Goal: Task Accomplishment & Management: Use online tool/utility

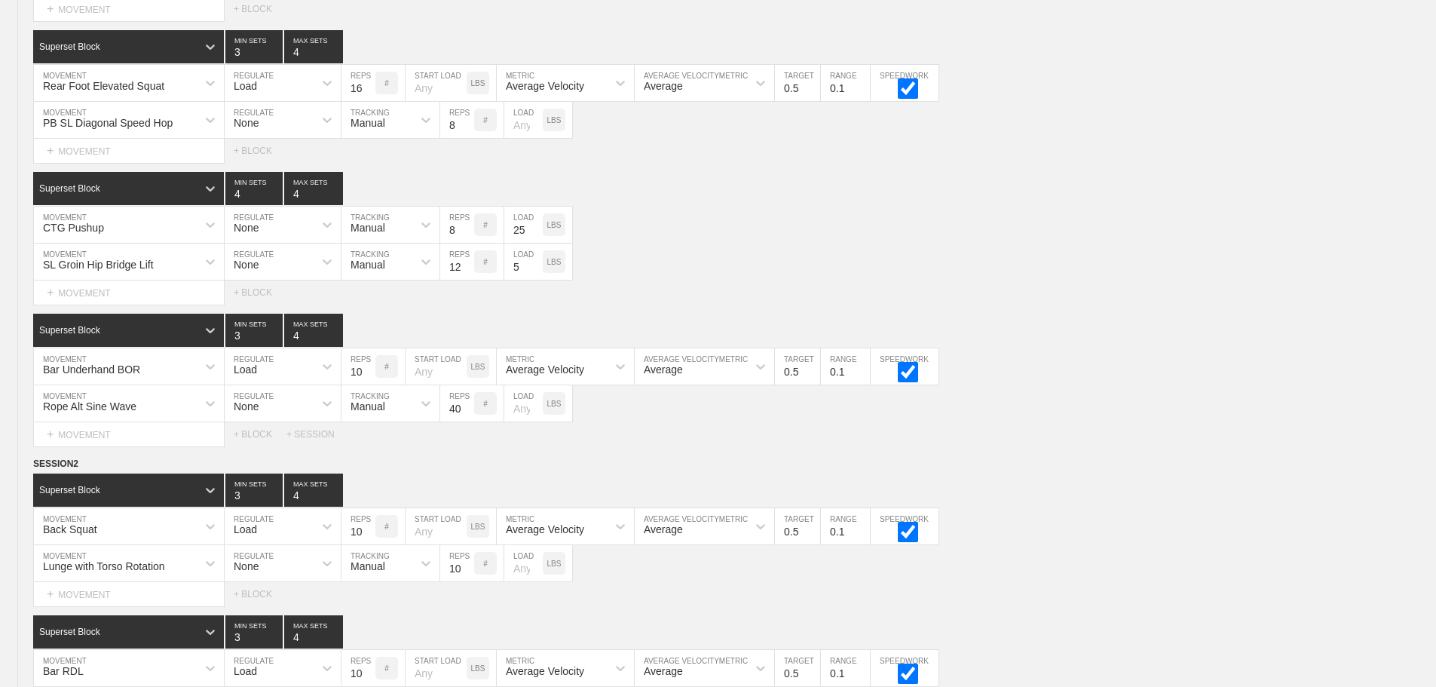
scroll to position [3327, 0]
click at [1160, 416] on div "Rope Alt Sine Wave MOVEMENT None REGULATE Manual TRACKING 40 REPS # LOAD LBS" at bounding box center [718, 403] width 1436 height 37
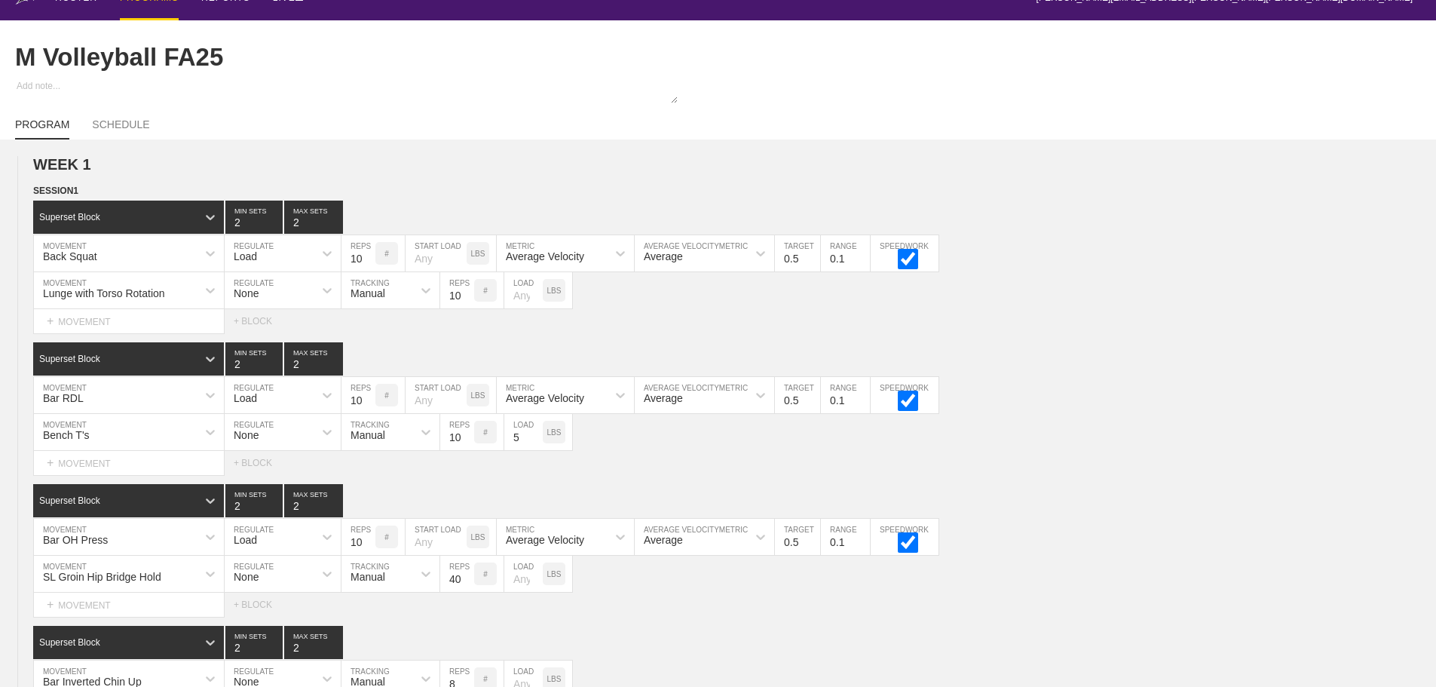
scroll to position [0, 0]
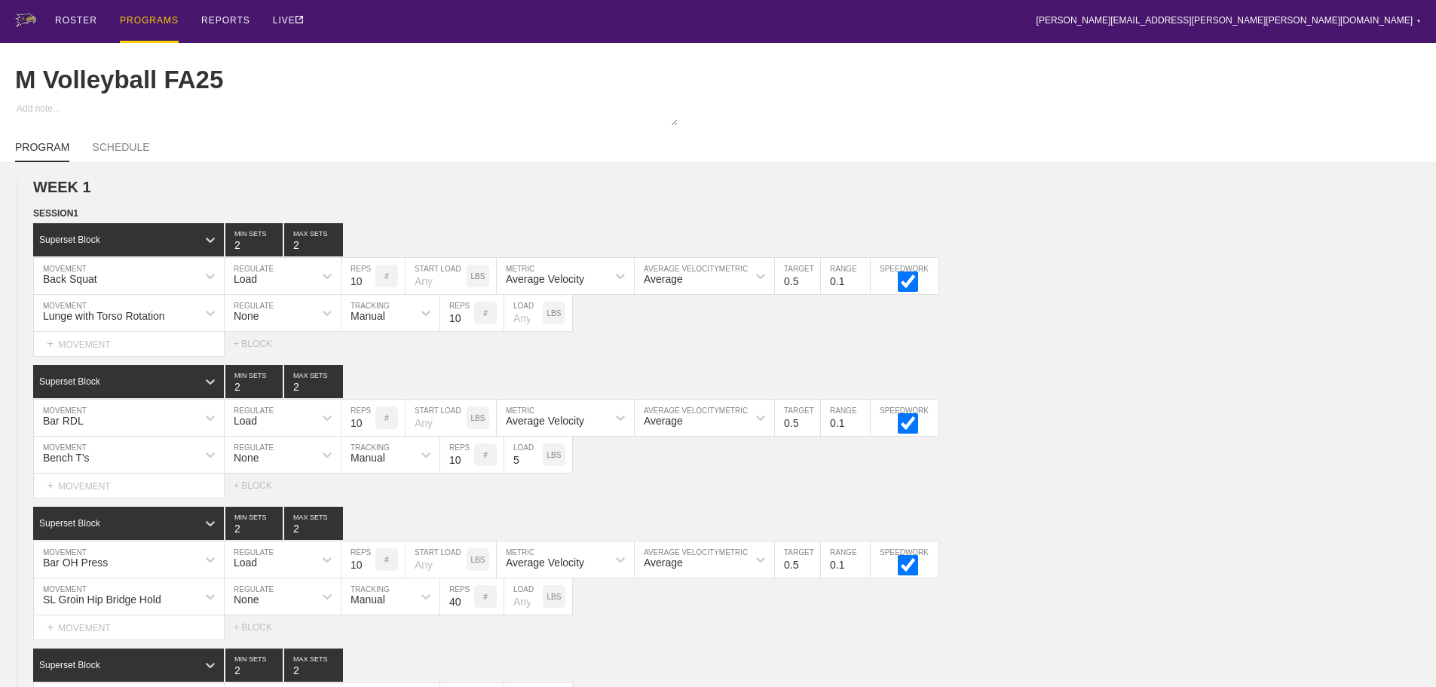
click at [386, 20] on div "ROSTER PROGRAMS REPORTS LIVE [PERSON_NAME][EMAIL_ADDRESS][PERSON_NAME][PERSON_N…" at bounding box center [718, 21] width 1406 height 43
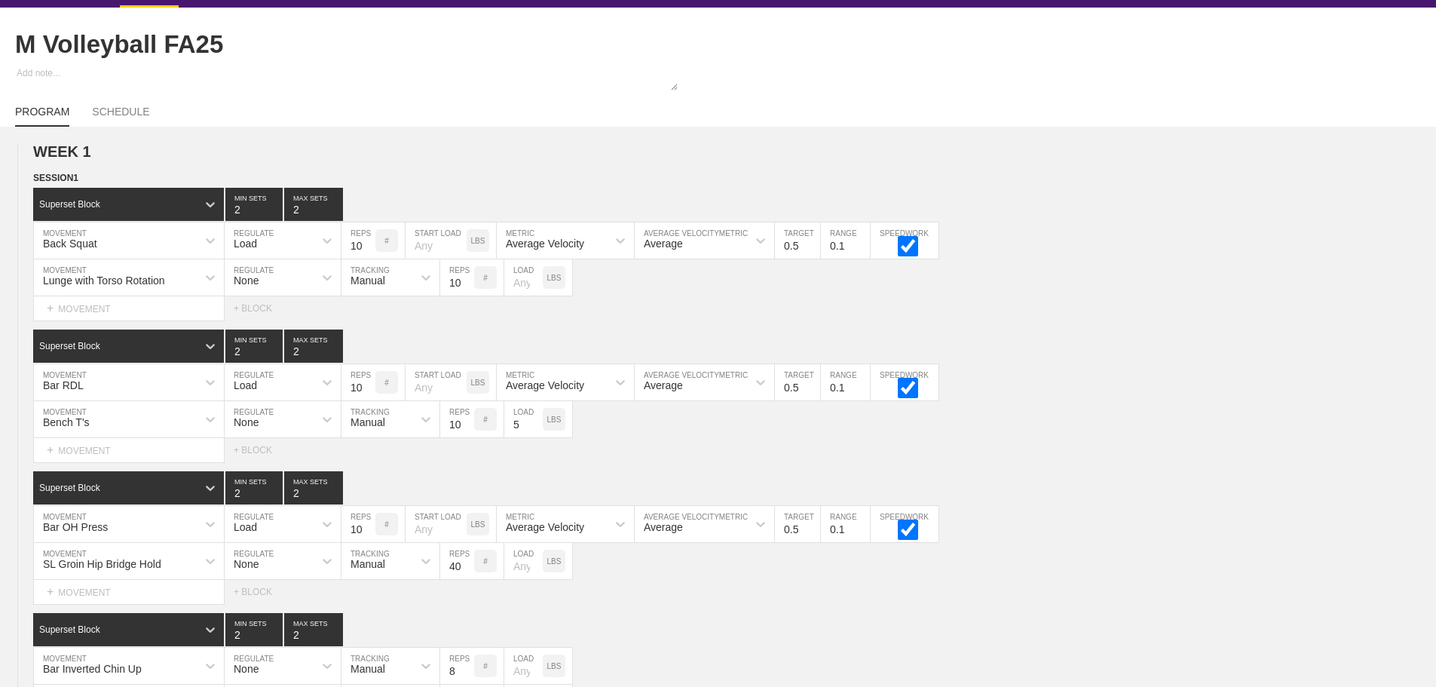
scroll to position [0, 0]
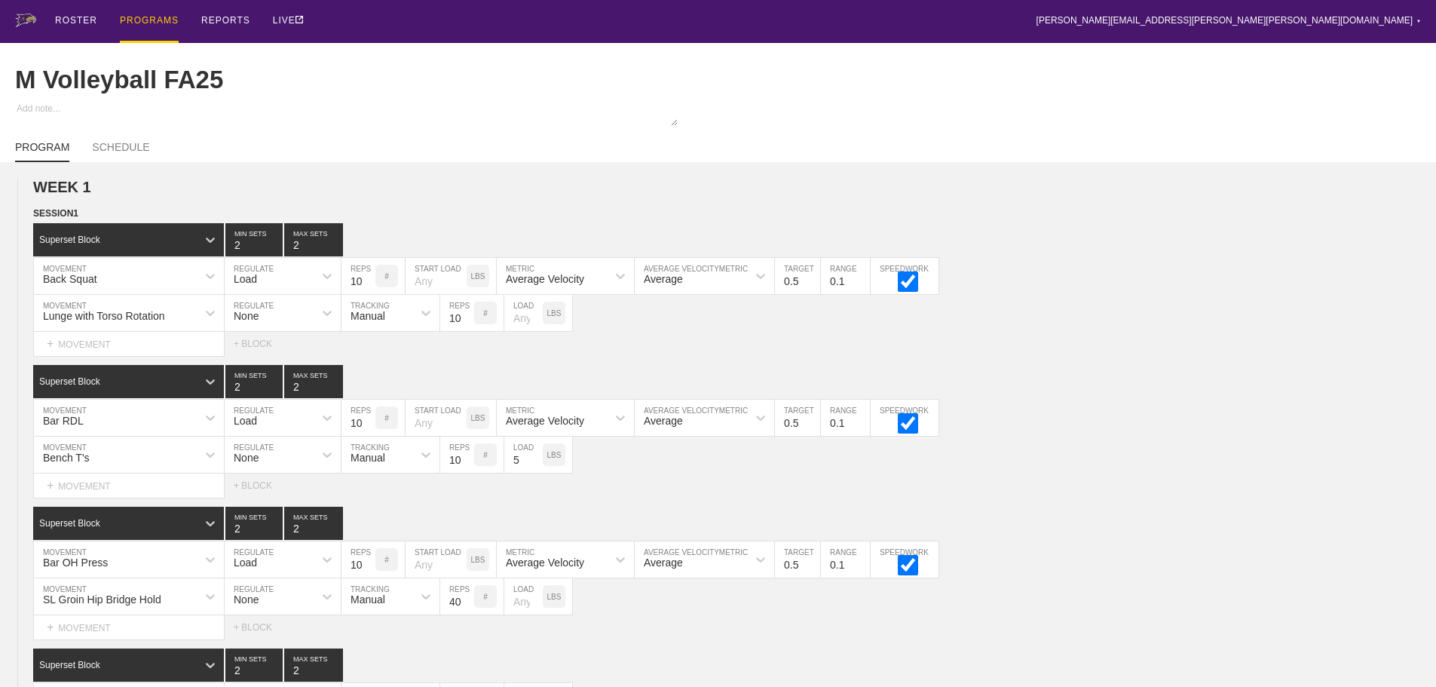
click at [142, 17] on div "PROGRAMS" at bounding box center [149, 21] width 59 height 43
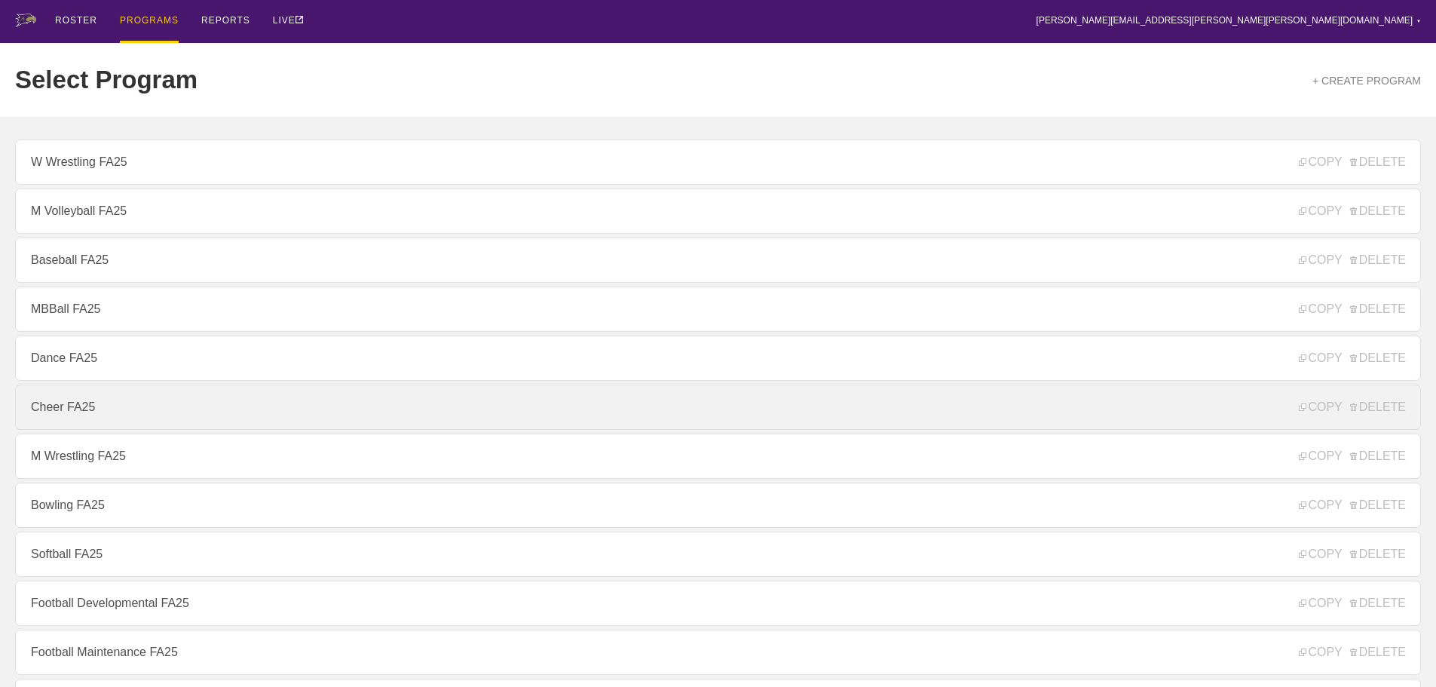
click at [78, 403] on link "Cheer FA25" at bounding box center [718, 406] width 1406 height 45
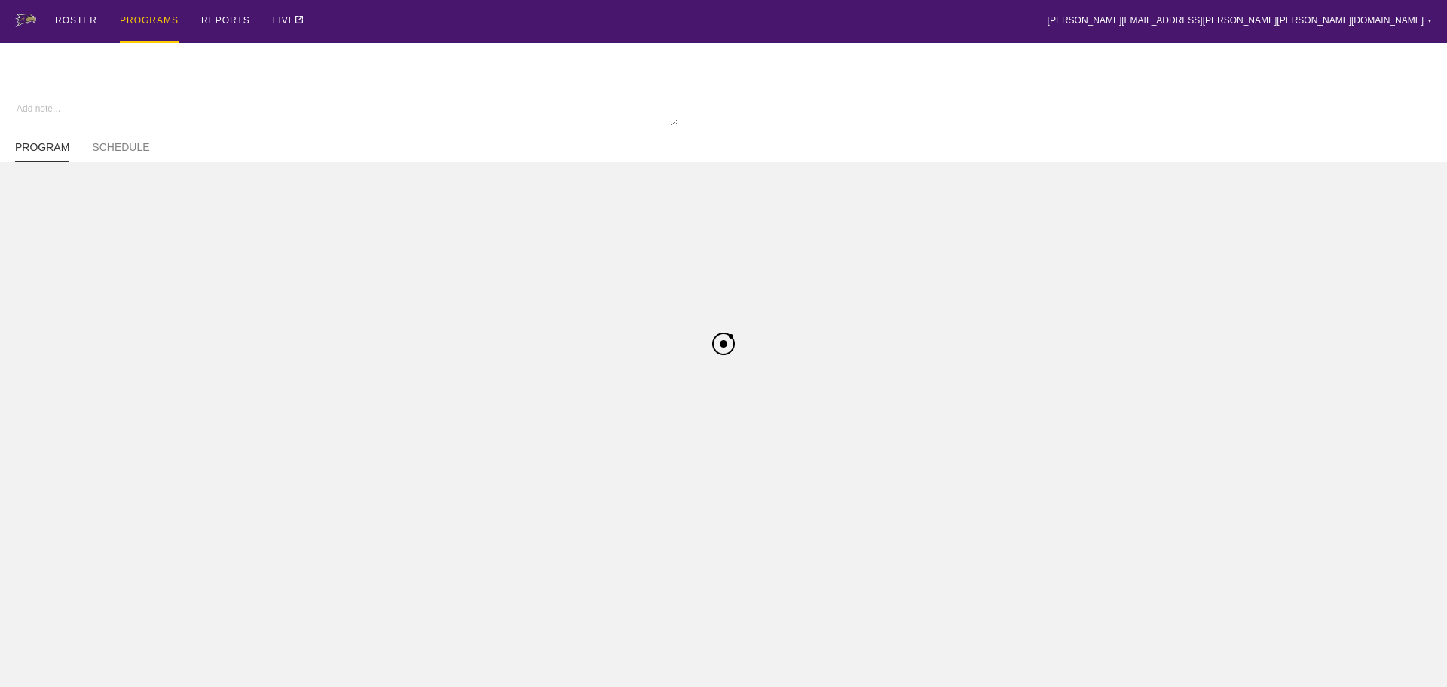
type textarea "x"
type input "Cheer FA25"
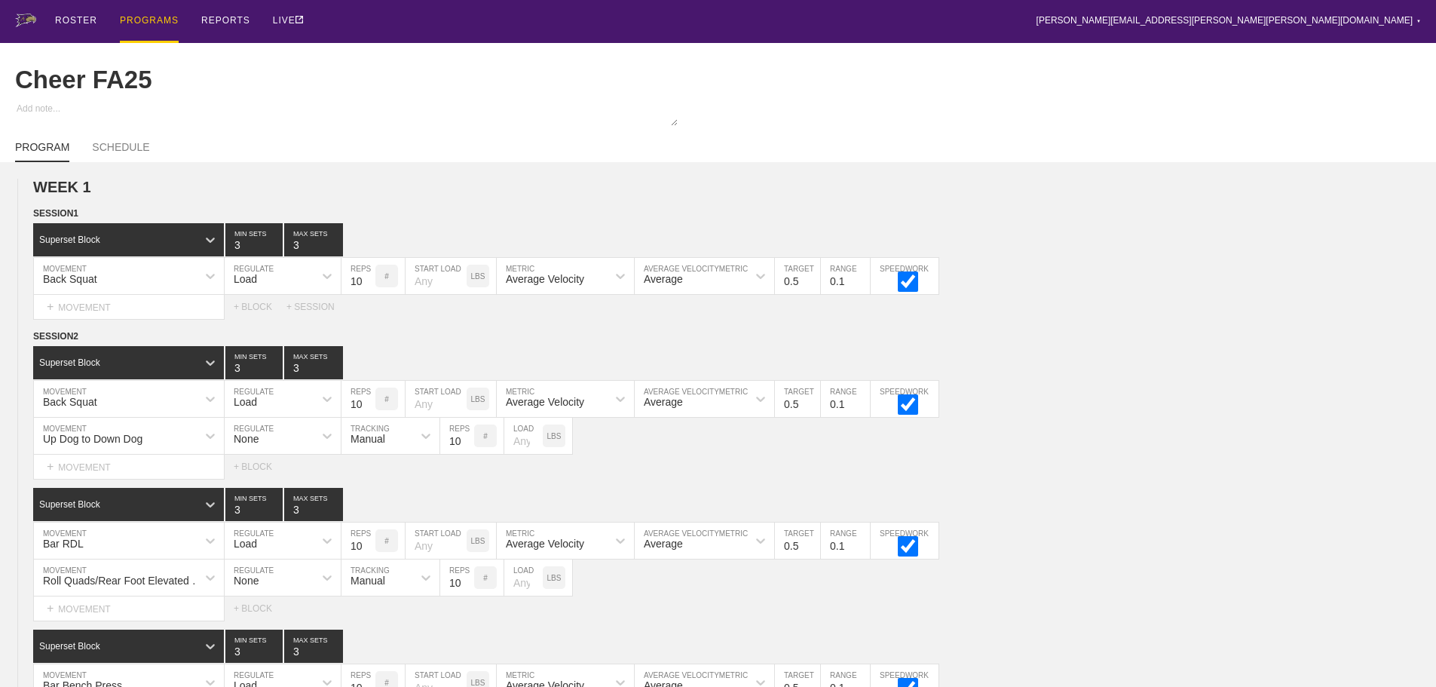
click at [650, 20] on div "ROSTER PROGRAMS REPORTS LIVE [PERSON_NAME][EMAIL_ADDRESS][PERSON_NAME][PERSON_N…" at bounding box center [718, 21] width 1406 height 43
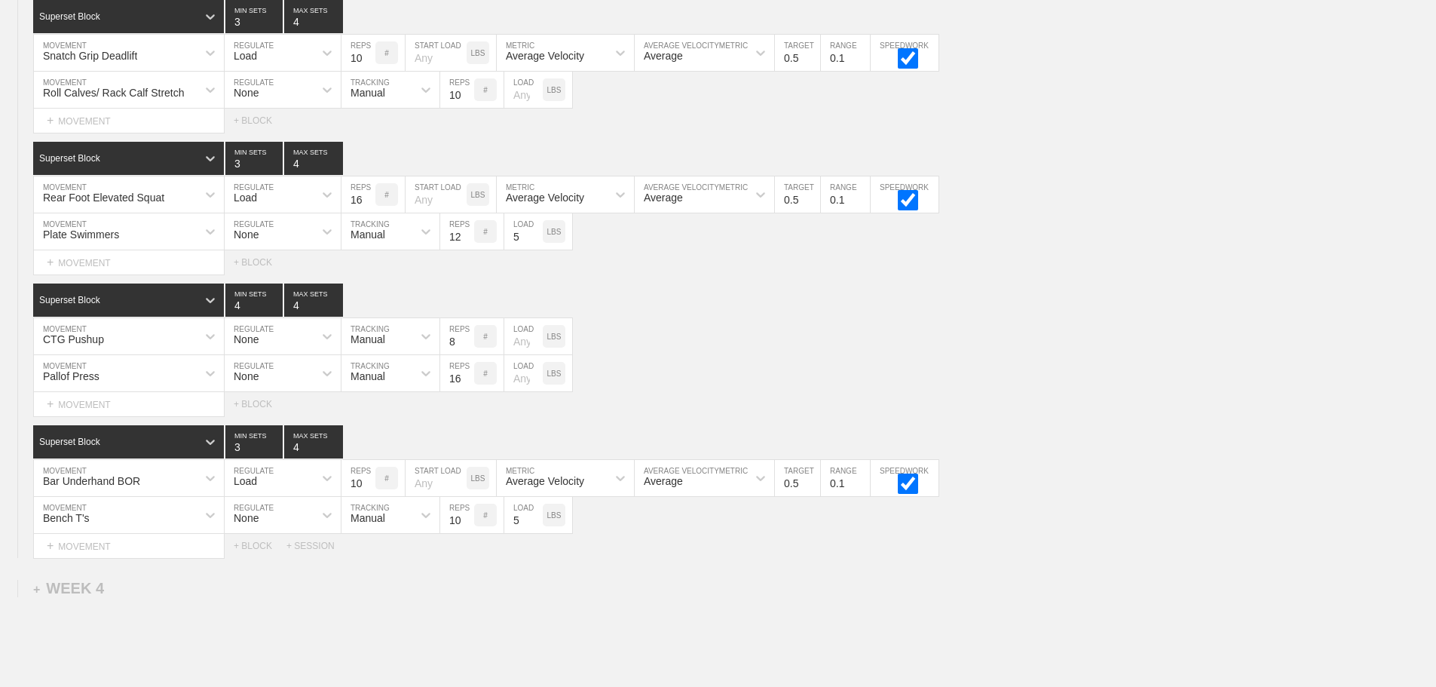
scroll to position [3486, 0]
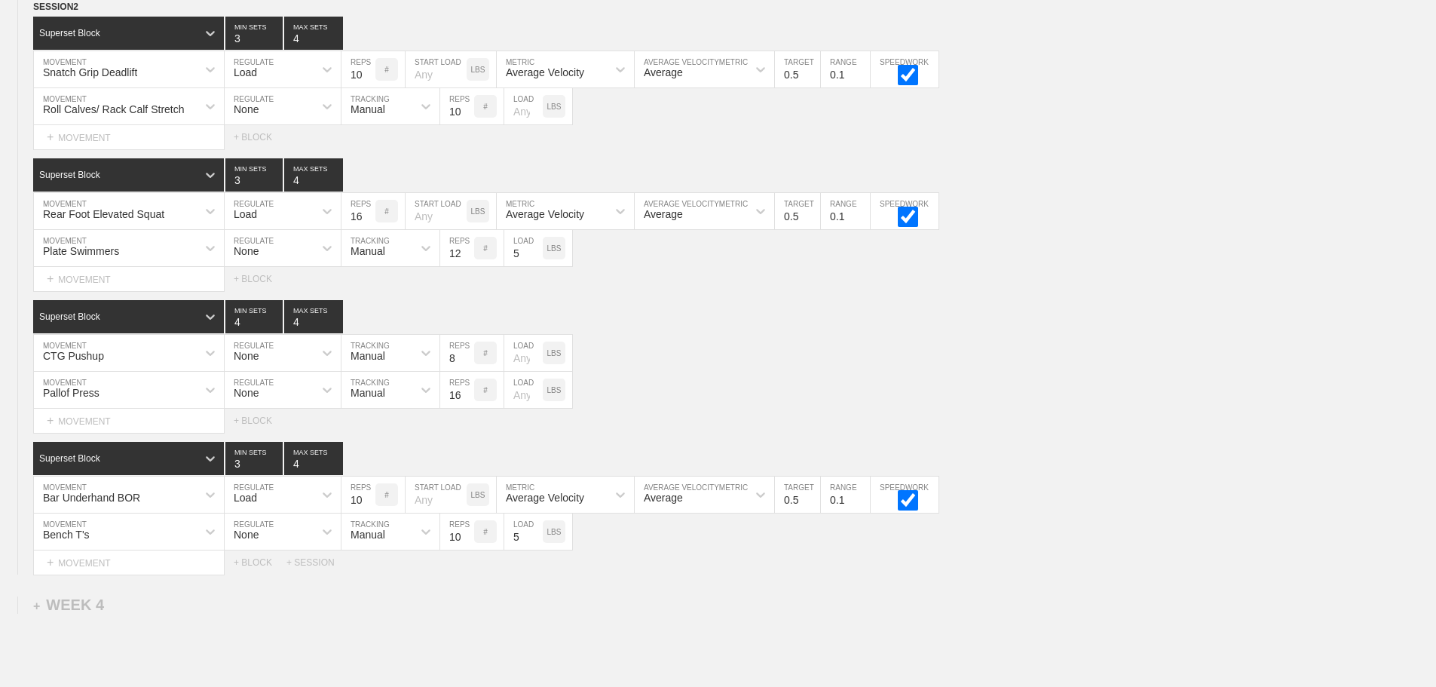
scroll to position [2958, 0]
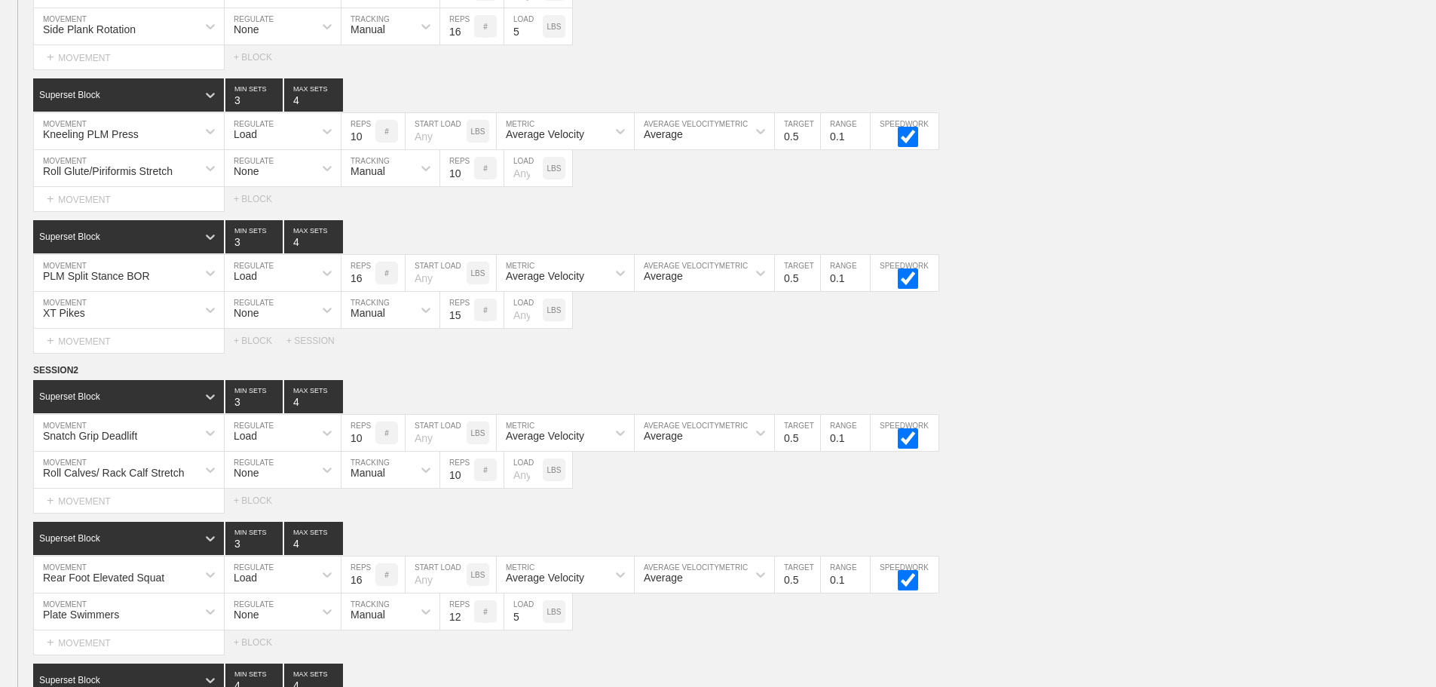
click at [1183, 364] on div "WEEK 3 DUPLICATE DELETE SESSION 1 Superset Block 3 MIN SETS 4 MAX SETS DUPLICAT…" at bounding box center [718, 344] width 1436 height 1187
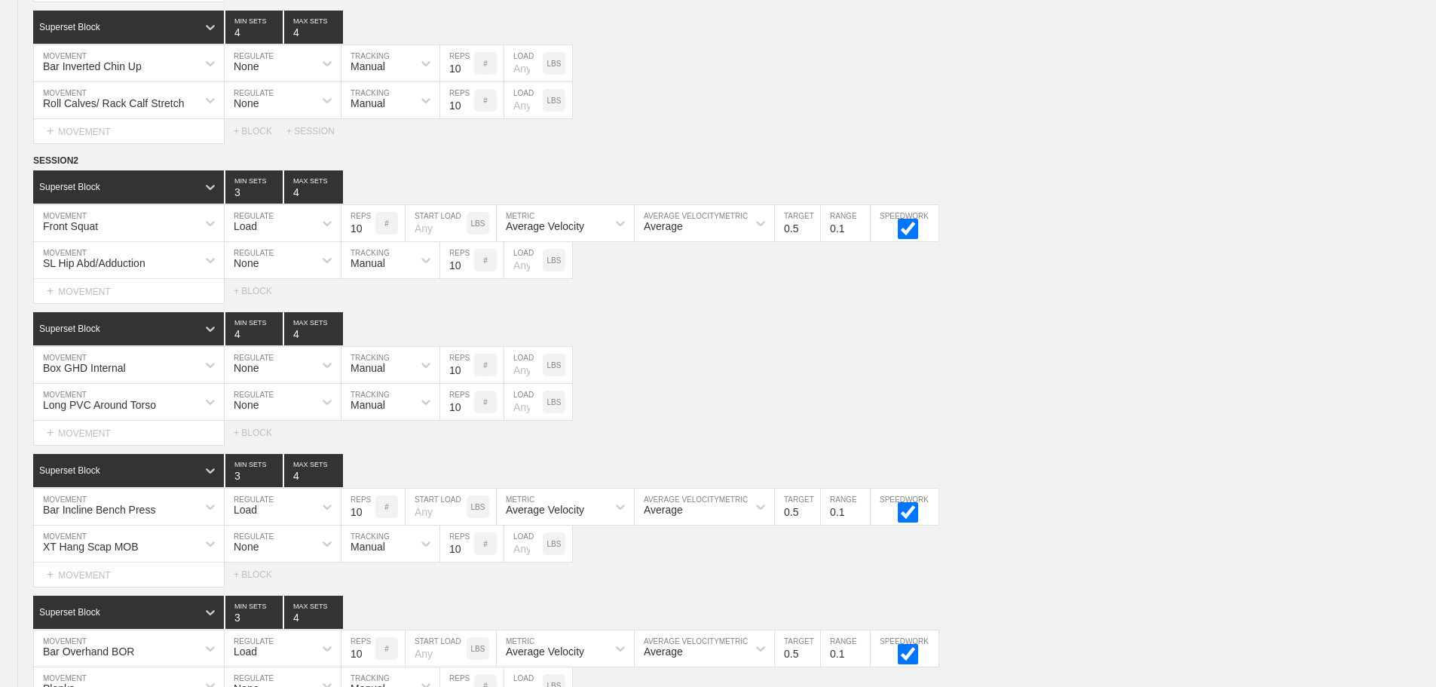
scroll to position [3486, 0]
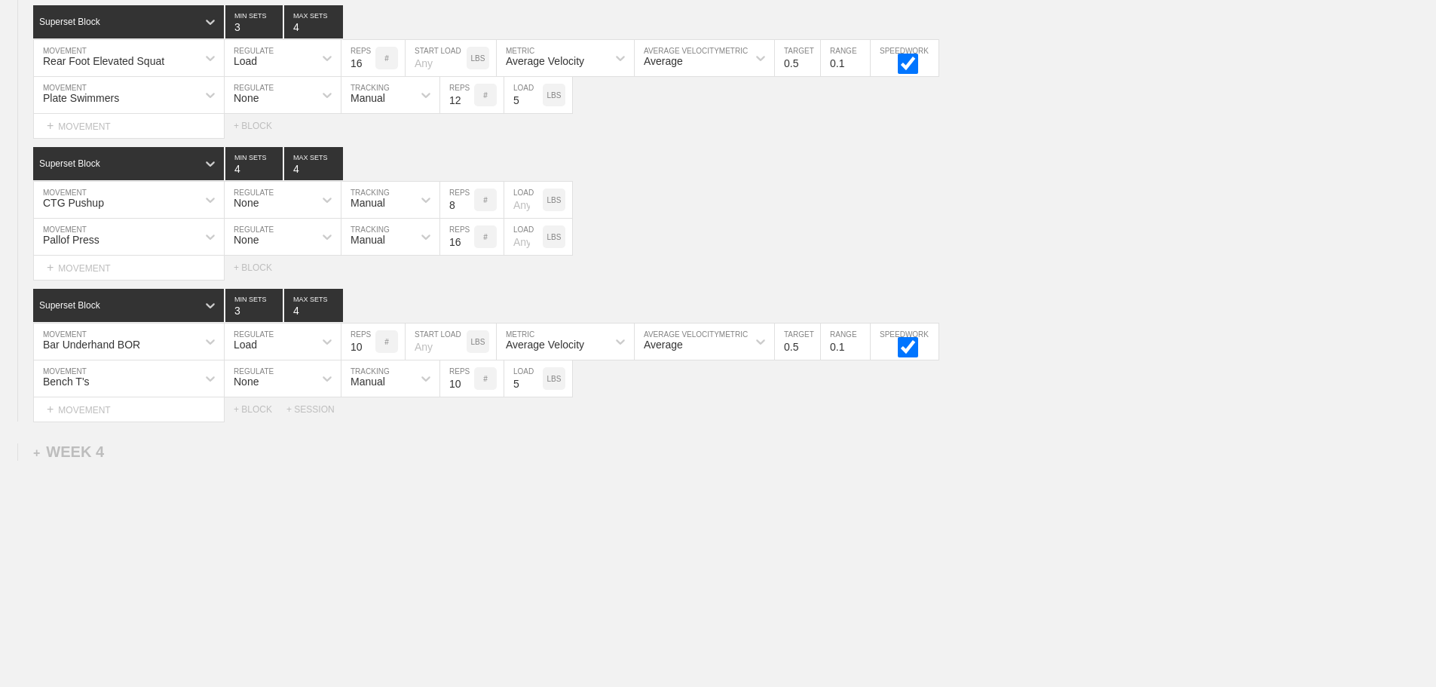
click at [311, 412] on div "+ SESSION" at bounding box center [316, 409] width 60 height 11
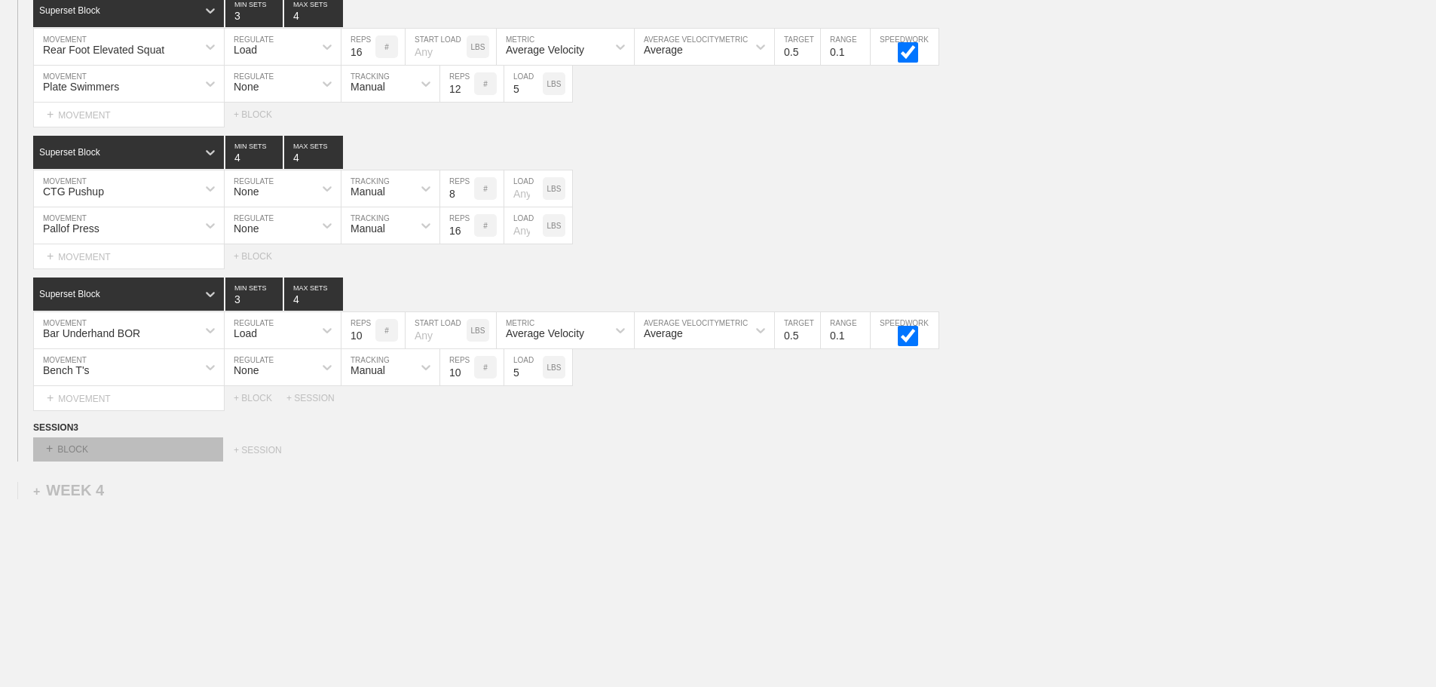
click at [193, 461] on div "+ BLOCK" at bounding box center [128, 449] width 190 height 24
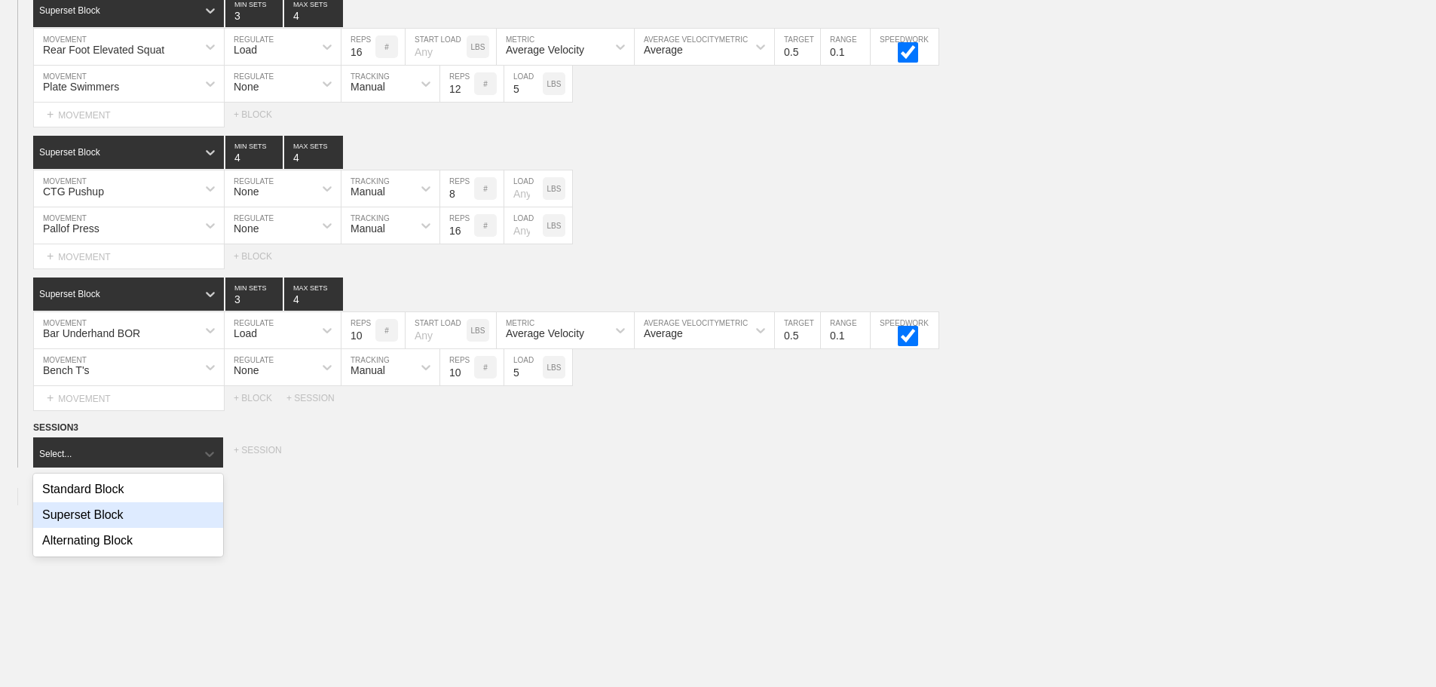
click at [121, 525] on div "Superset Block" at bounding box center [128, 515] width 190 height 26
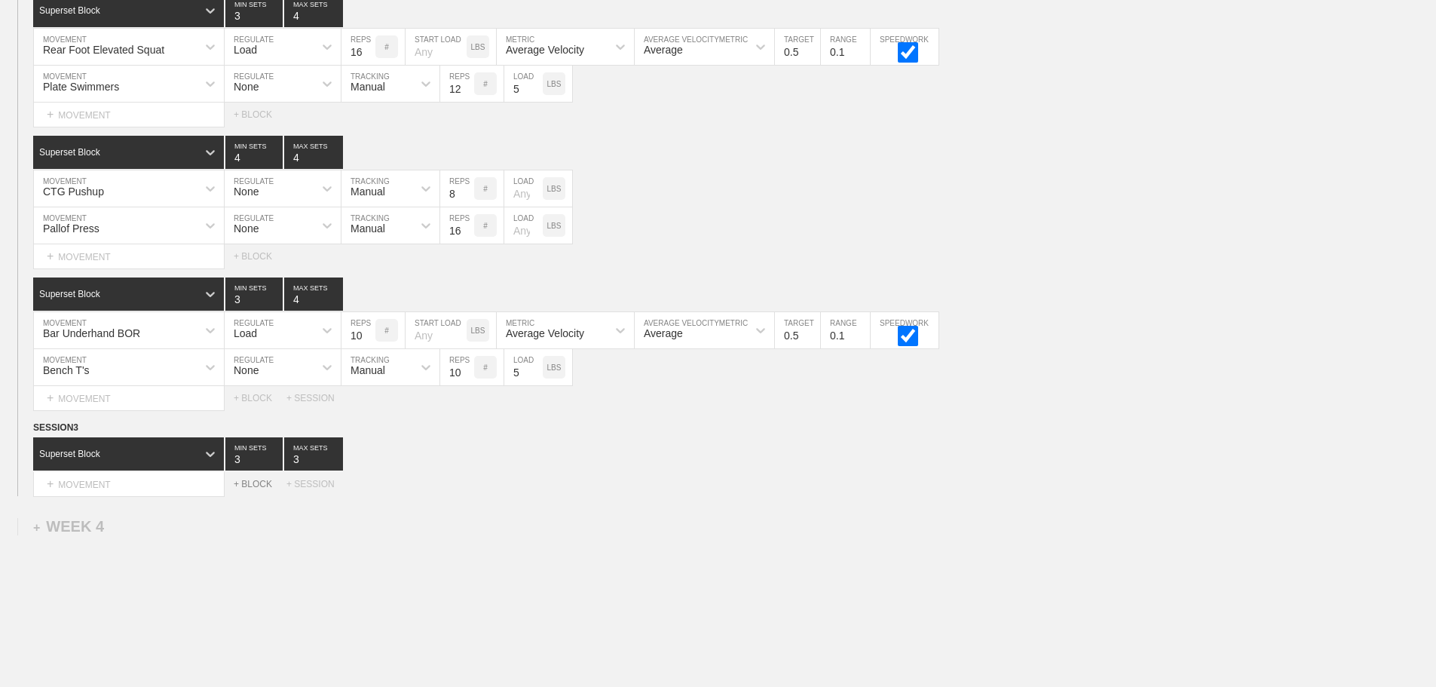
click at [261, 489] on div "+ BLOCK" at bounding box center [260, 484] width 53 height 11
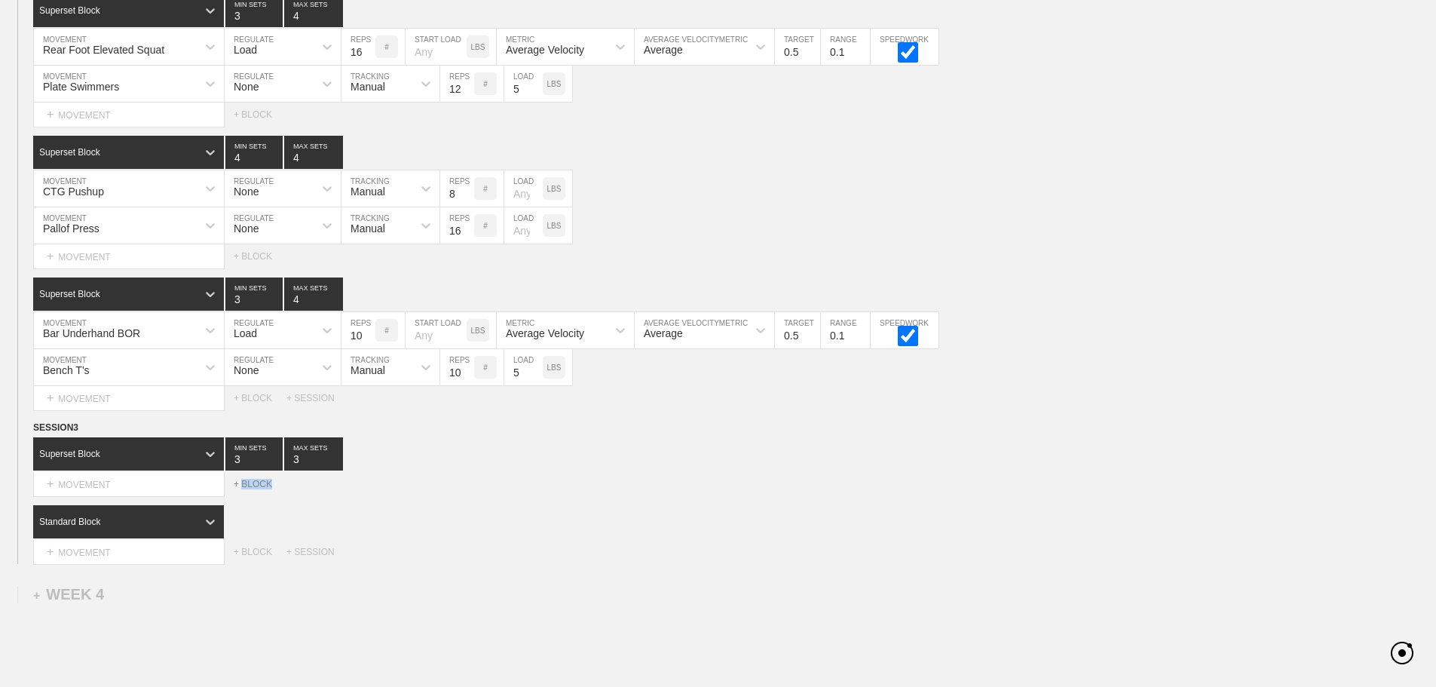
click at [261, 489] on div "+ BLOCK" at bounding box center [260, 484] width 53 height 11
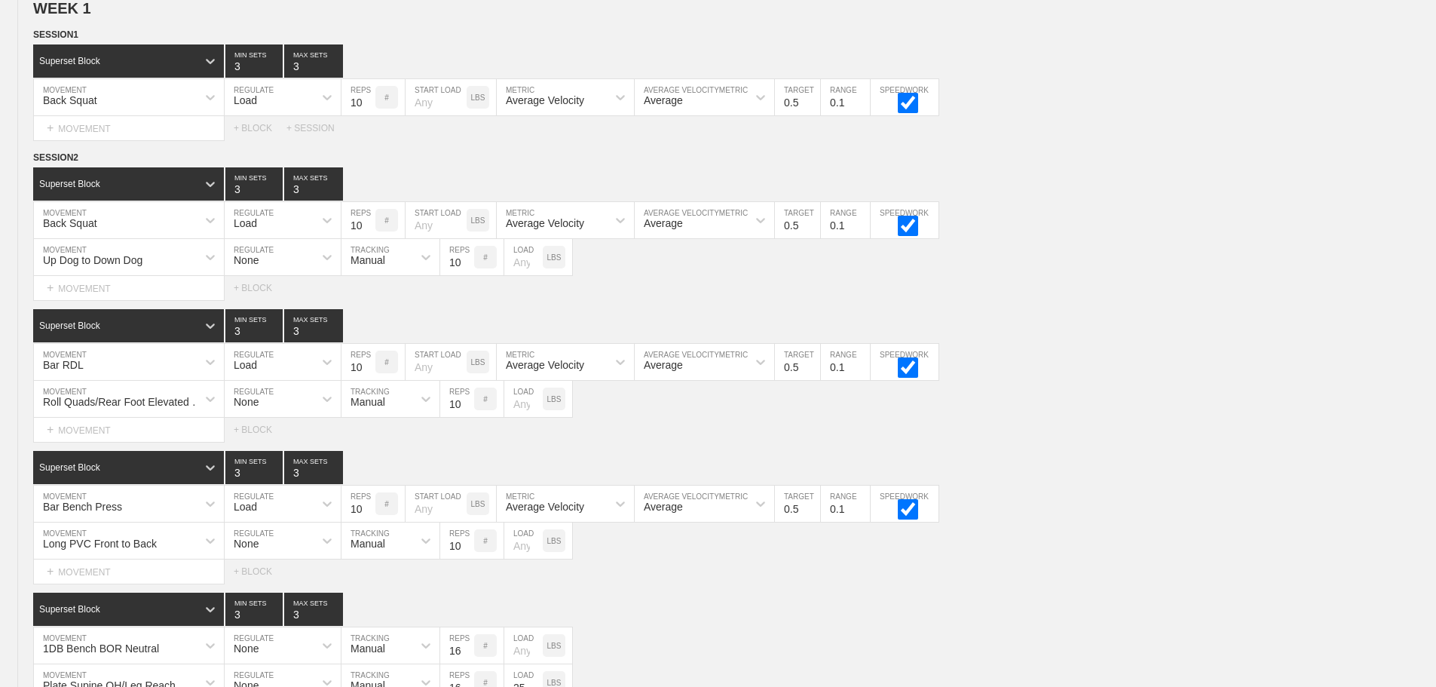
scroll to position [0, 0]
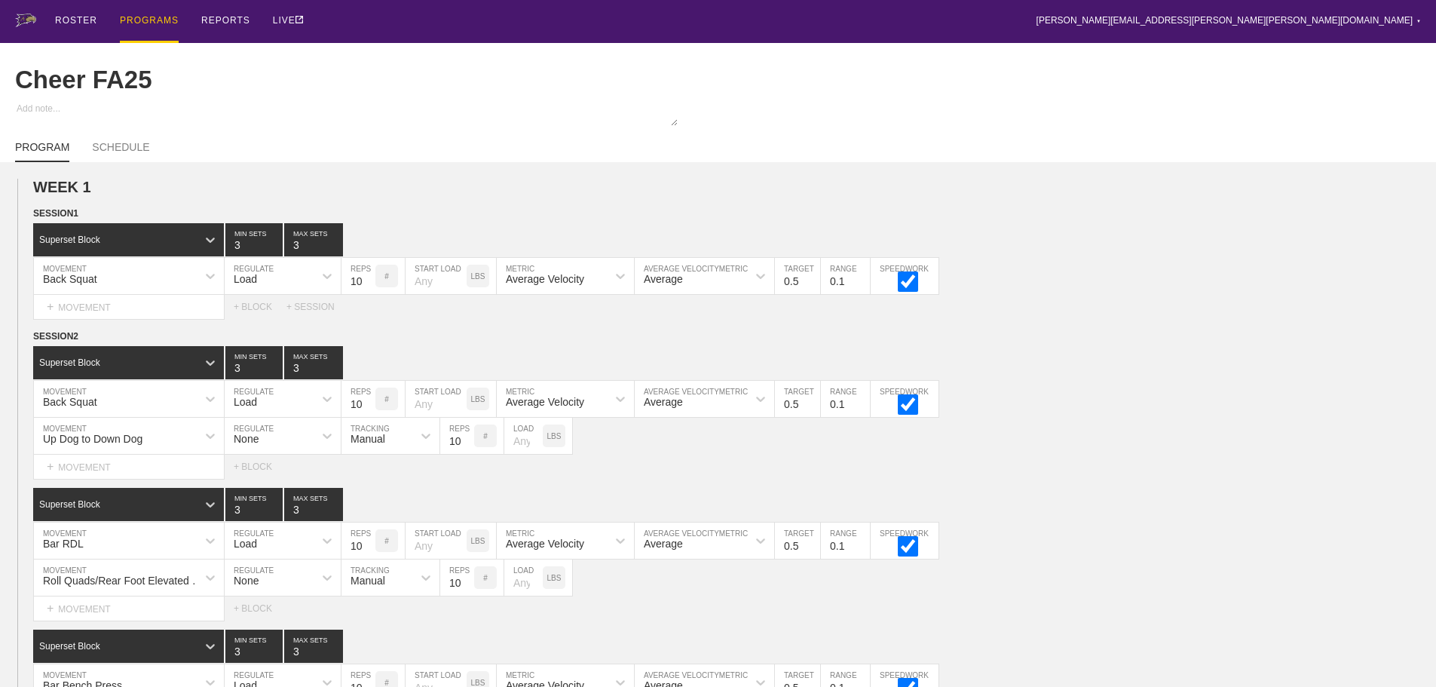
click at [1071, 332] on div "WEEK 1 DUPLICATE DELETE SESSION 1 Superset Block 3 MIN SETS 3 MAX SETS DUPLICAT…" at bounding box center [718, 541] width 1436 height 725
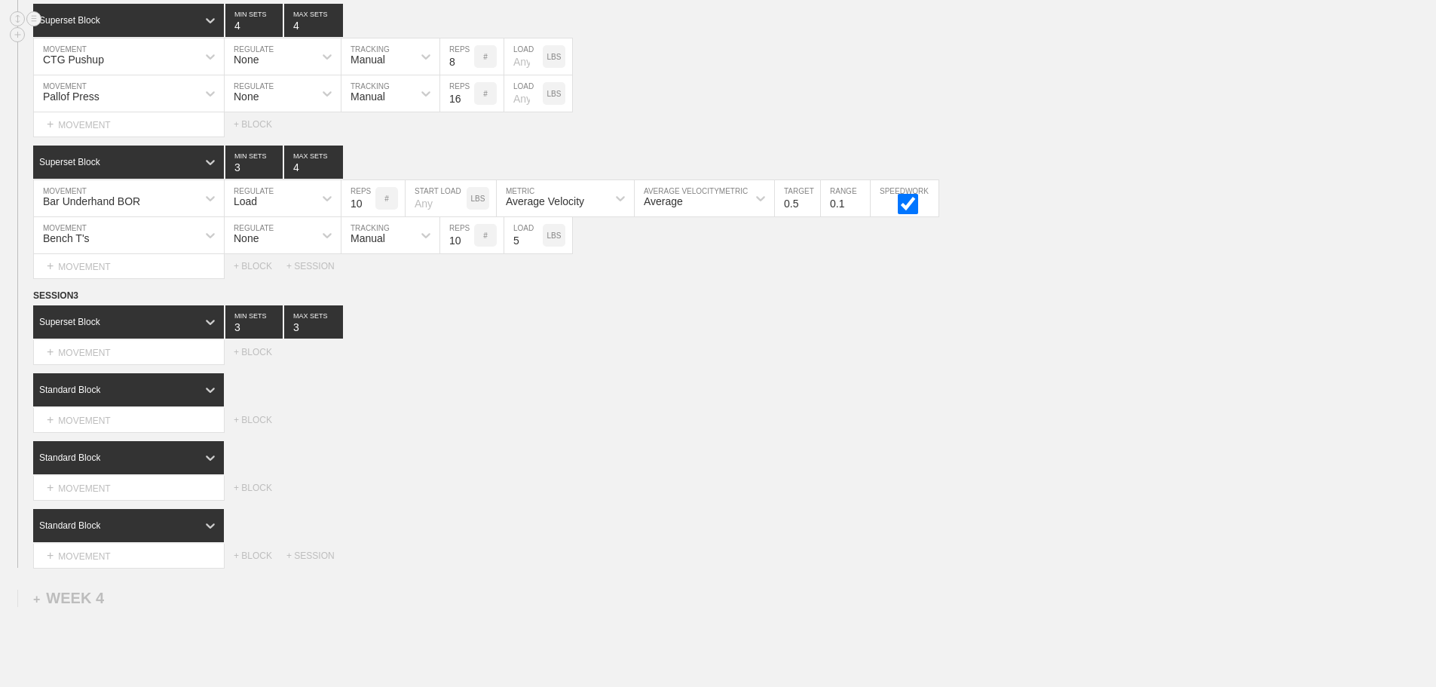
scroll to position [31, 0]
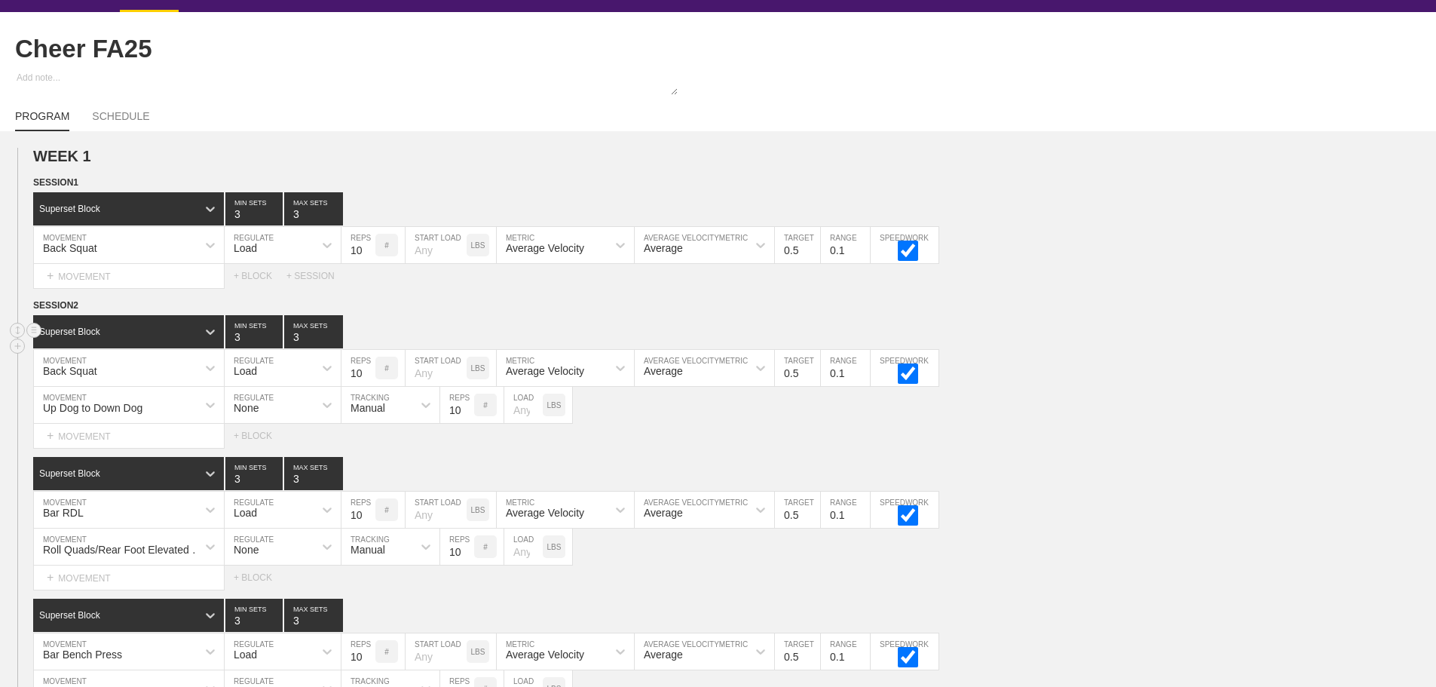
click at [1195, 348] on div "Superset Block 3 MIN SETS 3 MAX SETS" at bounding box center [734, 331] width 1403 height 33
click at [1130, 348] on div "Superset Block 3 MIN SETS 3 MAX SETS" at bounding box center [734, 331] width 1403 height 33
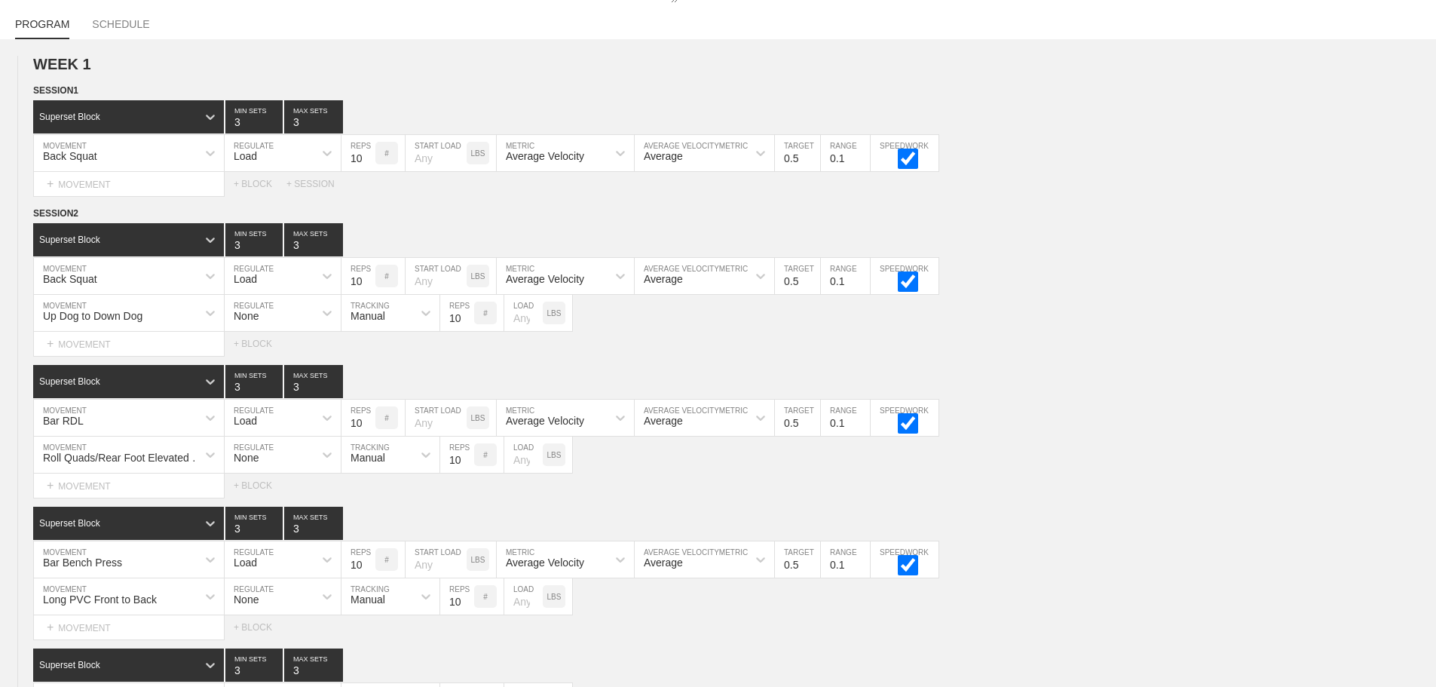
scroll to position [128, 0]
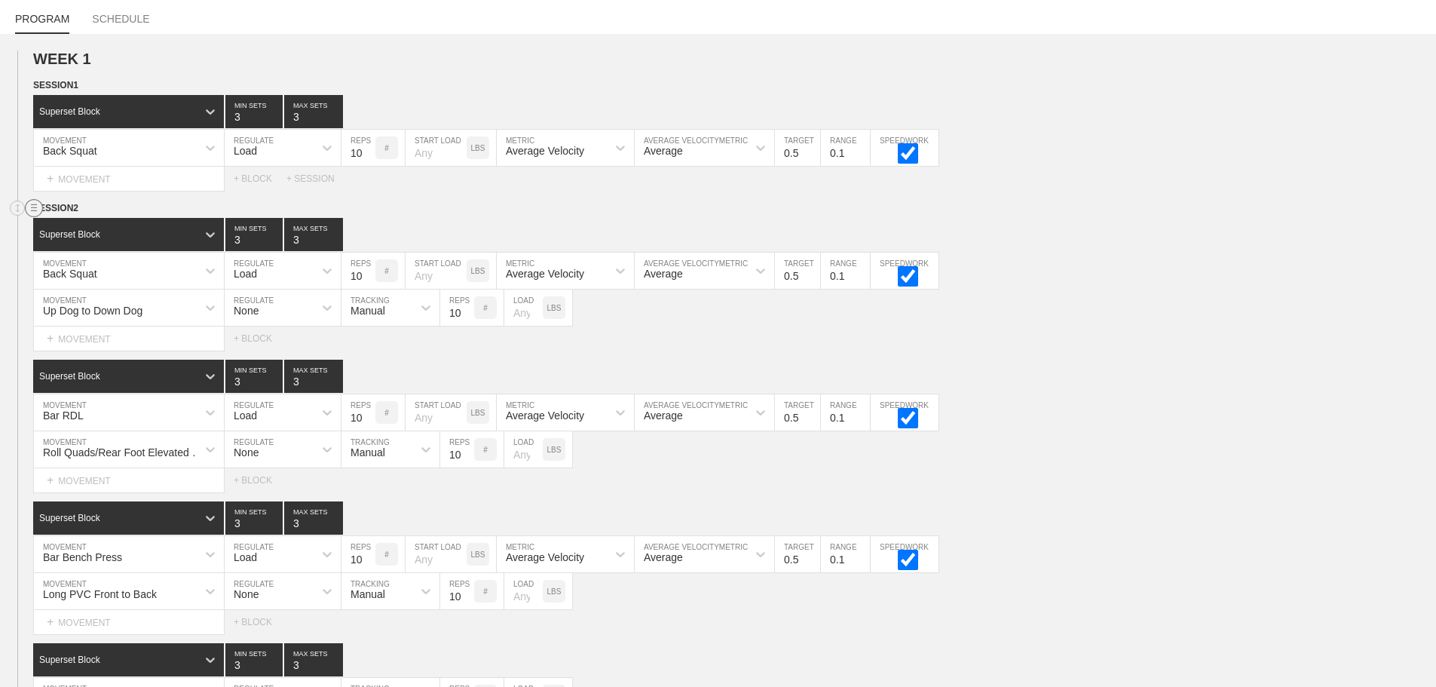
click at [31, 217] on circle at bounding box center [34, 208] width 17 height 17
click at [99, 234] on div "DUPLICATE" at bounding box center [105, 236] width 121 height 23
click at [1151, 393] on div "Superset Block 3 MIN SETS 3 MAX SETS" at bounding box center [734, 376] width 1403 height 33
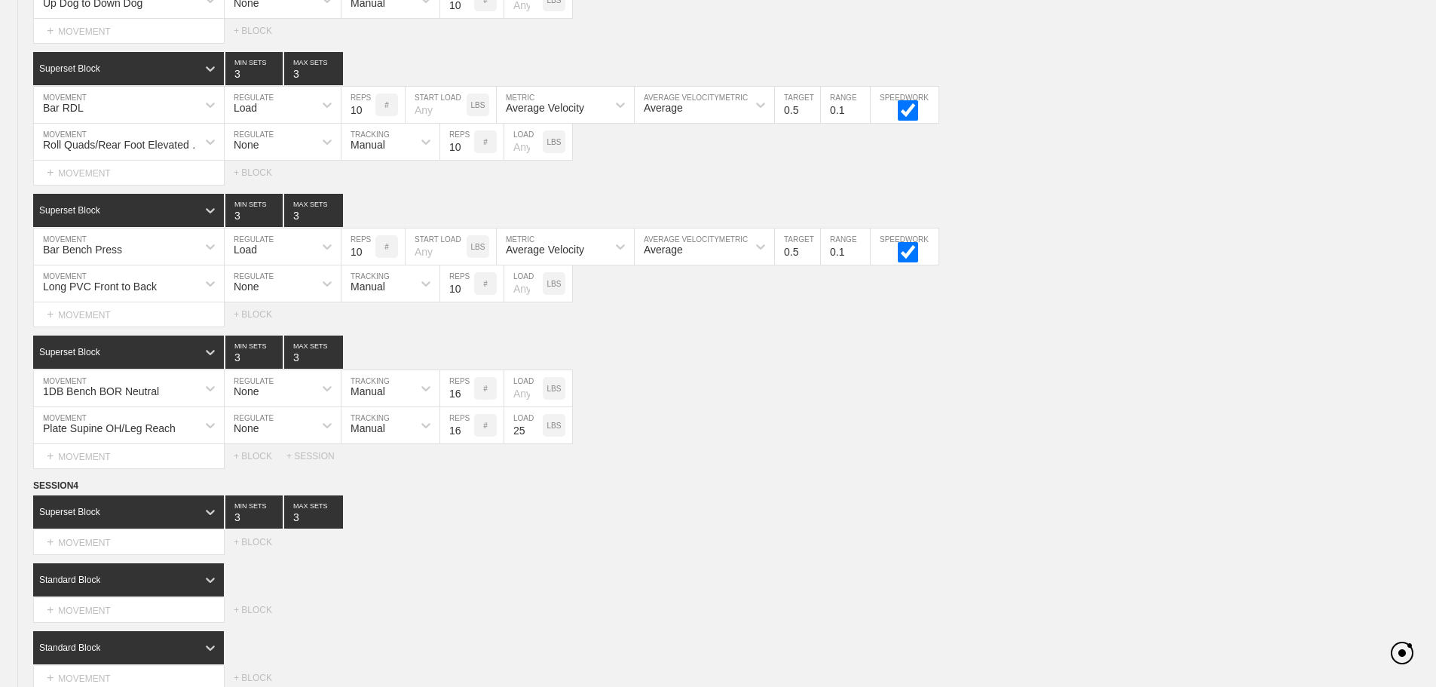
scroll to position [3428, 0]
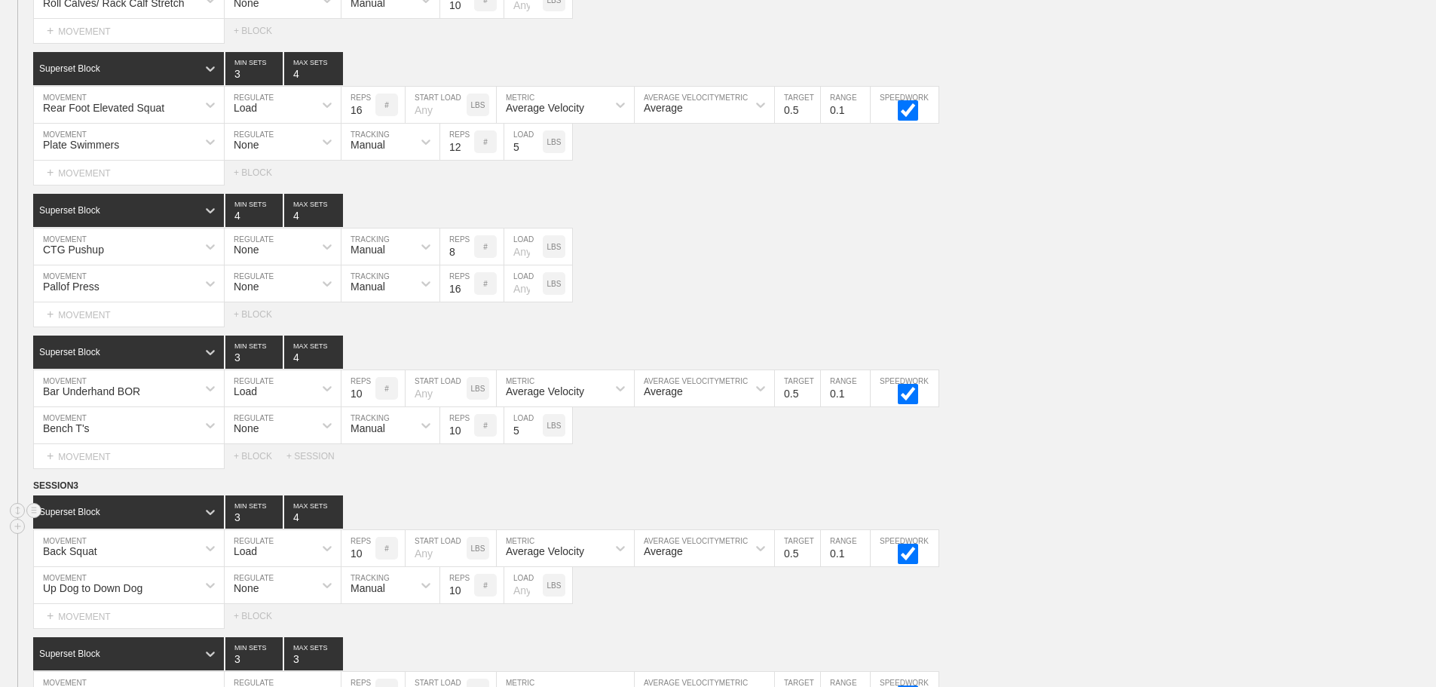
type input "4"
click at [334, 526] on input "4" at bounding box center [313, 511] width 59 height 33
click at [1036, 458] on div "Select... MOVEMENT + MOVEMENT + BLOCK + SESSION" at bounding box center [718, 456] width 1436 height 24
click at [1064, 495] on div "SESSION 3" at bounding box center [734, 486] width 1403 height 17
click at [1088, 528] on div "Superset Block 3 MIN SETS 4 MAX SETS" at bounding box center [734, 511] width 1403 height 33
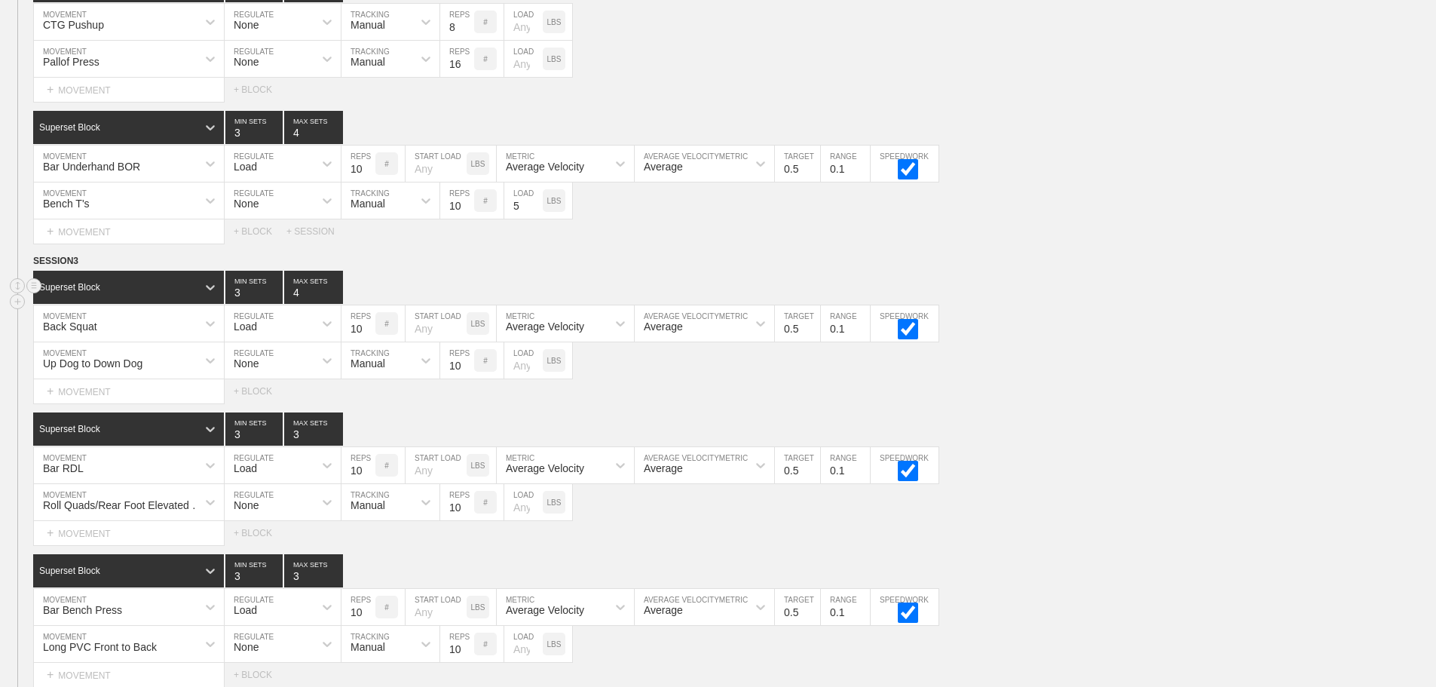
scroll to position [3654, 0]
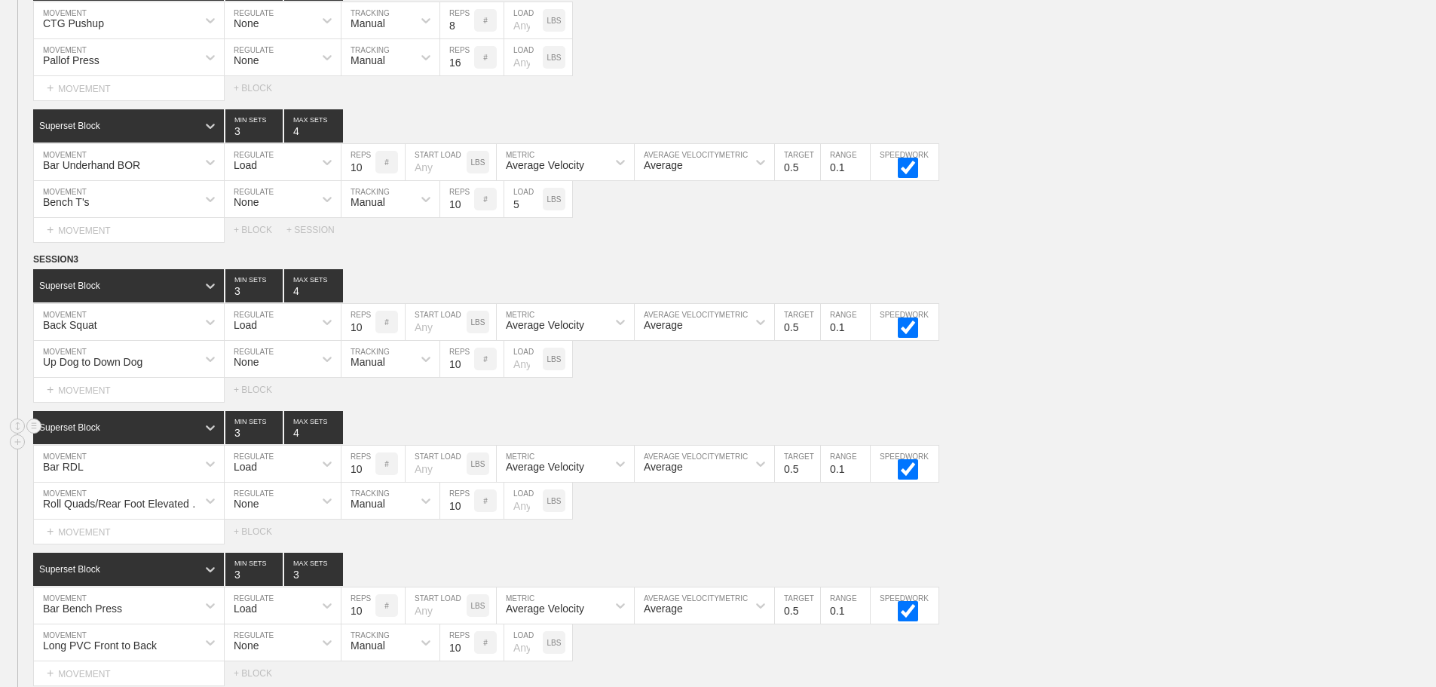
type input "4"
click at [335, 439] on input "4" at bounding box center [313, 427] width 59 height 33
click at [1171, 458] on div "Superset Block 3 MIN SETS 4 MAX SETS DUPLICATE INSERT MOVEMENT AFTER DELETE Bar…" at bounding box center [718, 477] width 1436 height 133
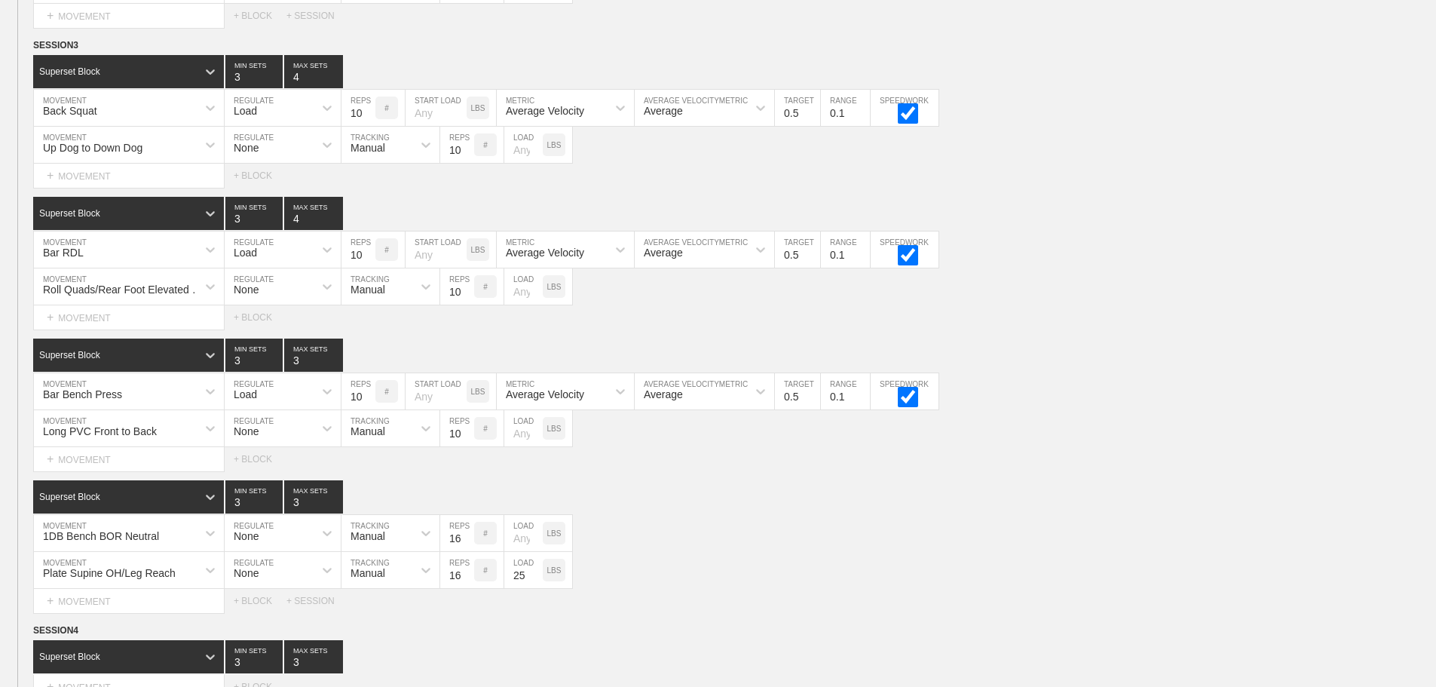
scroll to position [3880, 0]
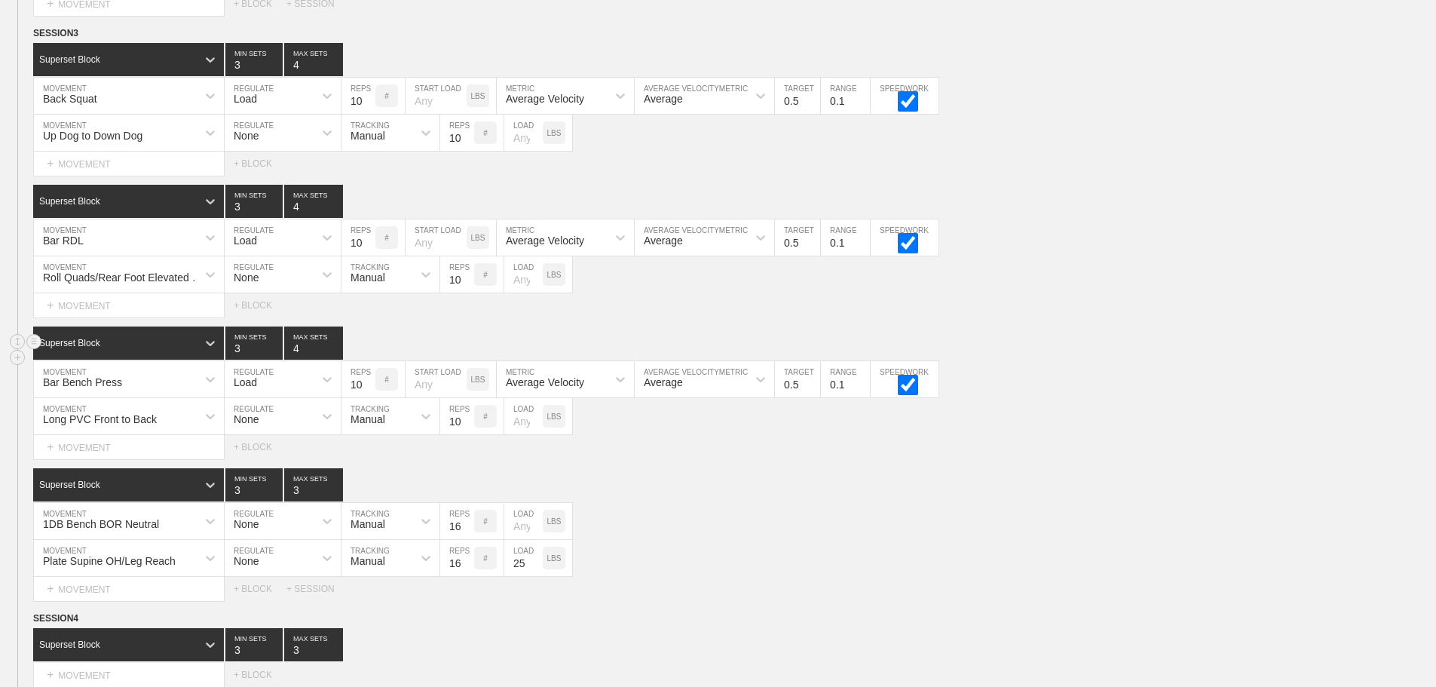
type input "4"
click at [336, 353] on input "4" at bounding box center [313, 342] width 59 height 33
click at [1057, 356] on div "Superset Block 3 MIN SETS 4 MAX SETS" at bounding box center [734, 342] width 1403 height 33
click at [647, 486] on div "Superset Block 3 MIN SETS 3 MAX SETS" at bounding box center [734, 484] width 1403 height 33
click at [637, 457] on div "Select... MOVEMENT + MOVEMENT + BLOCK" at bounding box center [718, 447] width 1436 height 24
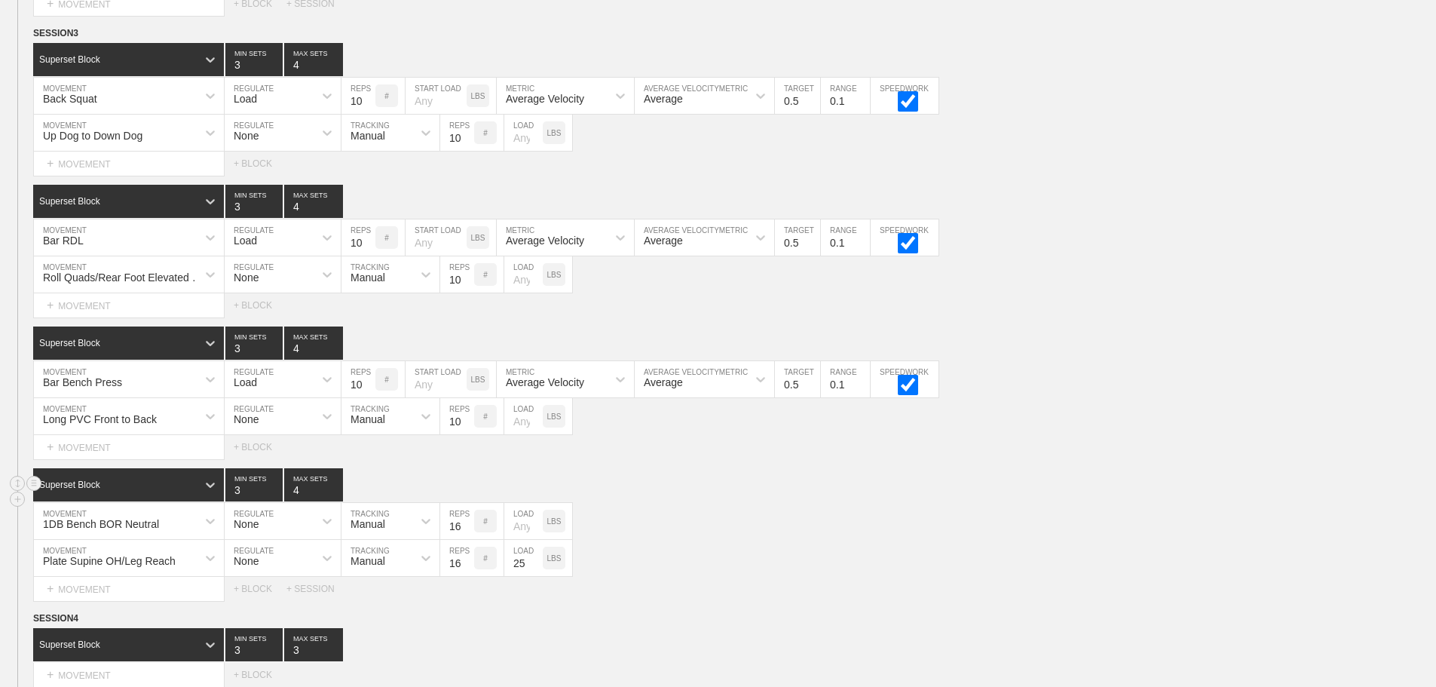
type input "4"
click at [338, 496] on input "4" at bounding box center [313, 484] width 59 height 33
drag, startPoint x: 734, startPoint y: 494, endPoint x: 695, endPoint y: 497, distance: 39.3
click at [730, 494] on div "Superset Block 3 MIN SETS 4 MAX SETS" at bounding box center [734, 484] width 1403 height 33
click at [822, 527] on div "1DB Bench BOR Neutral MOVEMENT None REGULATE Manual TRACKING 16 REPS # LOAD LBS" at bounding box center [718, 521] width 1436 height 37
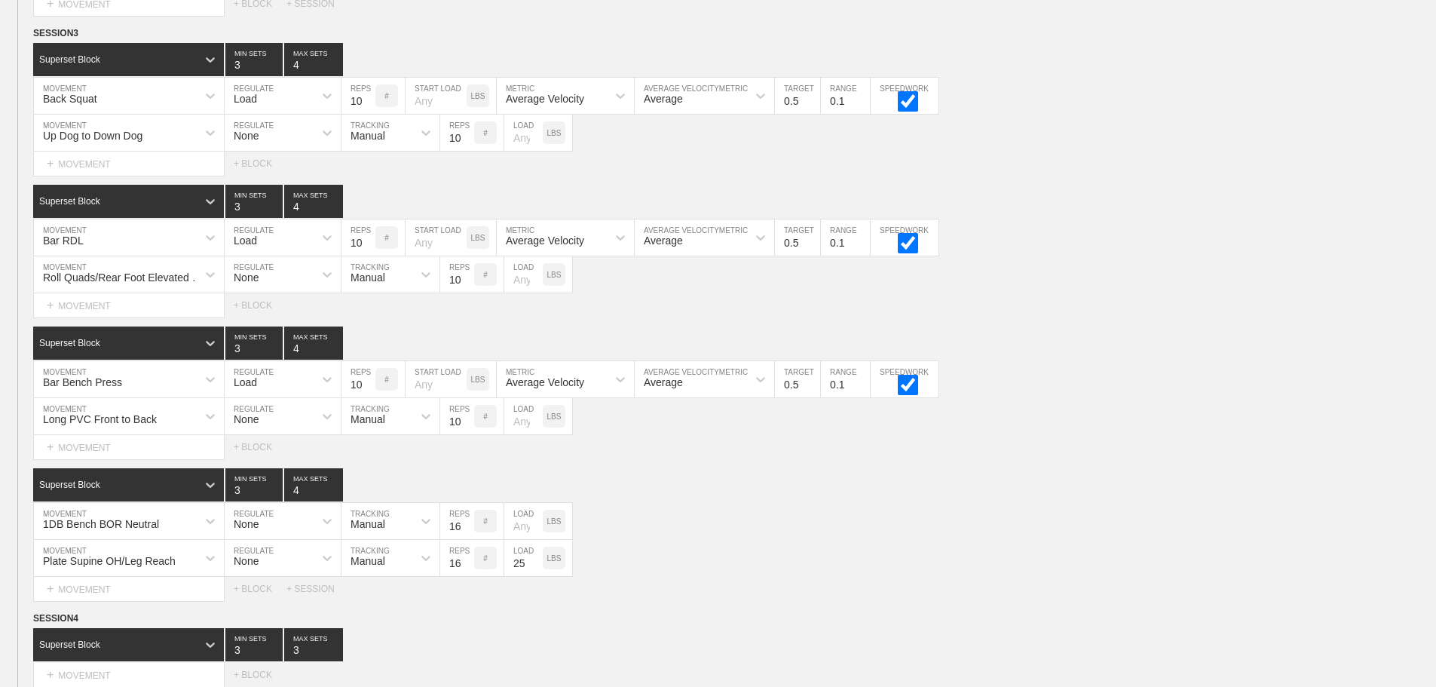
click at [659, 459] on div "Select... MOVEMENT + MOVEMENT + BLOCK" at bounding box center [718, 447] width 1436 height 24
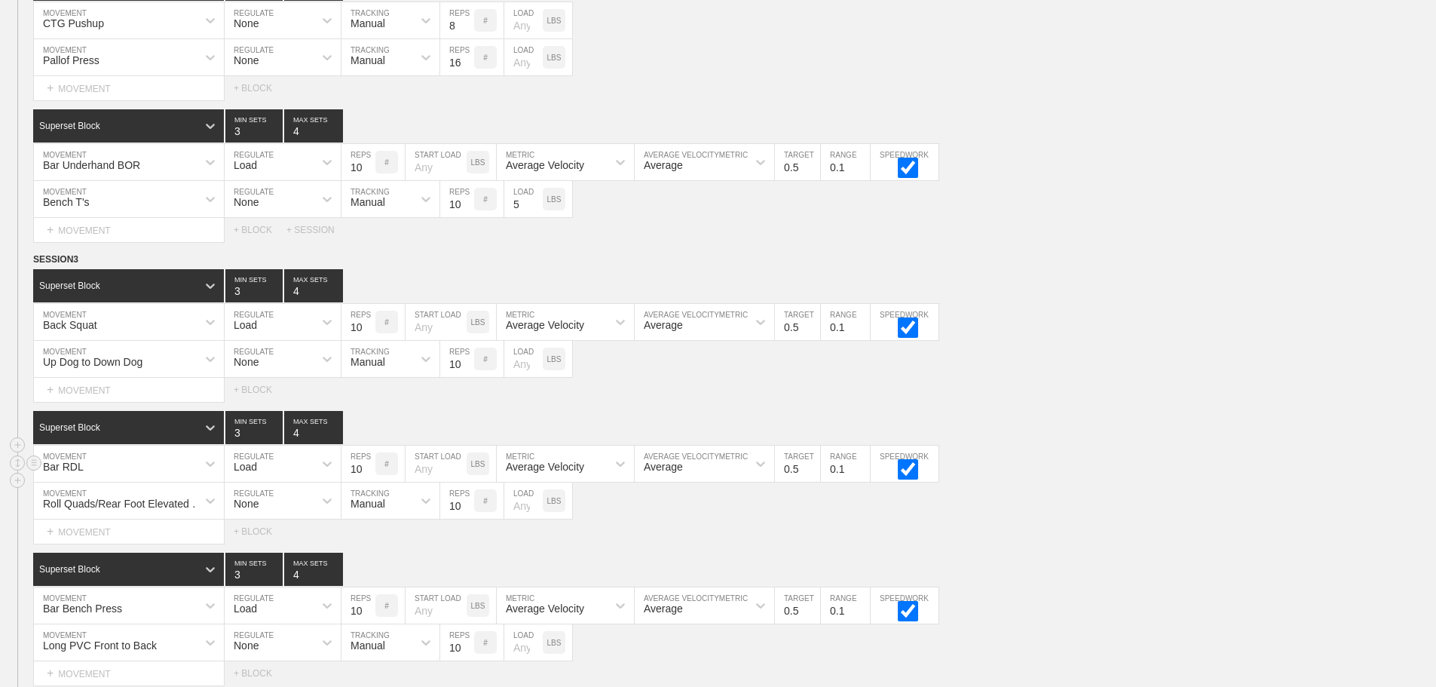
scroll to position [4257, 0]
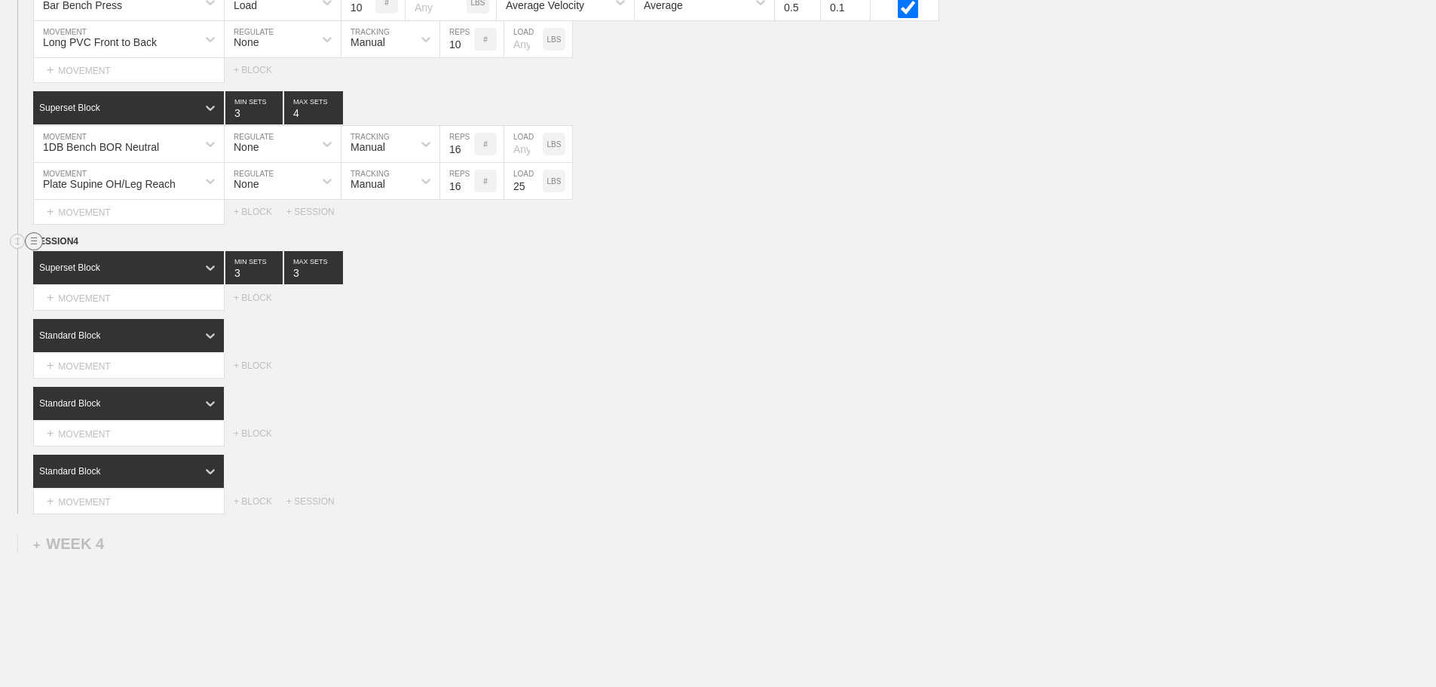
click at [35, 250] on circle at bounding box center [34, 241] width 17 height 17
click at [93, 291] on div "DELETE" at bounding box center [105, 292] width 121 height 23
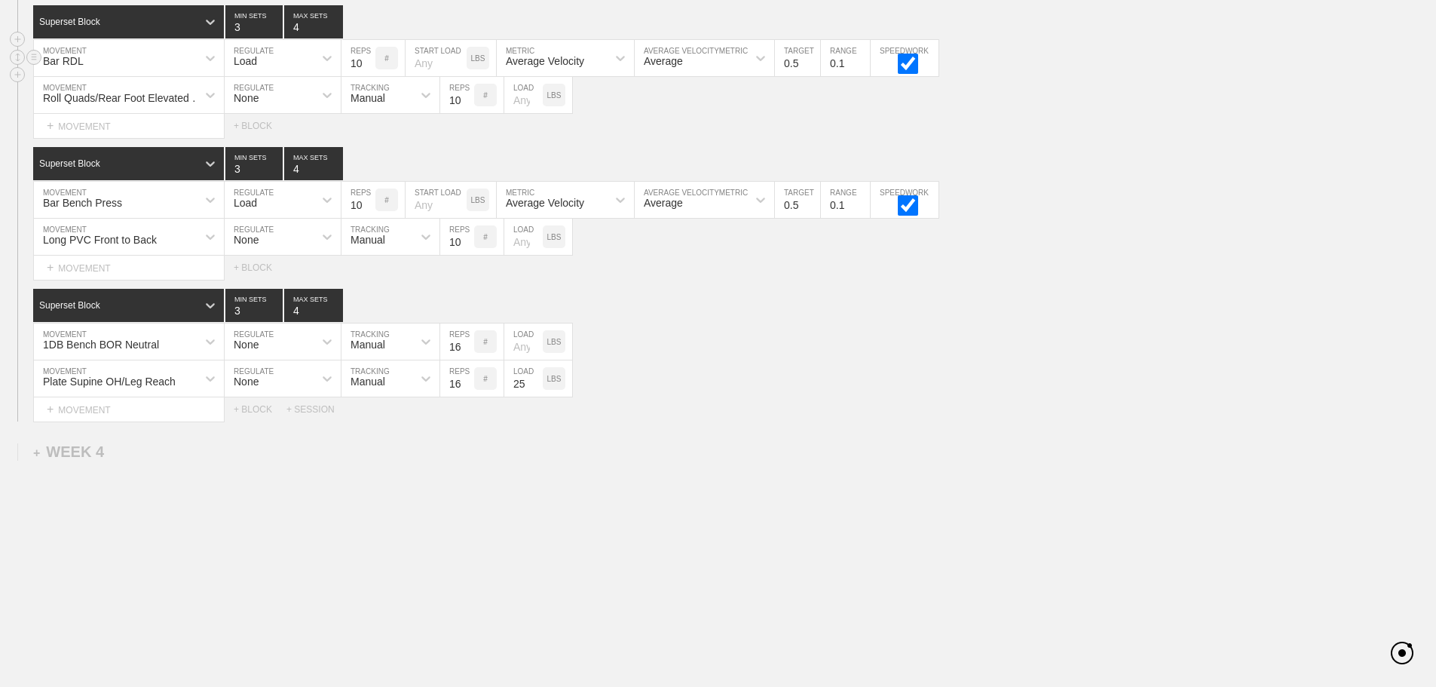
scroll to position [4071, 0]
click at [823, 369] on div "Plate Supine OH/Leg Reach MOVEMENT None REGULATE Manual TRACKING 16 REPS # 25 L…" at bounding box center [718, 378] width 1436 height 37
click at [803, 369] on div "Plate Supine OH/Leg Reach MOVEMENT None REGULATE Manual TRACKING 16 REPS # 25 L…" at bounding box center [718, 378] width 1436 height 37
type input "4"
click at [274, 304] on input "4" at bounding box center [253, 305] width 57 height 33
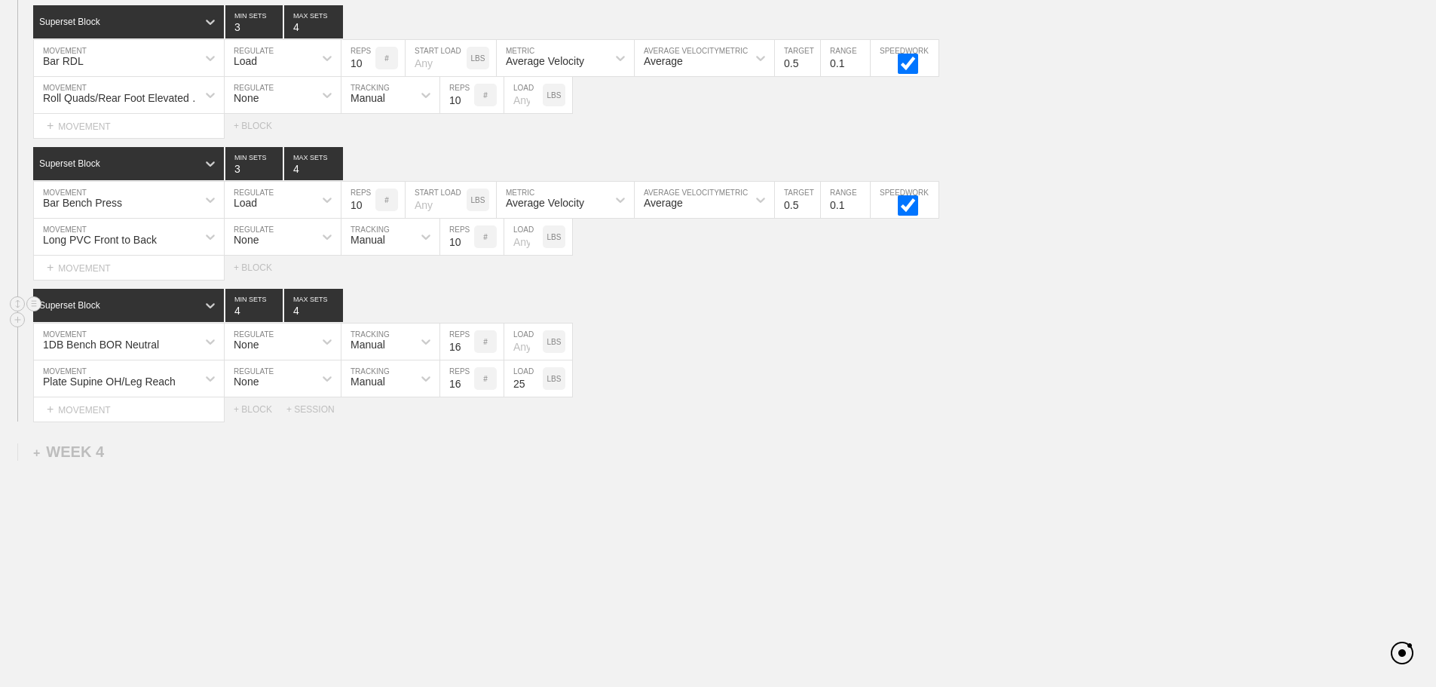
click at [700, 308] on div "Superset Block 4 MIN SETS 4 MAX SETS" at bounding box center [734, 305] width 1403 height 33
click at [675, 320] on div "Superset Block 4 MIN SETS 4 MAX SETS" at bounding box center [734, 305] width 1403 height 33
click at [770, 344] on div "1DB Bench BOR Neutral MOVEMENT None REGULATE Manual TRACKING 16 REPS # LOAD LBS" at bounding box center [718, 341] width 1436 height 37
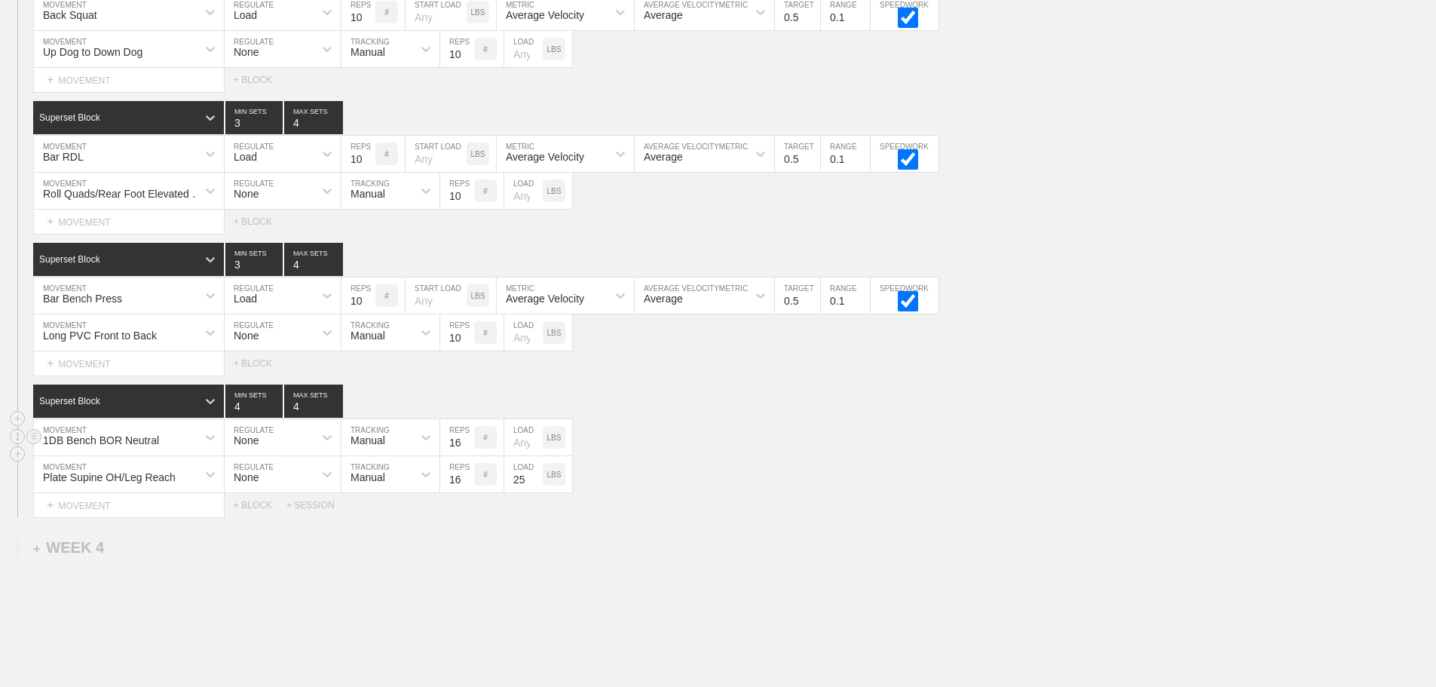
scroll to position [3694, 0]
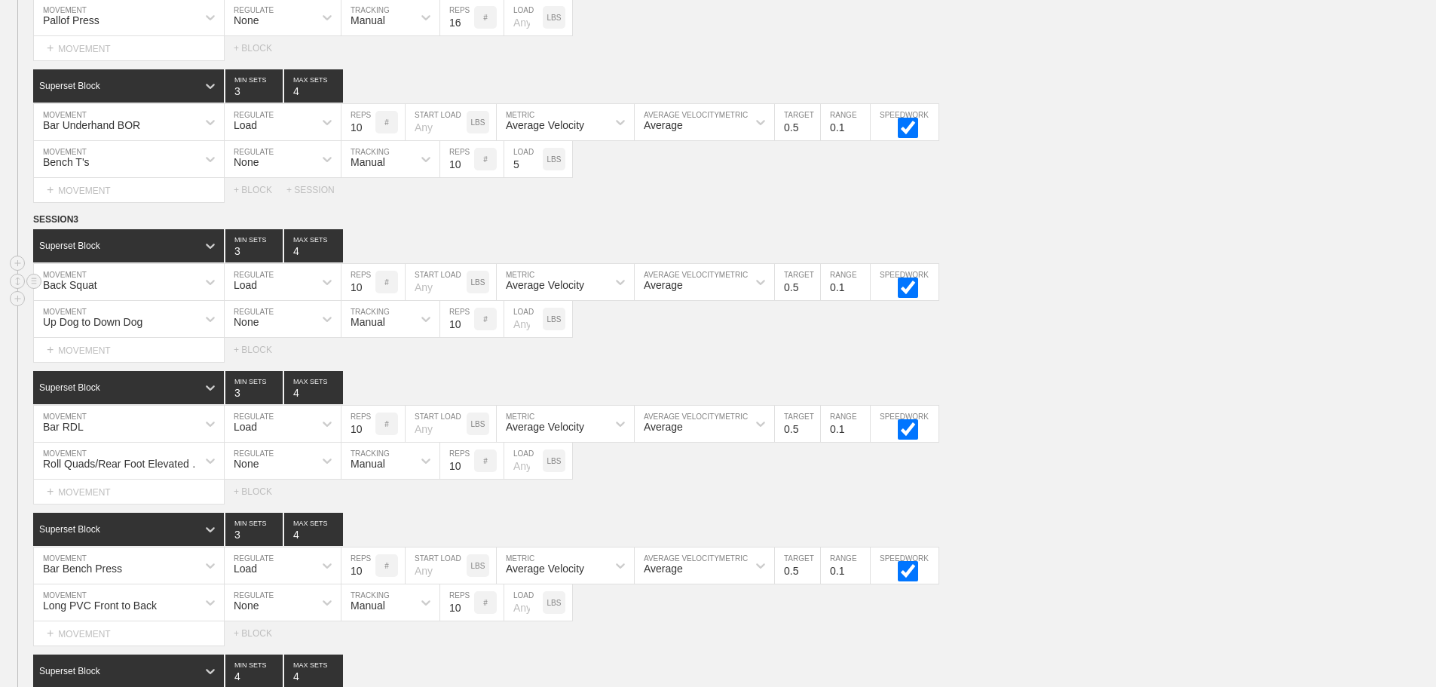
click at [1211, 301] on div "Back Squat MOVEMENT Load REGULATE 10 REPS # START LOAD LBS Average Velocity MET…" at bounding box center [718, 282] width 1436 height 37
click at [1242, 479] on div "Roll Quads/Rear Foot Elevated Stretch MOVEMENT None REGULATE Manual TRACKING 10…" at bounding box center [718, 460] width 1436 height 37
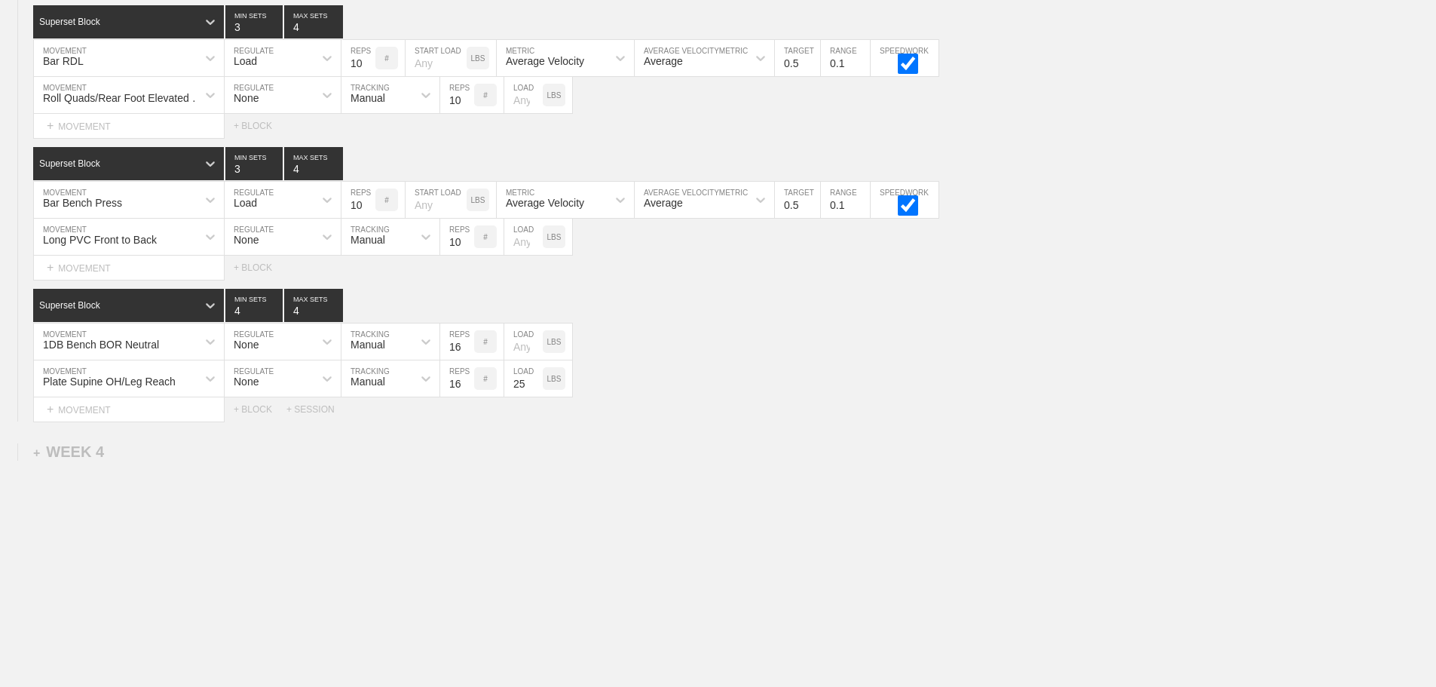
click at [720, 421] on div "Select... MOVEMENT + MOVEMENT + BLOCK + SESSION" at bounding box center [718, 409] width 1436 height 24
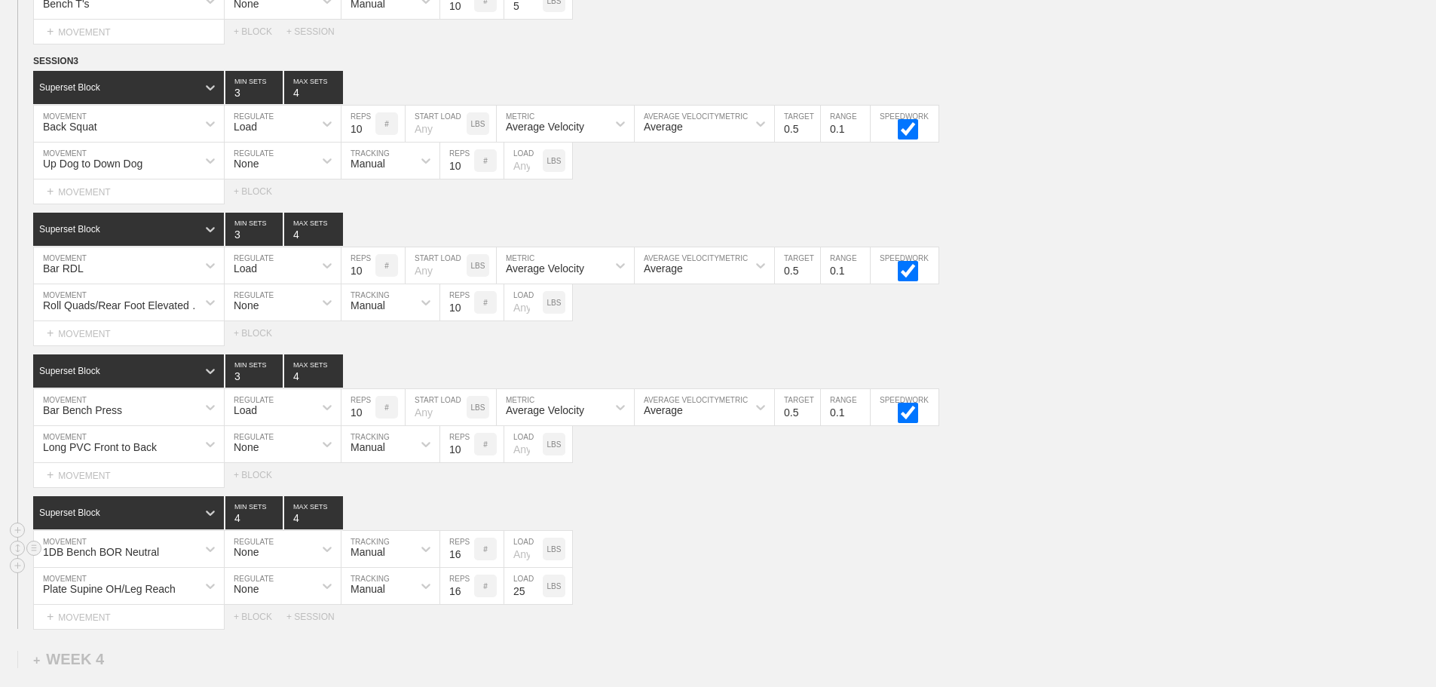
scroll to position [3845, 0]
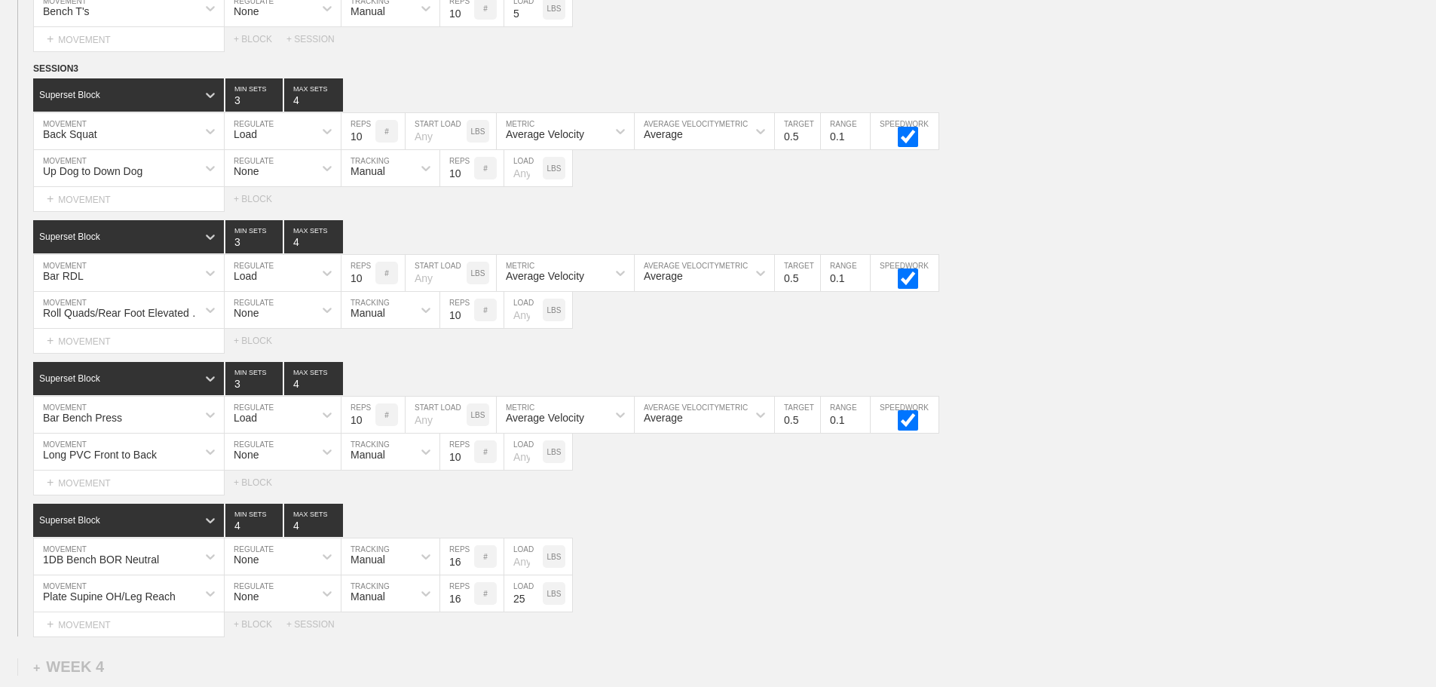
click at [1132, 353] on div "Select... MOVEMENT + MOVEMENT + BLOCK" at bounding box center [718, 341] width 1436 height 24
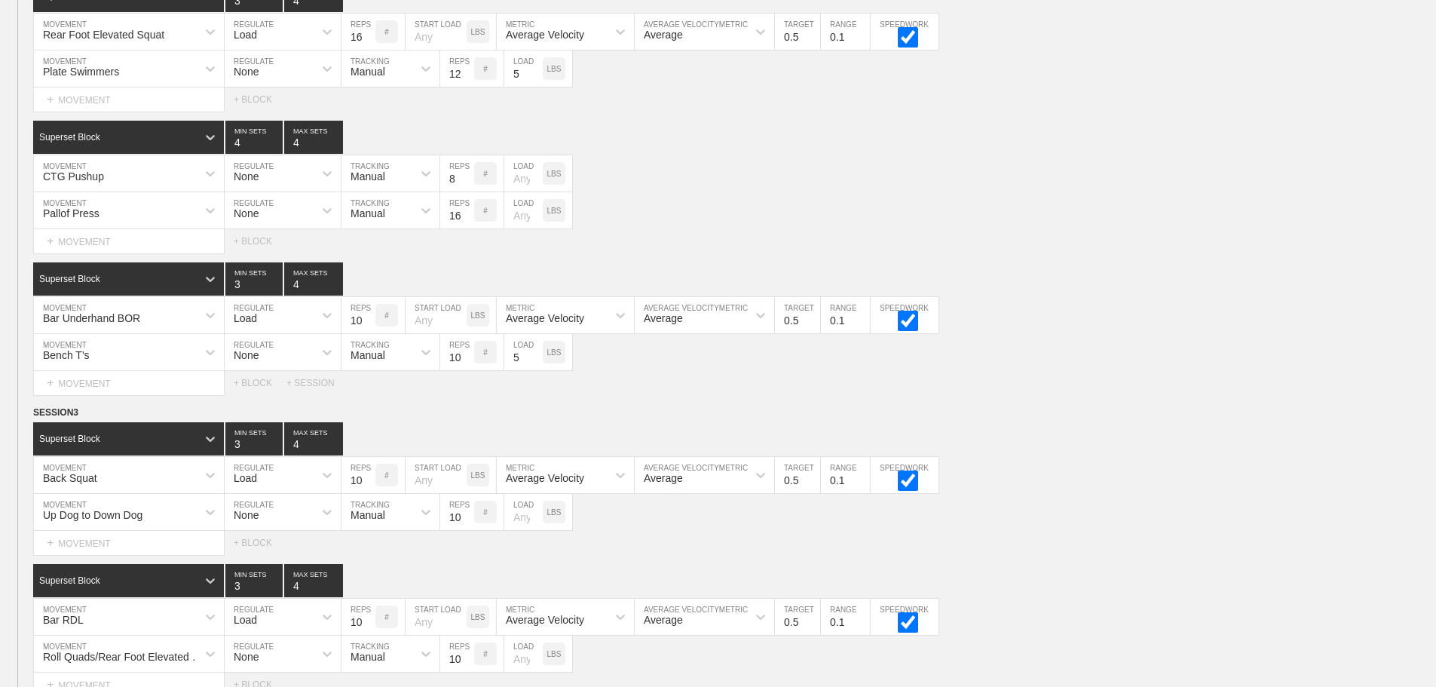
scroll to position [3920, 0]
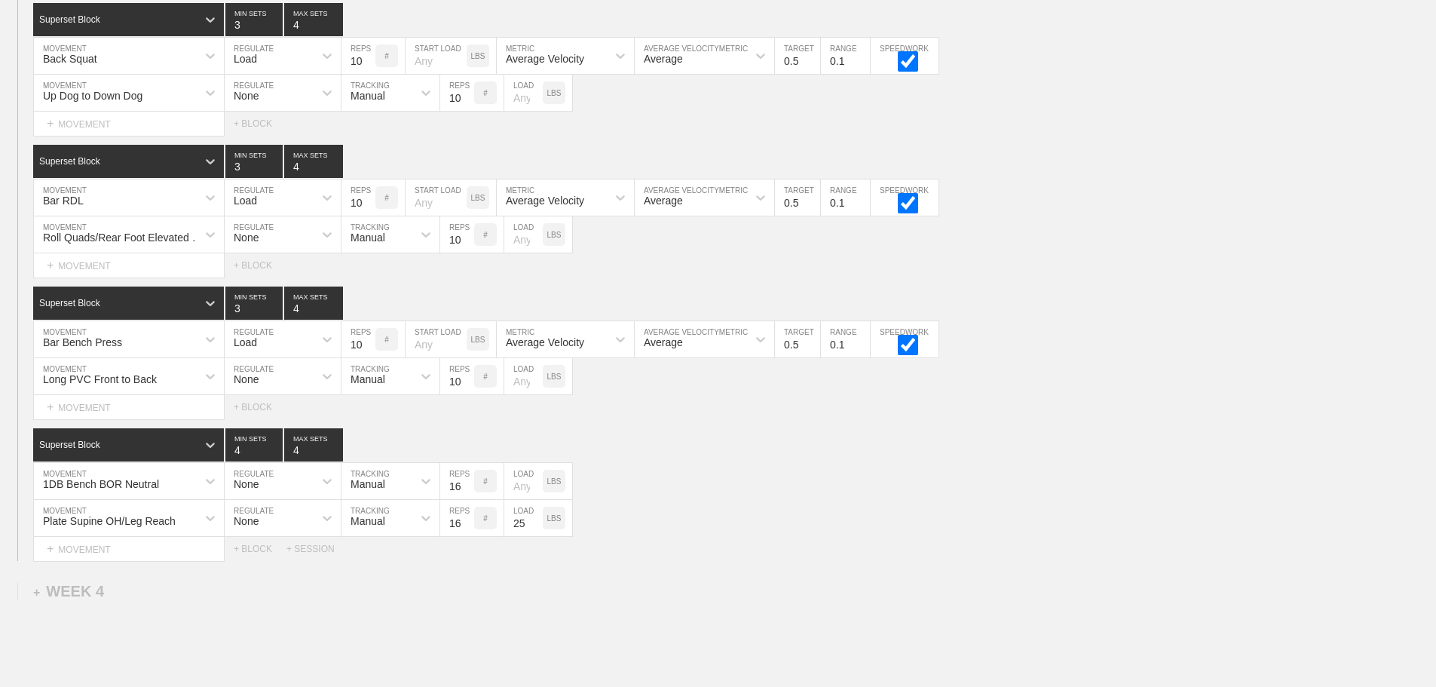
click at [1104, 419] on div "Select... MOVEMENT + MOVEMENT + BLOCK" at bounding box center [718, 407] width 1436 height 24
click at [742, 461] on div "Superset Block 4 MIN SETS 4 MAX SETS" at bounding box center [734, 444] width 1403 height 33
click at [718, 461] on div "Superset Block 4 MIN SETS 4 MAX SETS" at bounding box center [734, 444] width 1403 height 33
click at [199, 527] on div "Plate Supine OH/Leg Reach" at bounding box center [129, 518] width 190 height 36
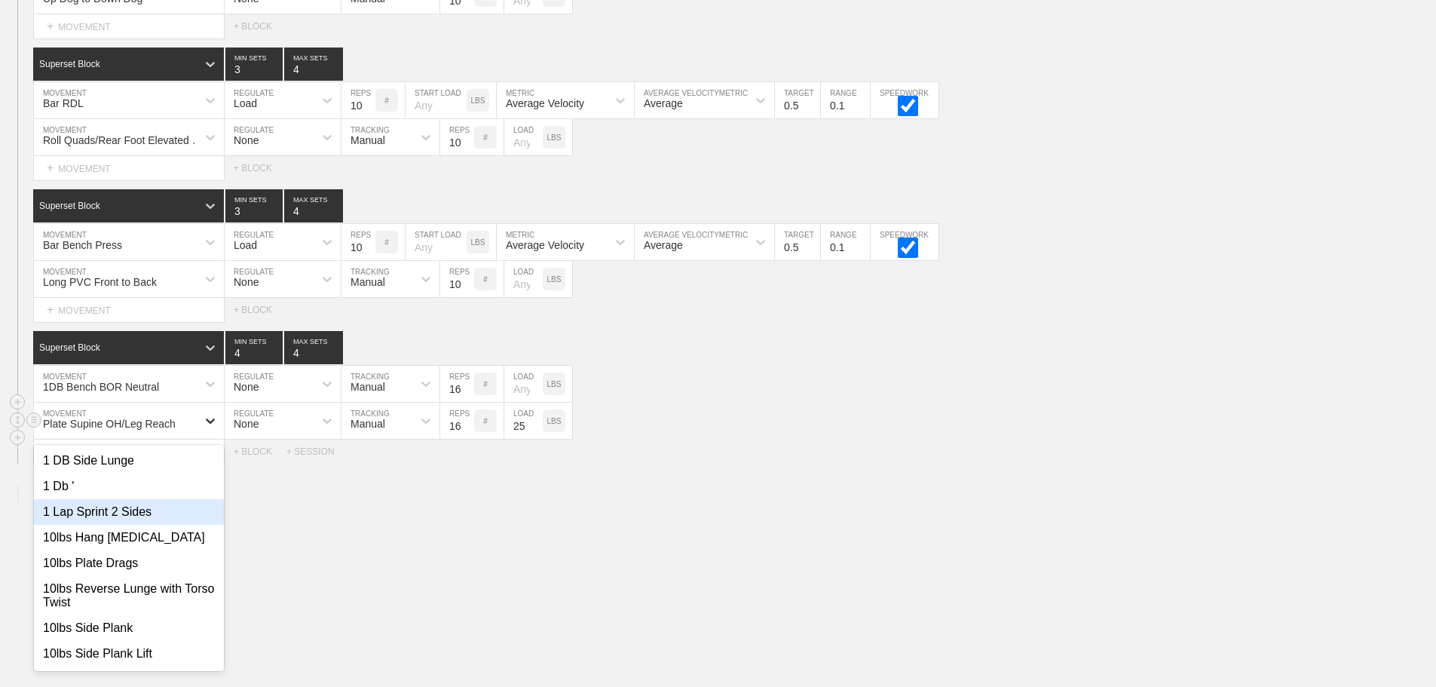
scroll to position [4019, 0]
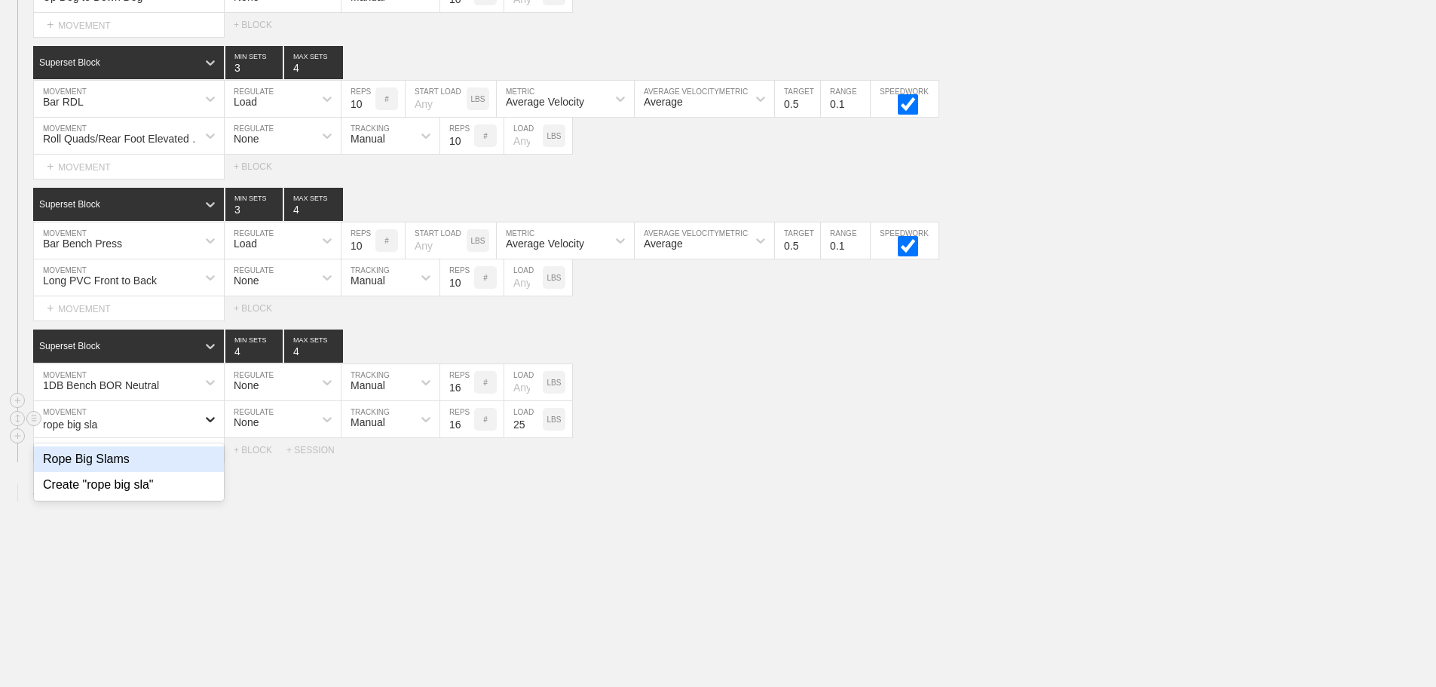
type input "rope big slam"
click at [124, 472] on div "Rope Big Slams" at bounding box center [129, 459] width 190 height 26
click at [522, 437] on input "25" at bounding box center [523, 419] width 38 height 36
click at [464, 430] on input "17" at bounding box center [457, 419] width 34 height 36
click at [464, 430] on input "18" at bounding box center [457, 419] width 34 height 36
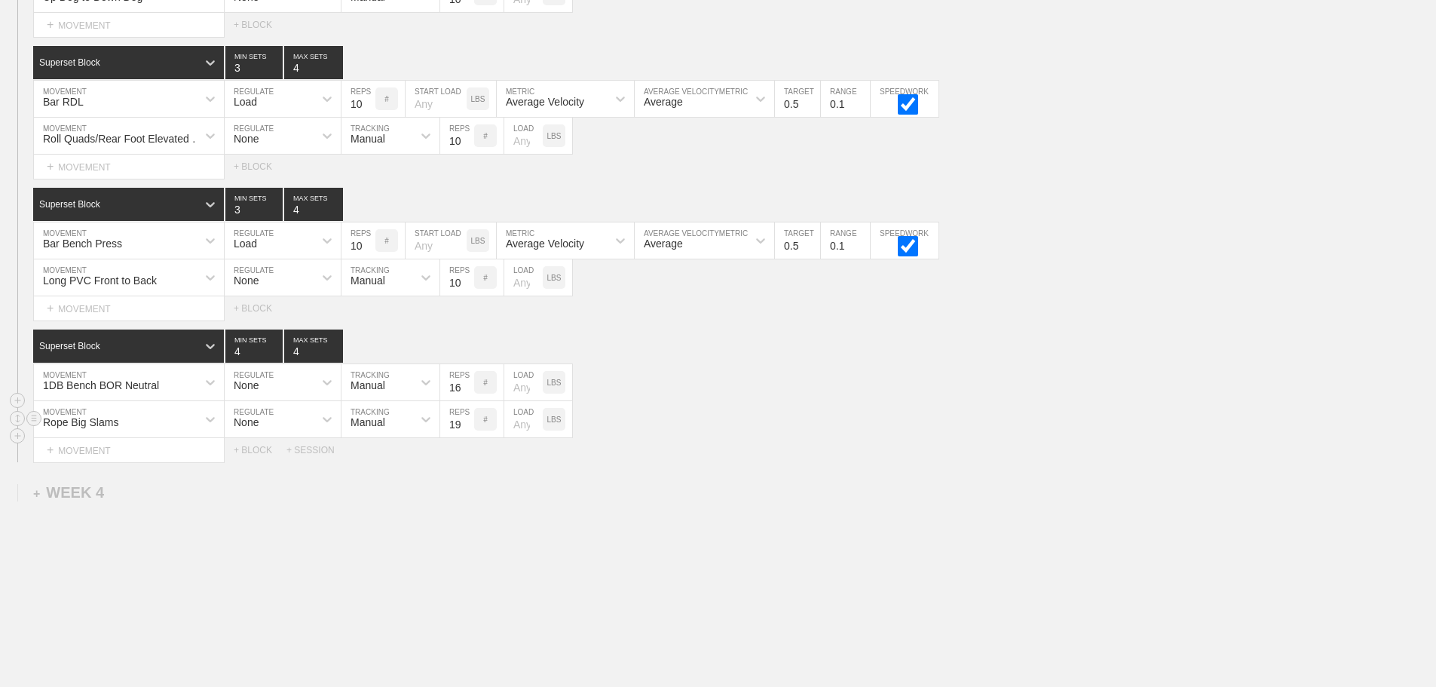
click at [464, 430] on input "19" at bounding box center [457, 419] width 34 height 36
type input "20"
click at [464, 430] on input "20" at bounding box center [457, 419] width 34 height 36
click at [828, 437] on div "Rope Big Slams MOVEMENT None REGULATE Manual TRACKING 20 REPS # LOAD LBS" at bounding box center [718, 419] width 1436 height 37
click at [783, 451] on div "Select... MOVEMENT + MOVEMENT + BLOCK + SESSION" at bounding box center [718, 450] width 1436 height 24
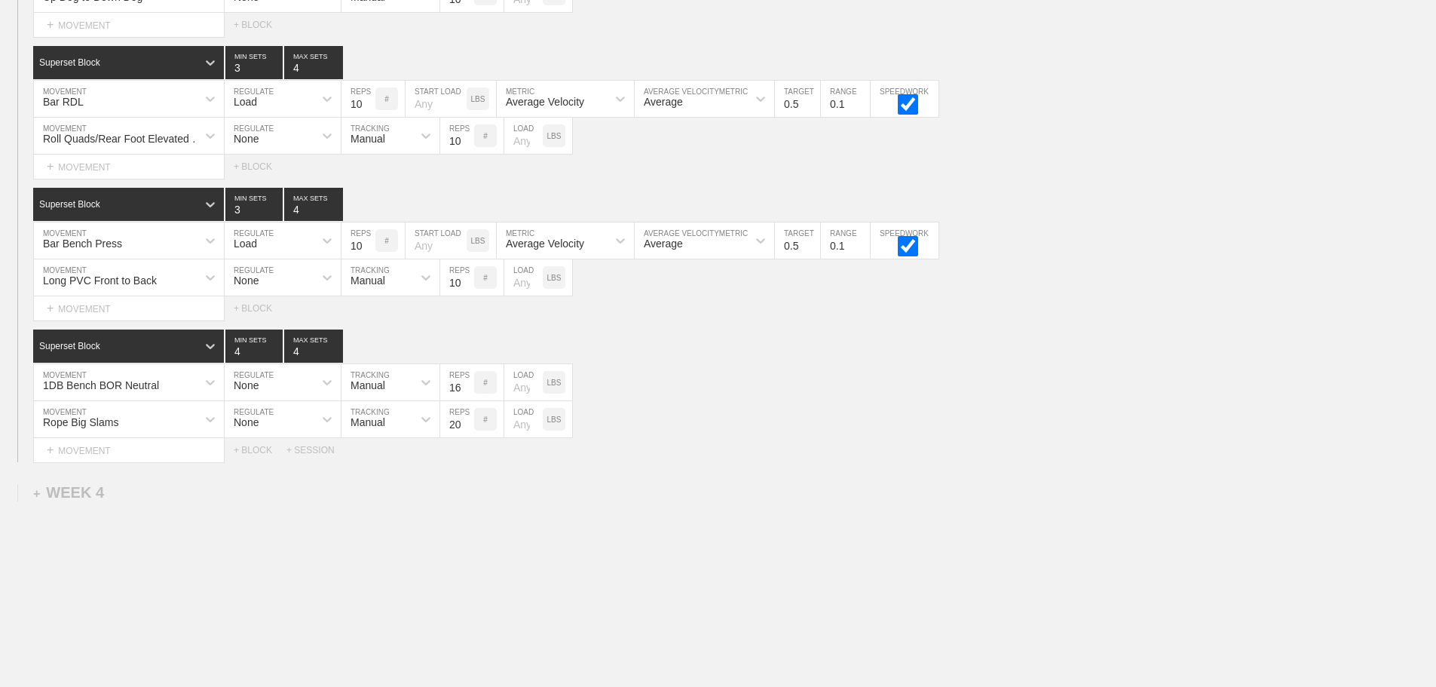
click at [852, 454] on div "Select... MOVEMENT + MOVEMENT + BLOCK + SESSION" at bounding box center [718, 450] width 1436 height 24
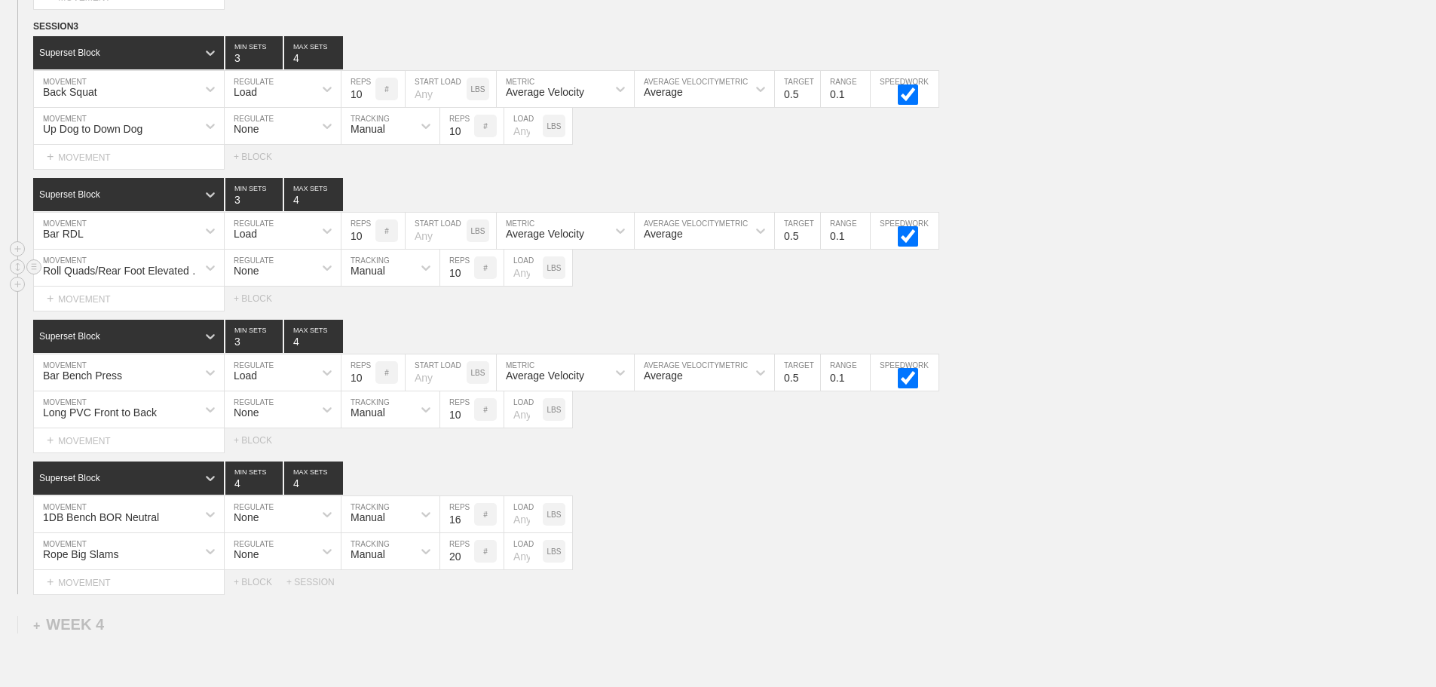
scroll to position [4071, 0]
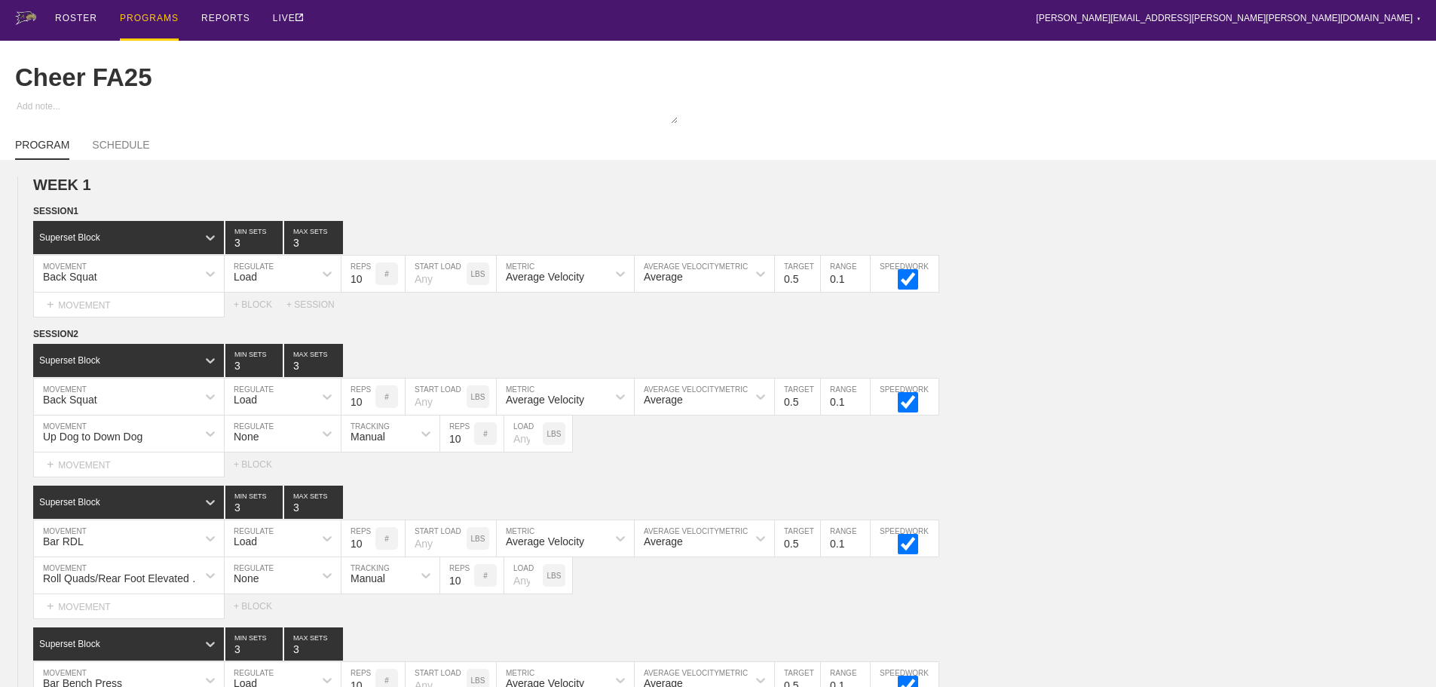
scroll to position [0, 0]
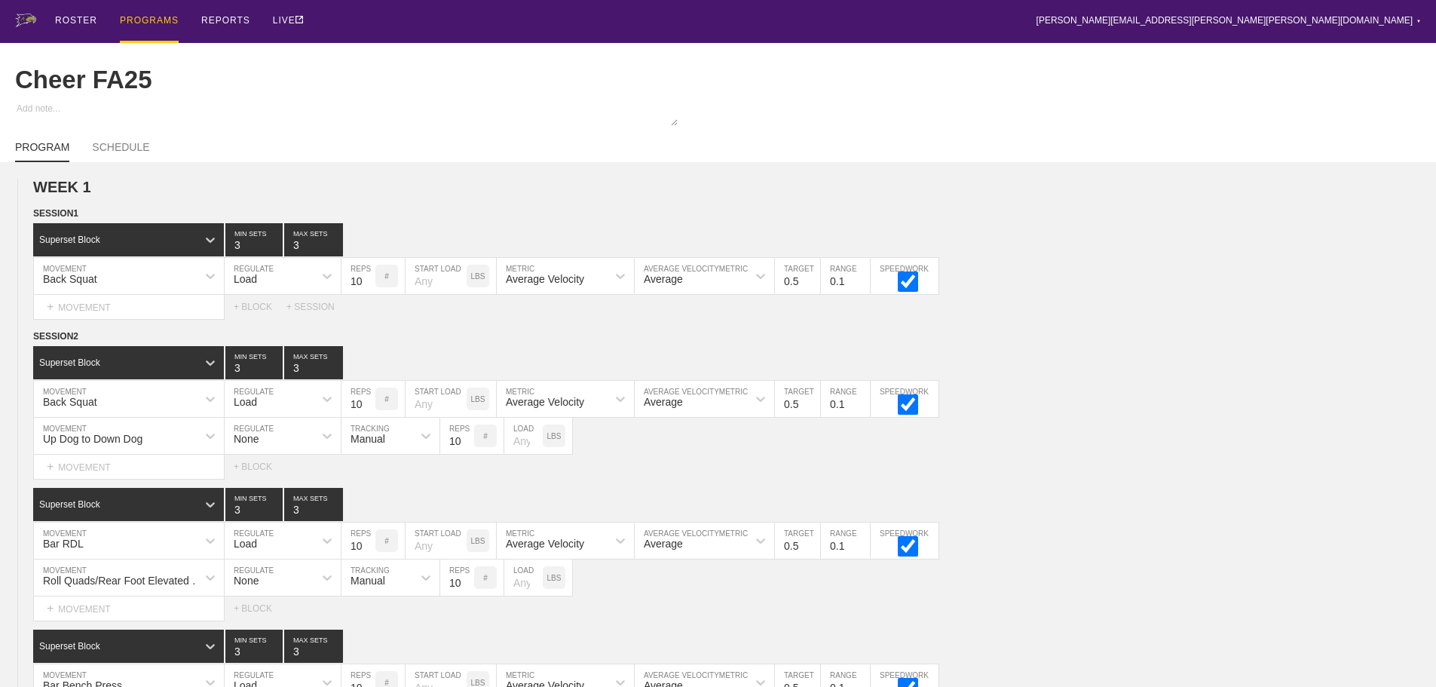
click at [145, 21] on div "PROGRAMS" at bounding box center [149, 21] width 59 height 43
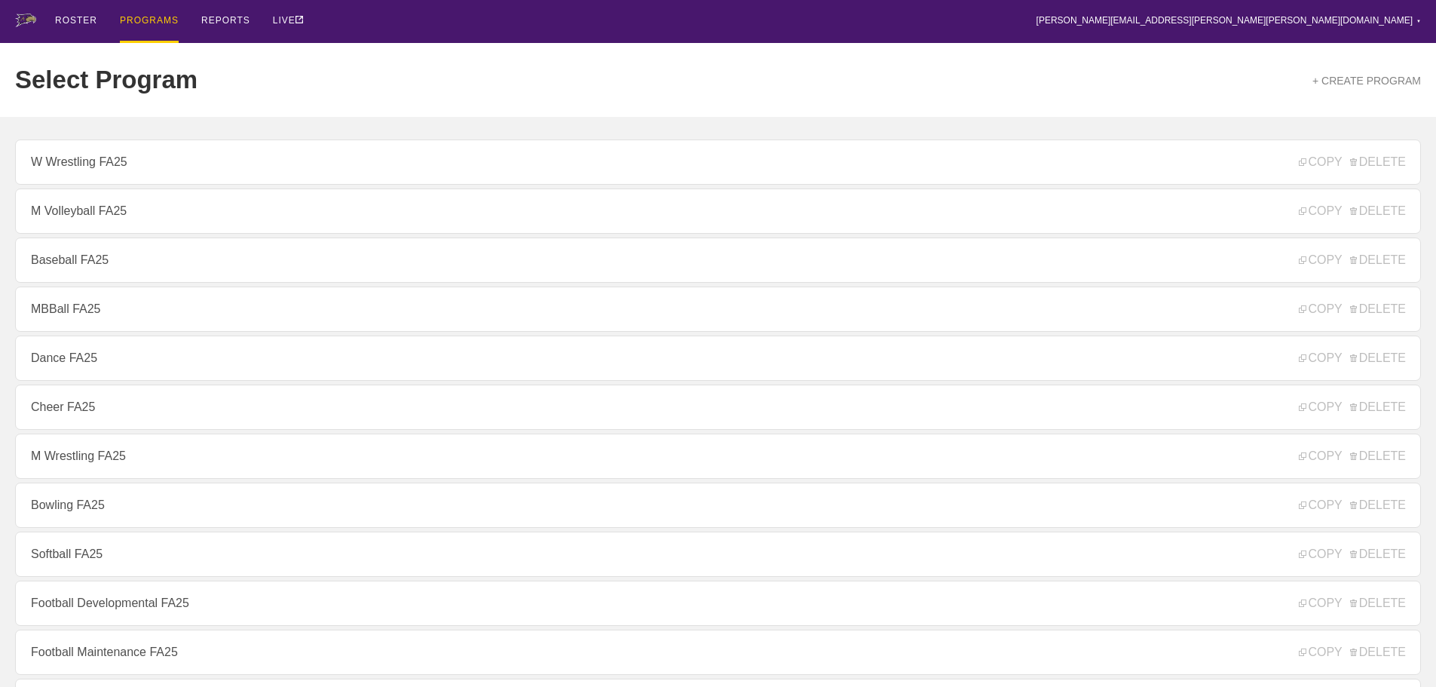
click at [476, 38] on div "ROSTER PROGRAMS REPORTS LIVE [PERSON_NAME][EMAIL_ADDRESS][PERSON_NAME][PERSON_N…" at bounding box center [718, 21] width 1406 height 43
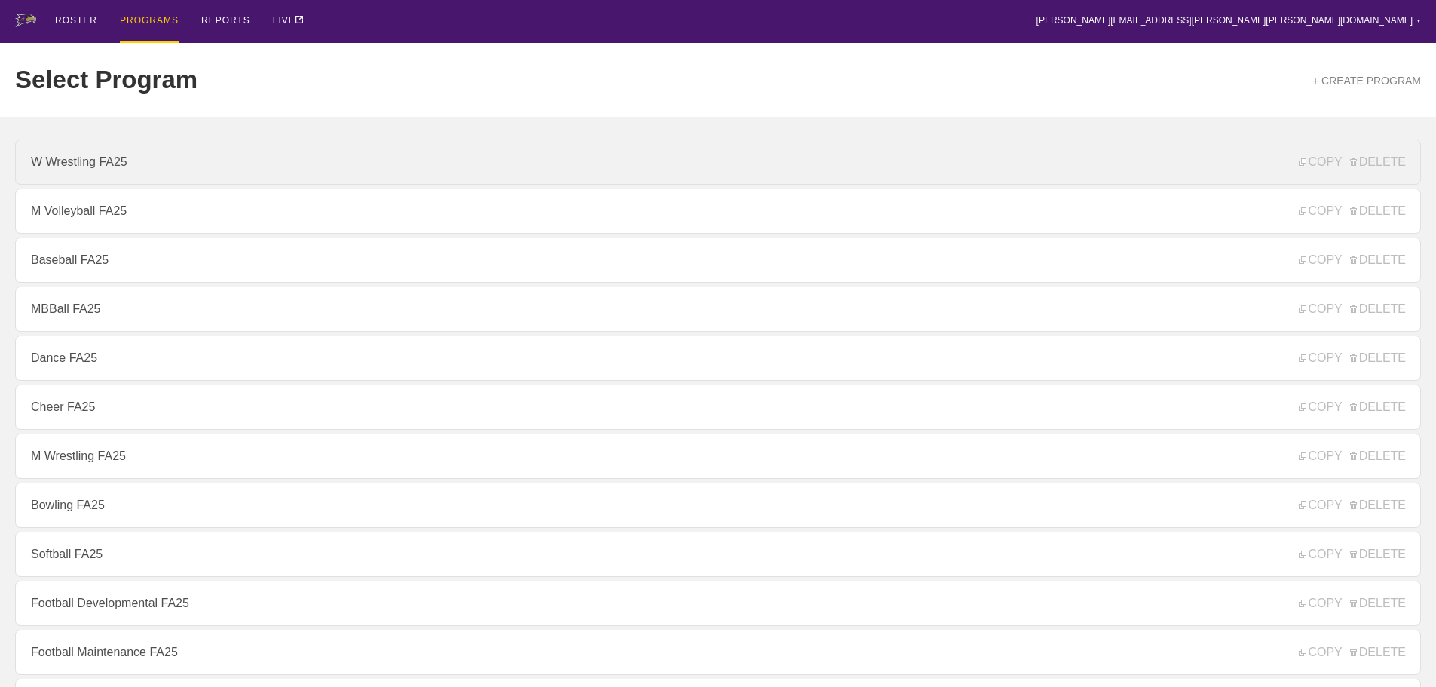
click at [110, 170] on link "W Wrestling FA25" at bounding box center [718, 161] width 1406 height 45
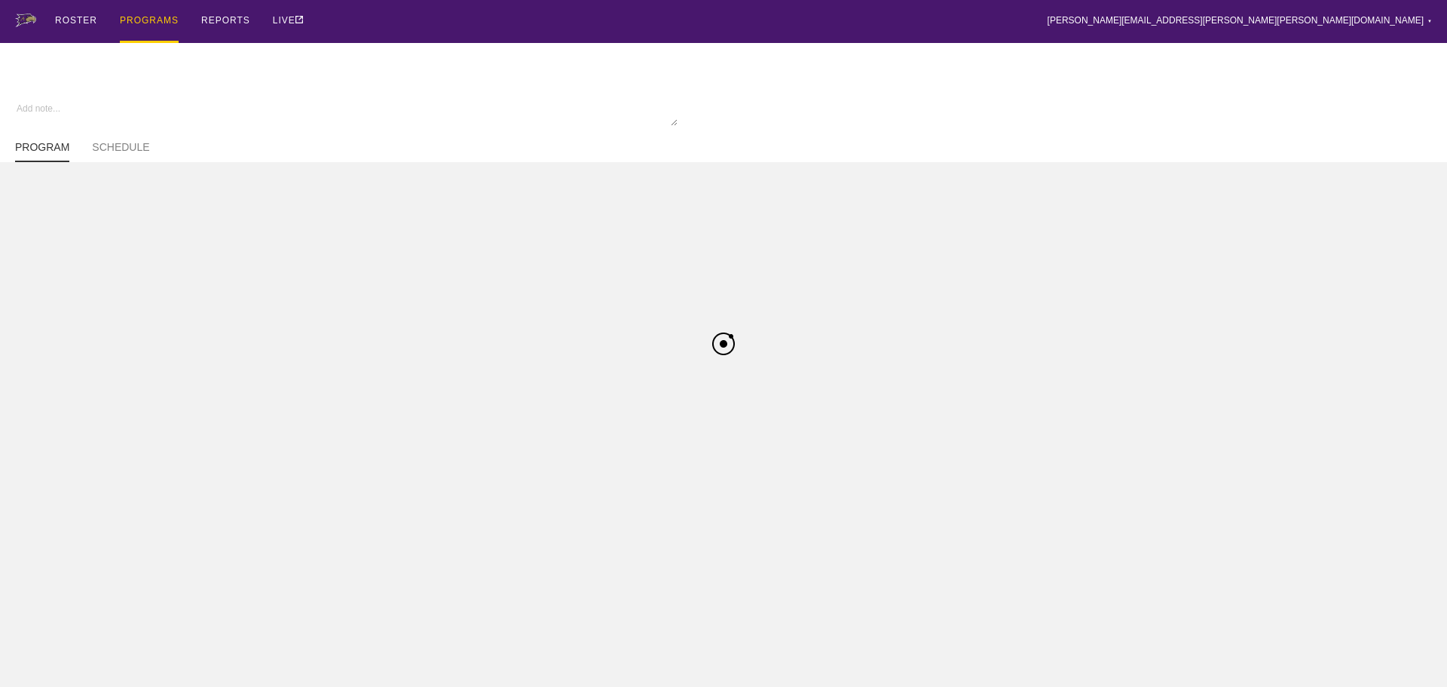
type textarea "x"
type input "W Wrestling FA25"
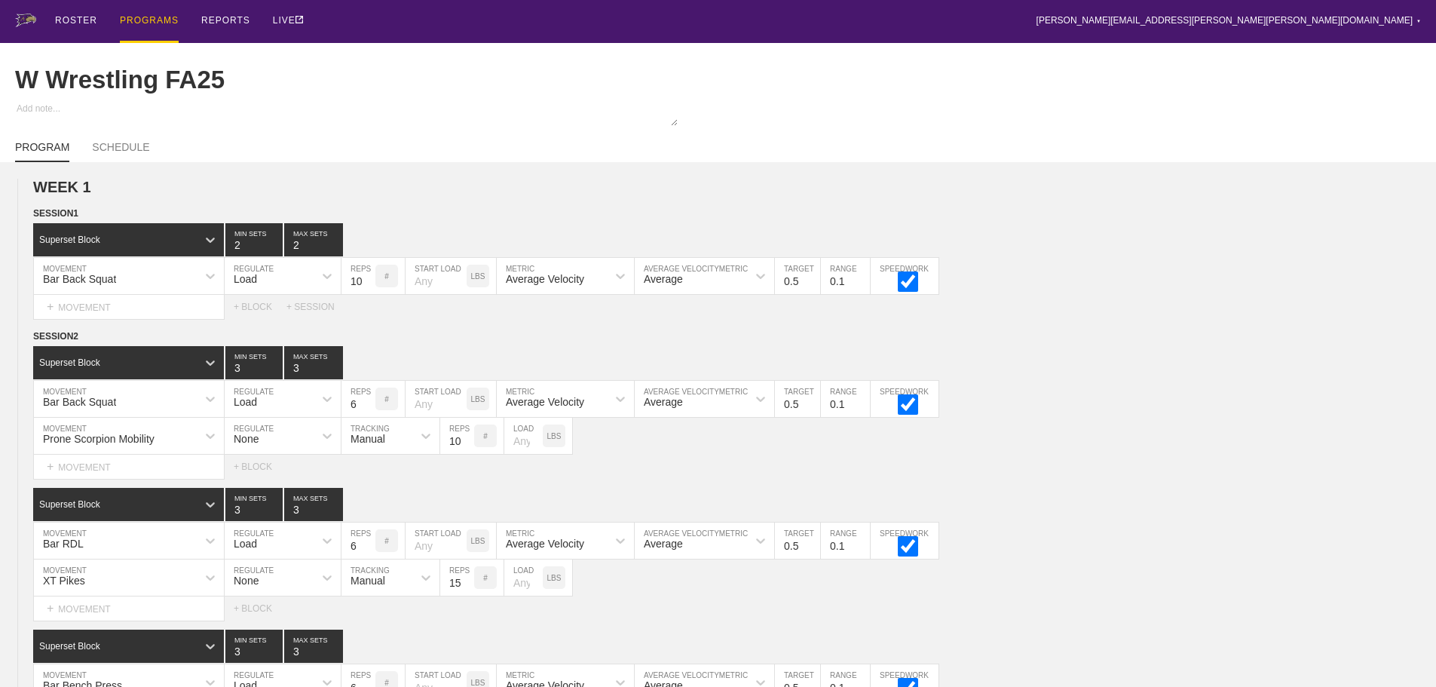
click at [658, 44] on div "W Wrestling FA25" at bounding box center [718, 80] width 1406 height 74
click at [888, 26] on div "ROSTER PROGRAMS REPORTS LIVE [PERSON_NAME][EMAIL_ADDRESS][PERSON_NAME][PERSON_N…" at bounding box center [718, 21] width 1406 height 43
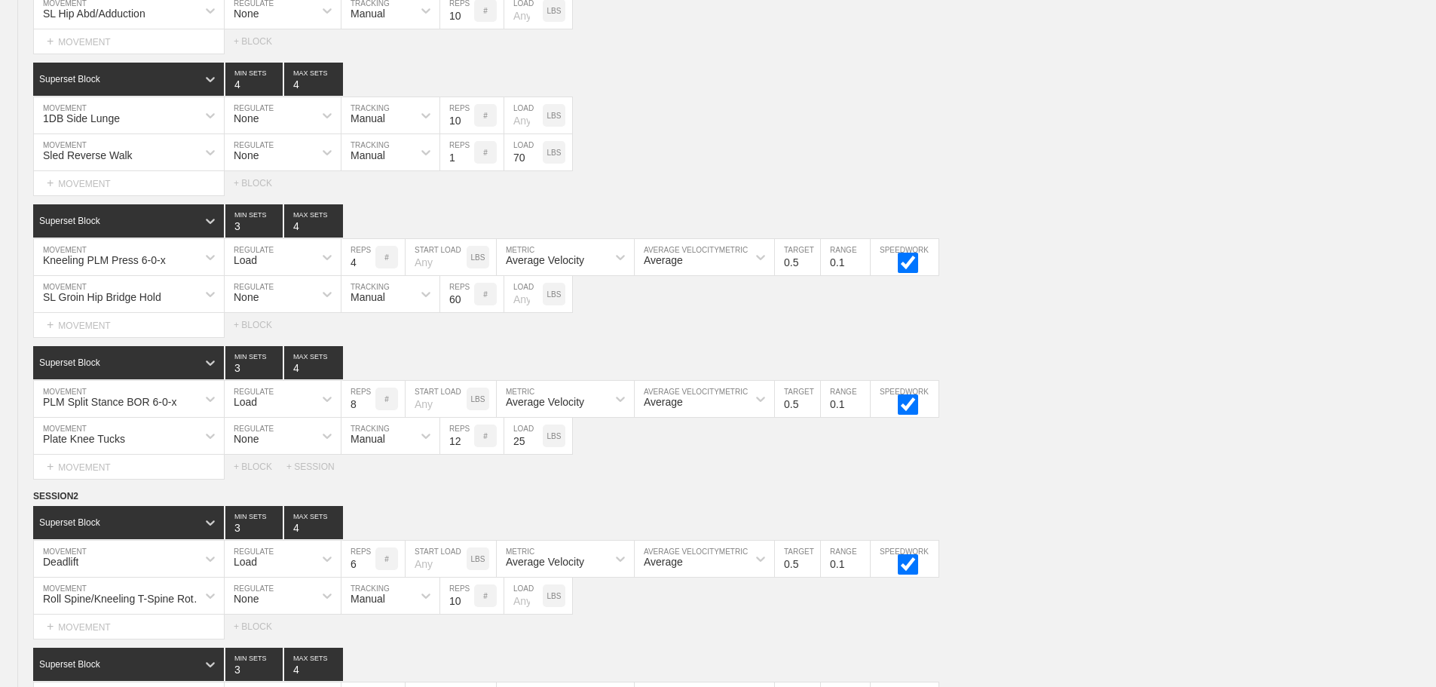
scroll to position [3486, 0]
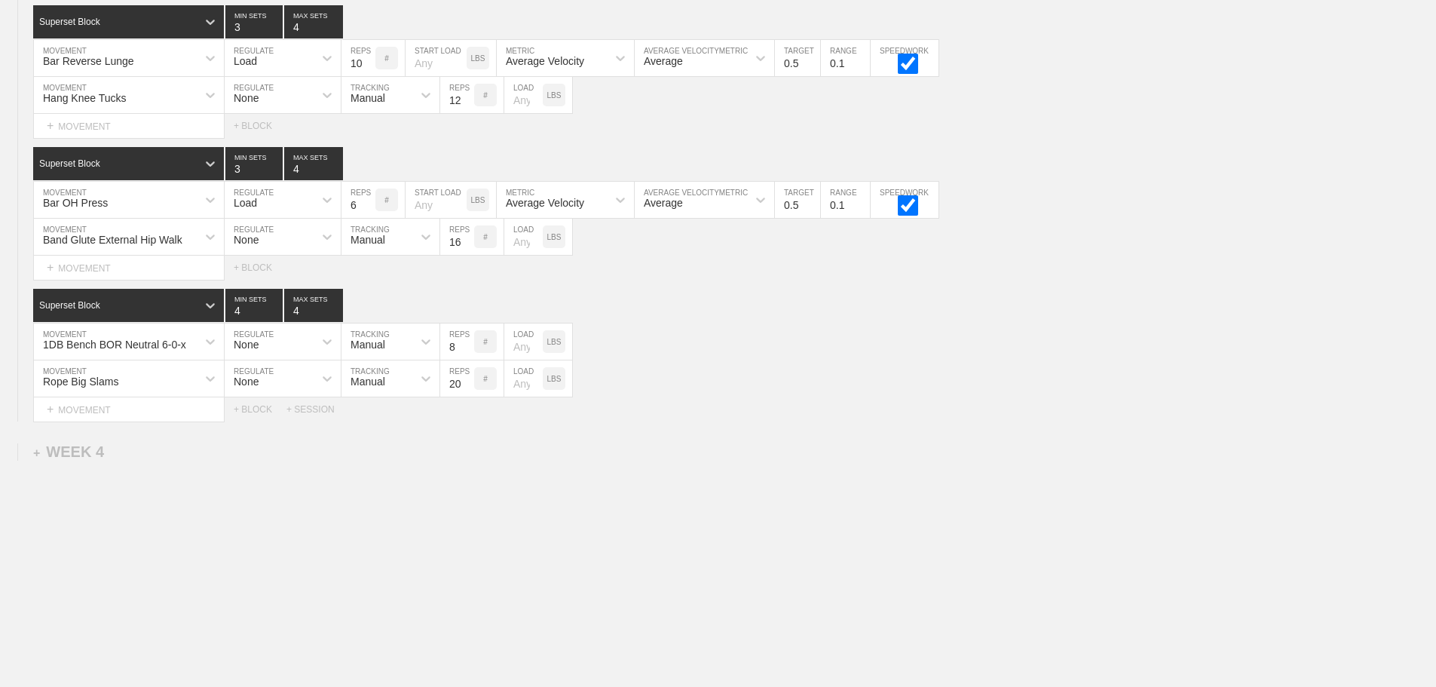
click at [308, 412] on div "+ SESSION" at bounding box center [316, 409] width 60 height 11
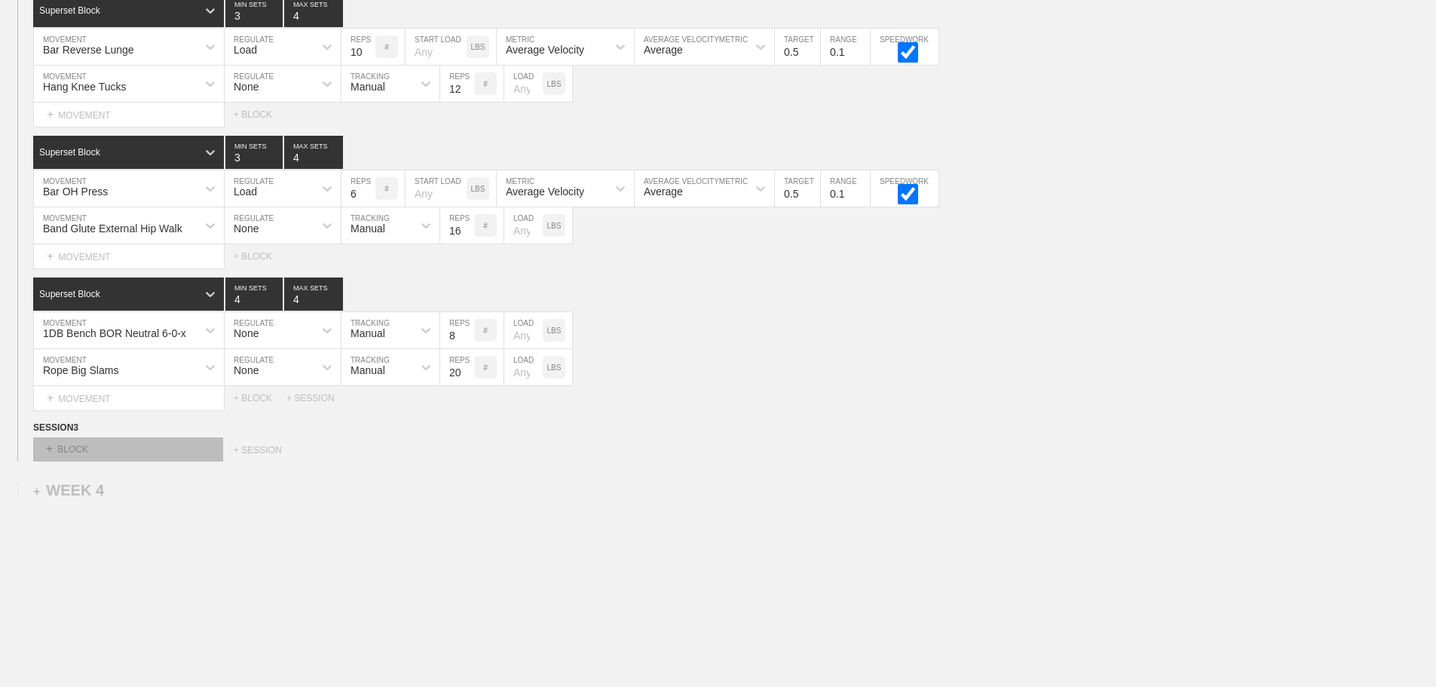
click at [151, 461] on div "+ BLOCK" at bounding box center [128, 449] width 190 height 24
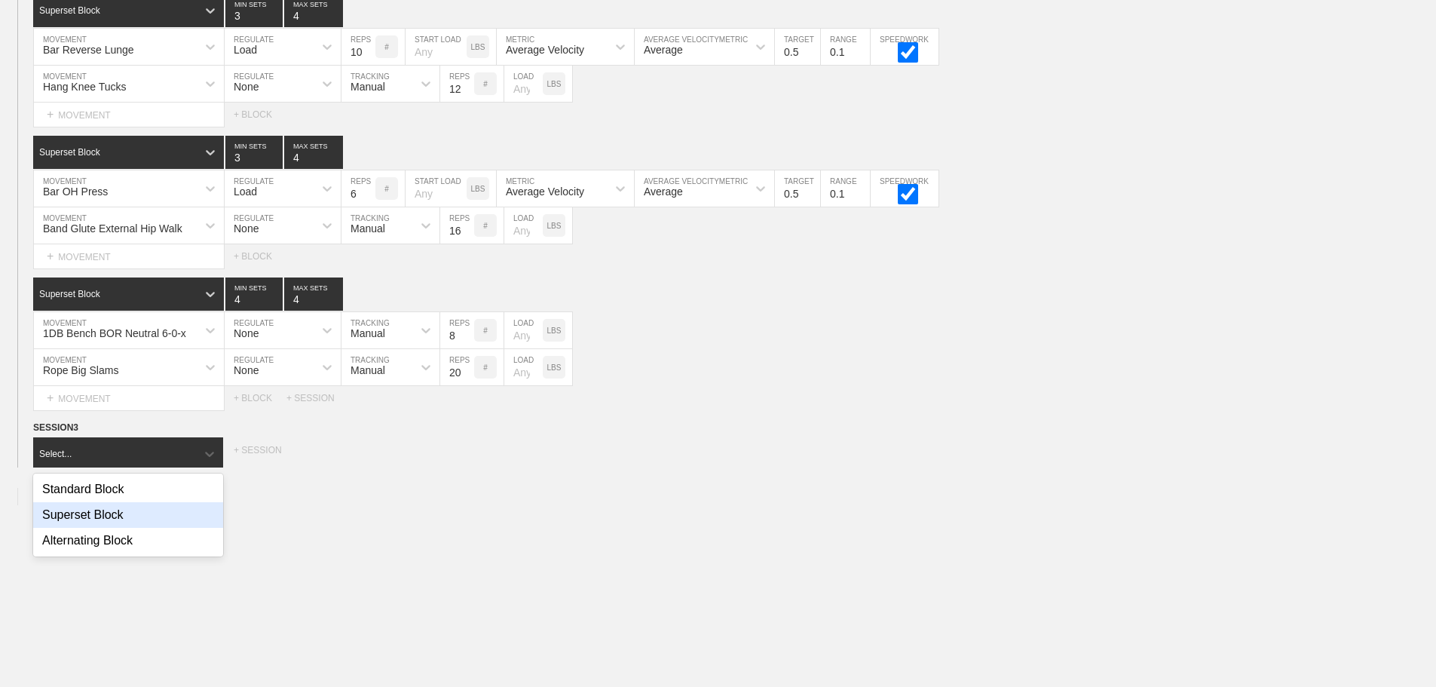
click at [109, 522] on div "Superset Block" at bounding box center [128, 515] width 190 height 26
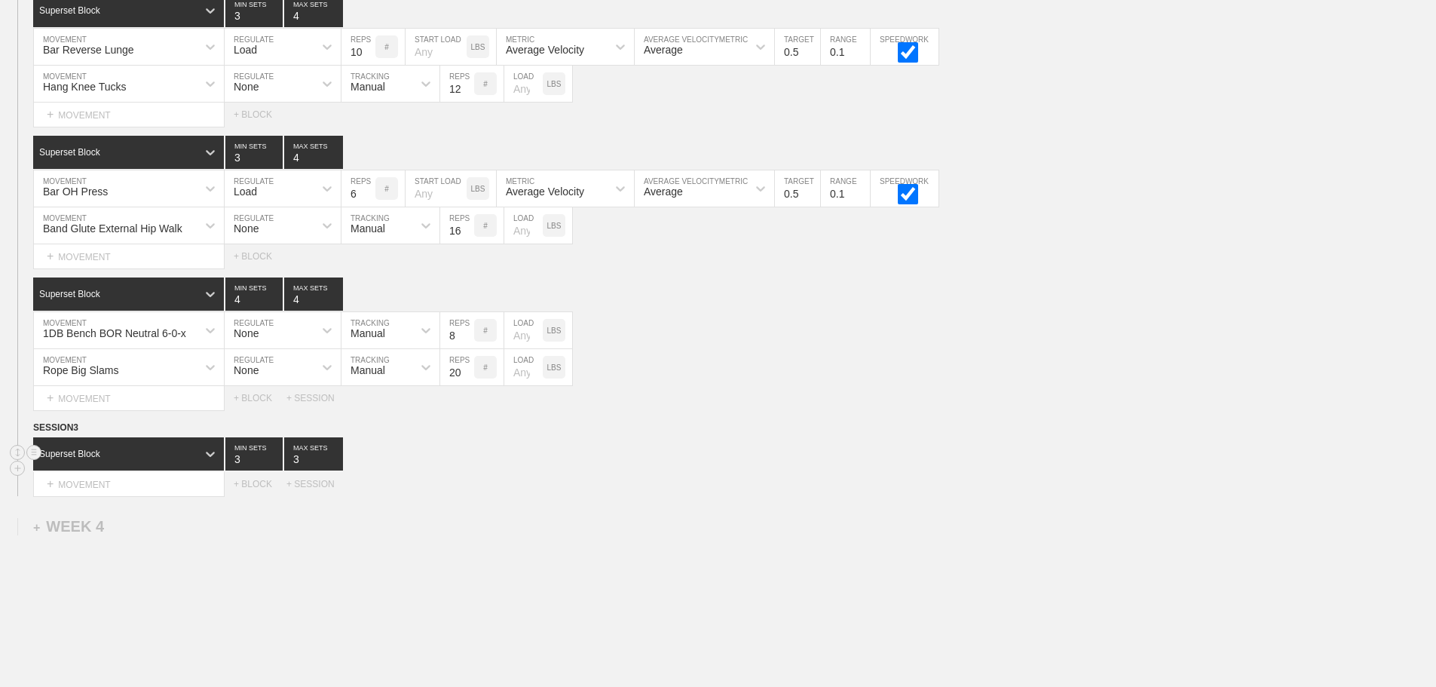
click at [670, 470] on div "Superset Block 3 MIN SETS 3 MAX SETS" at bounding box center [734, 453] width 1403 height 33
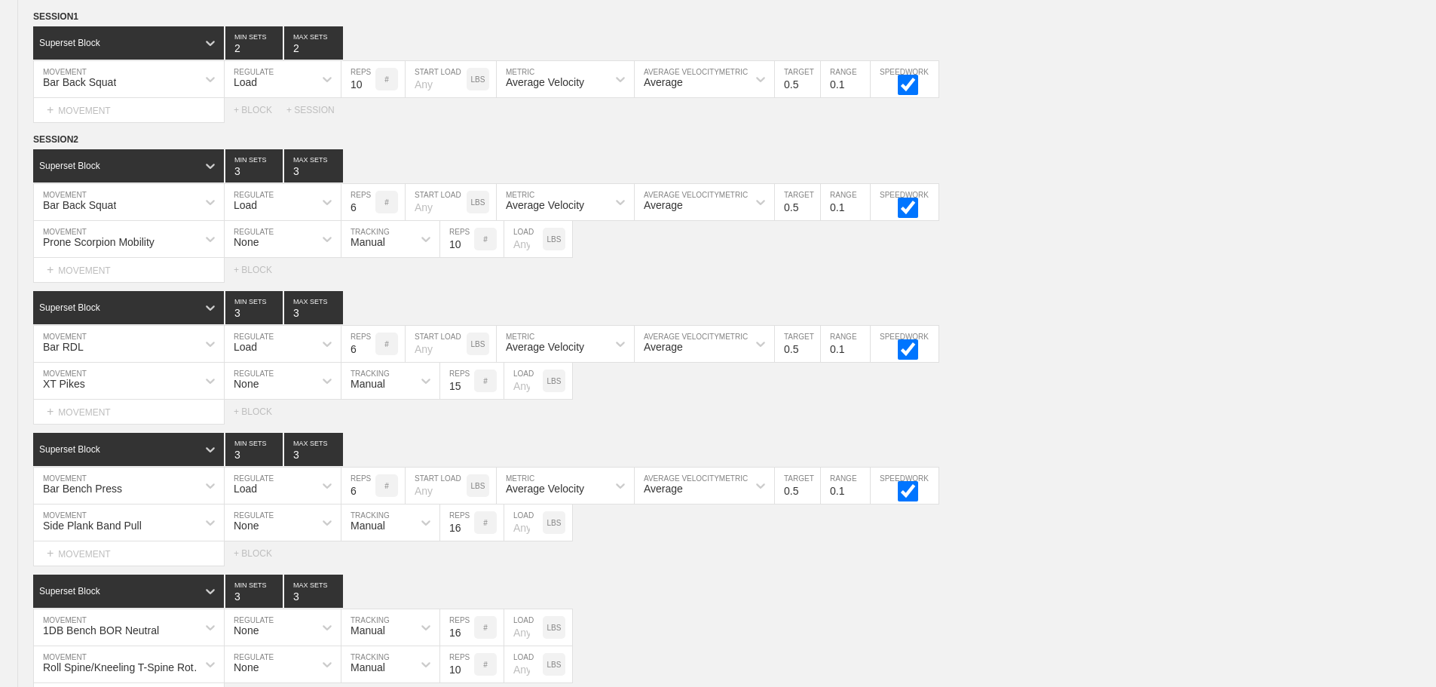
scroll to position [170, 0]
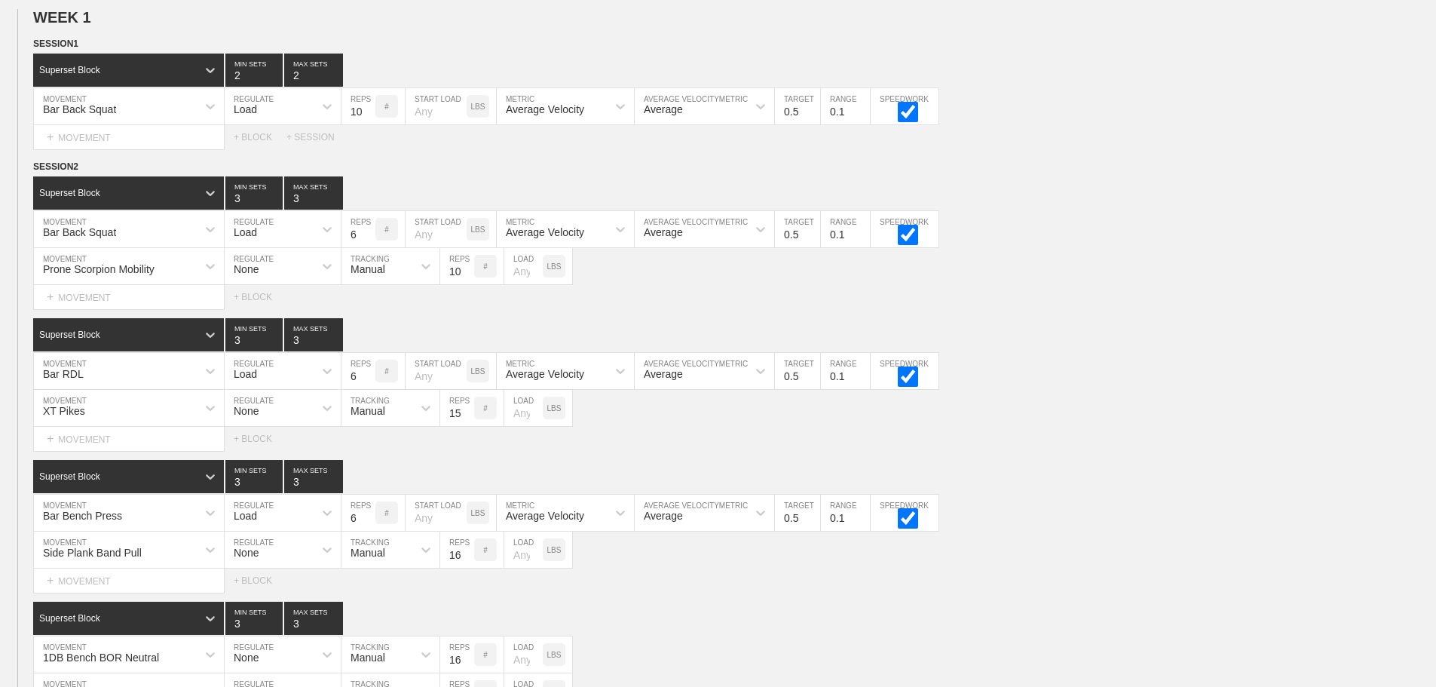
click at [1068, 448] on div "Select... MOVEMENT + MOVEMENT + BLOCK" at bounding box center [718, 439] width 1436 height 24
click at [34, 176] on circle at bounding box center [34, 166] width 17 height 17
click at [103, 192] on div "DUPLICATE" at bounding box center [105, 195] width 121 height 23
click at [1276, 384] on div "Bar RDL MOVEMENT Load REGULATE 6 REPS # START LOAD LBS Average Velocity METRIC …" at bounding box center [718, 371] width 1436 height 37
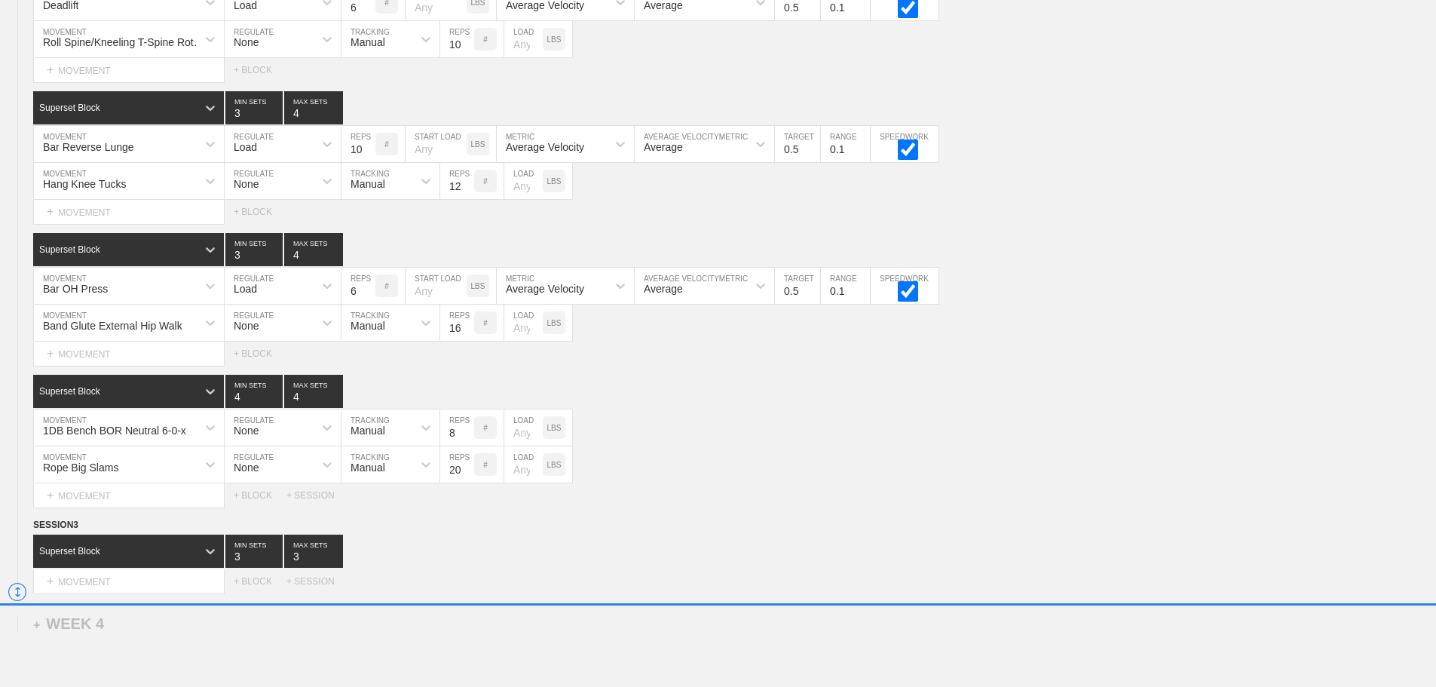
scroll to position [3389, 0]
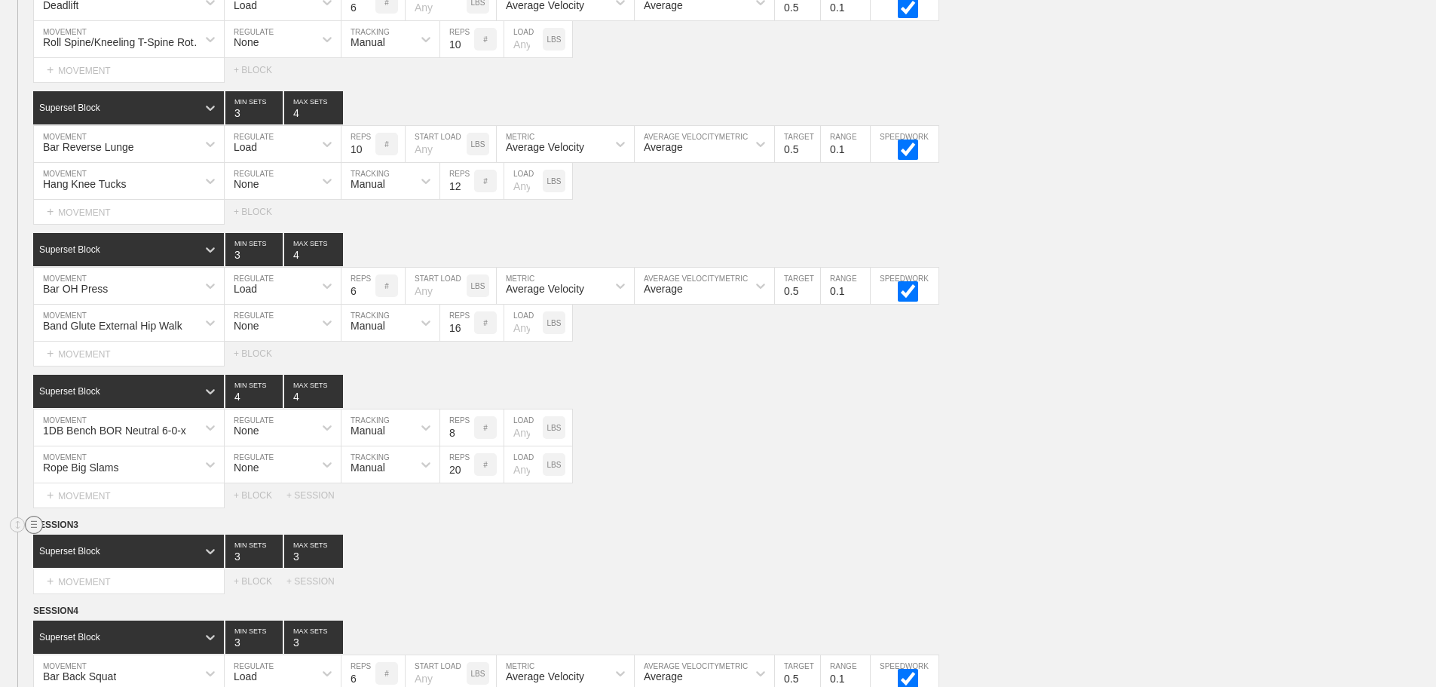
click at [35, 524] on line at bounding box center [34, 524] width 6 height 0
click at [73, 574] on div "DELETE" at bounding box center [105, 576] width 121 height 23
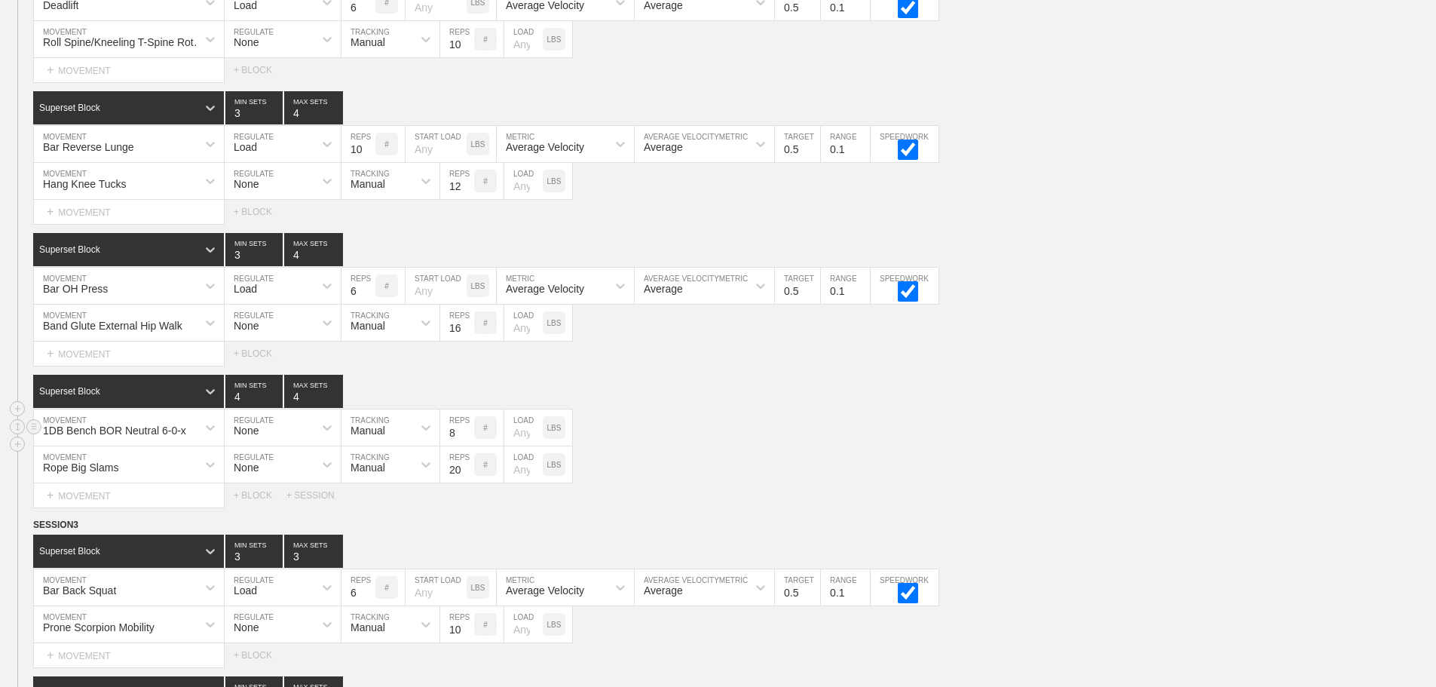
click at [1059, 430] on div "1DB Bench BOR Neutral 6-0-x MOVEMENT None REGULATE Manual TRACKING 8 REPS # LOA…" at bounding box center [718, 427] width 1436 height 37
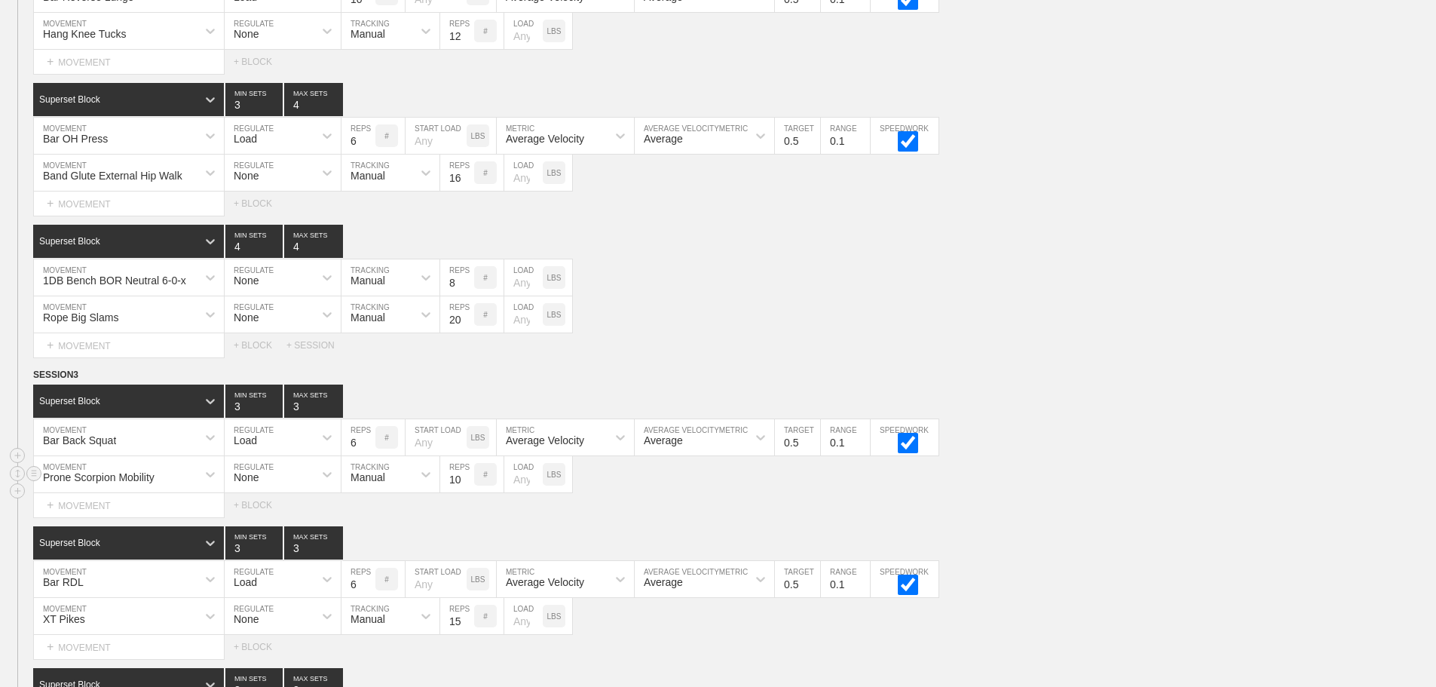
scroll to position [3540, 0]
type input "4"
click at [336, 412] on input "4" at bounding box center [313, 400] width 59 height 33
click at [1092, 455] on div "Bar Back Squat MOVEMENT Load REGULATE 6 REPS # START LOAD LBS Average Velocity …" at bounding box center [718, 436] width 1436 height 37
click at [118, 586] on div "Bar RDL" at bounding box center [129, 578] width 190 height 36
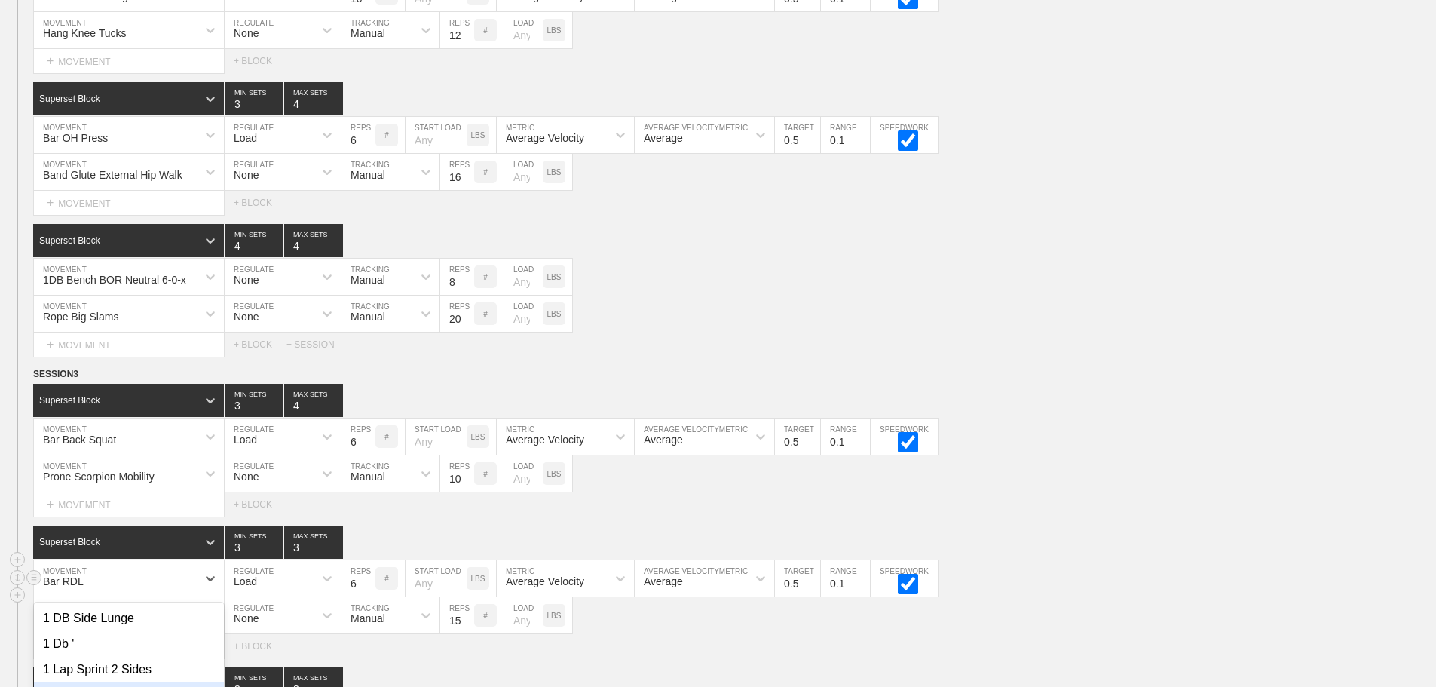
scroll to position [3699, 0]
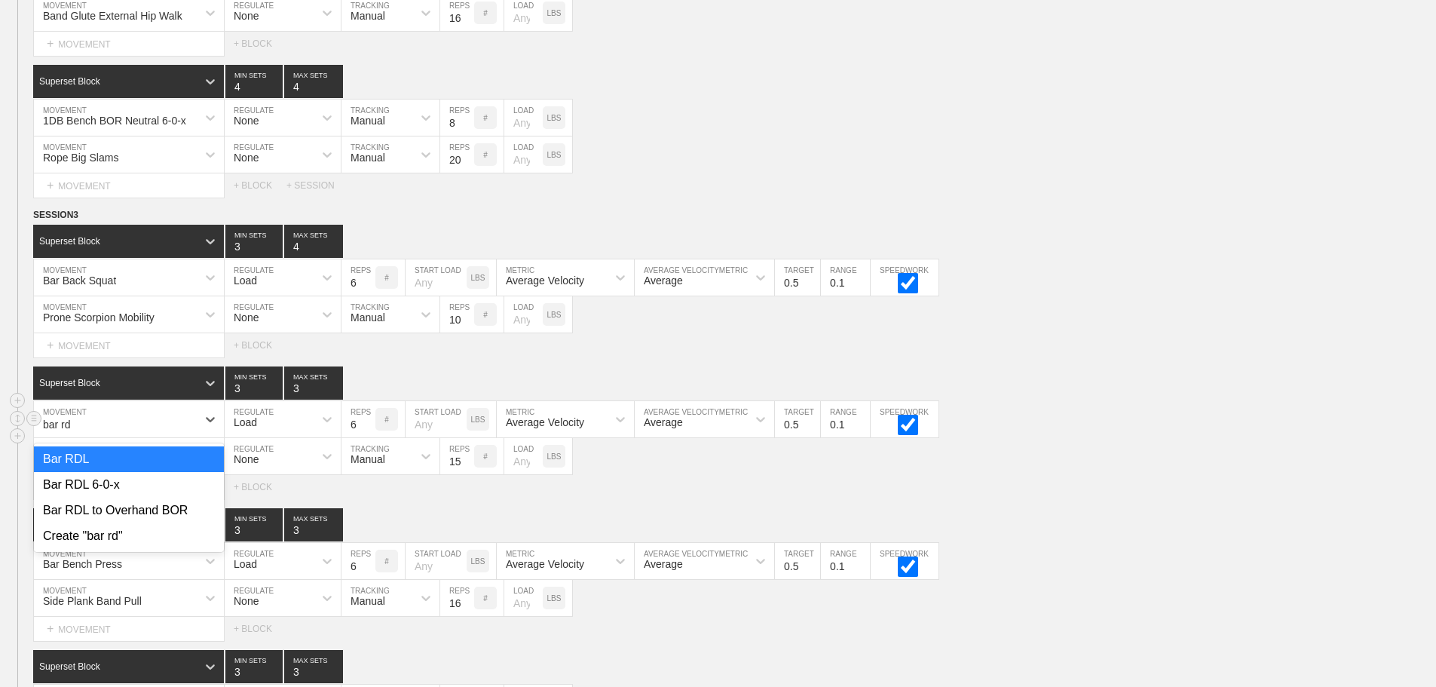
type input "bar rdl"
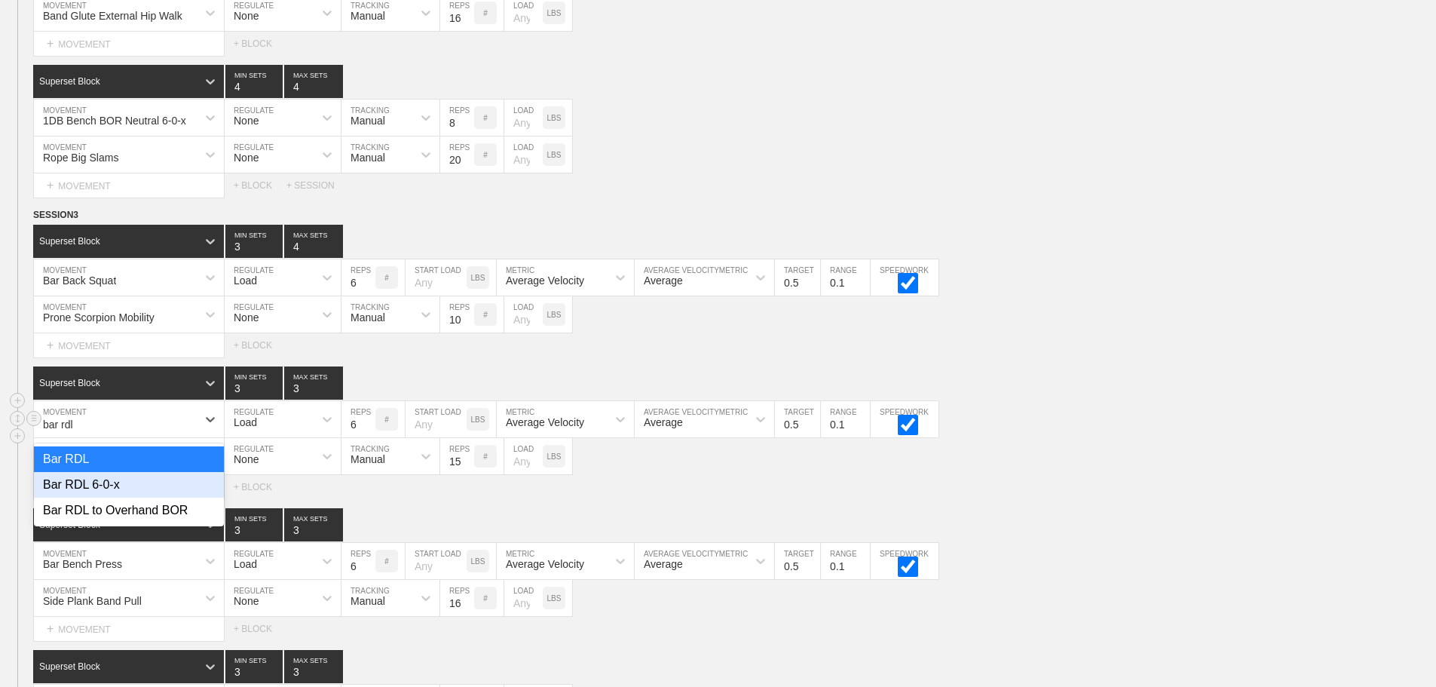
click at [104, 497] on div "Bar RDL 6-0-x" at bounding box center [129, 485] width 190 height 26
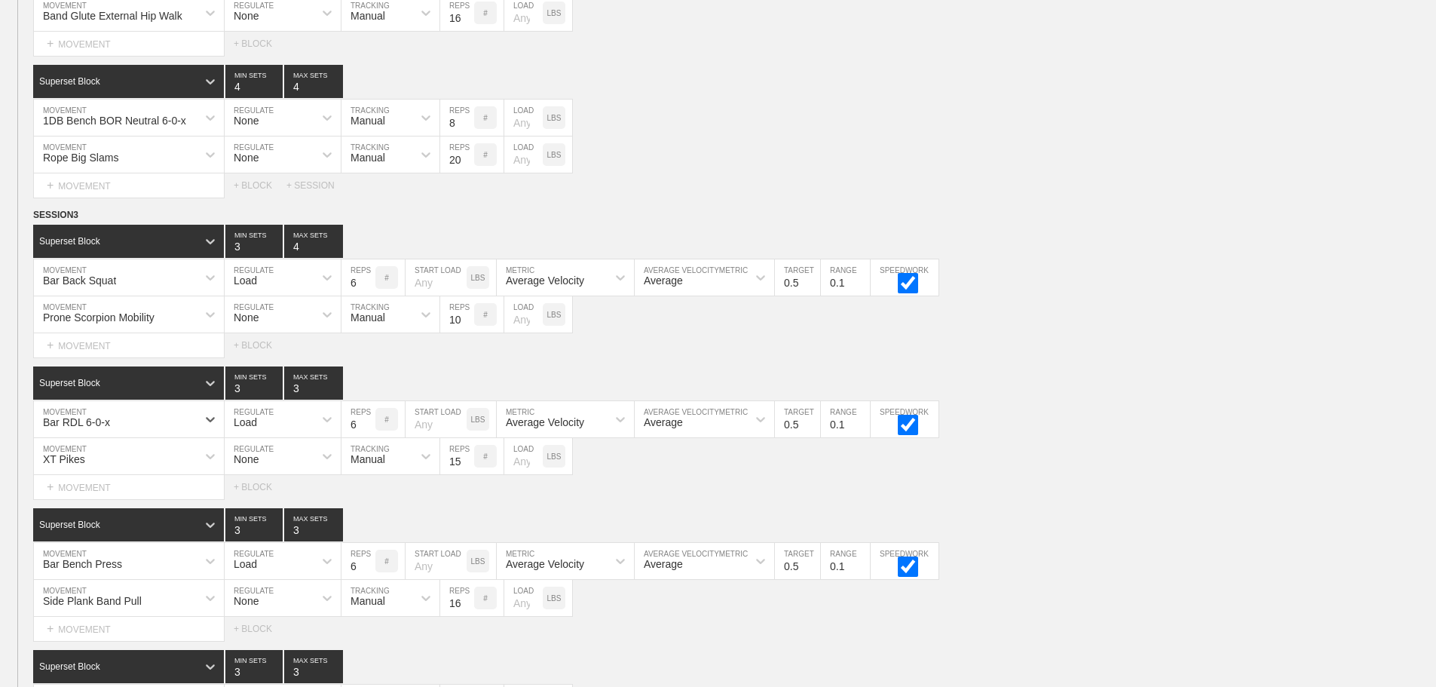
click at [1094, 489] on div "Select... MOVEMENT + MOVEMENT + BLOCK" at bounding box center [718, 487] width 1436 height 24
click at [1113, 491] on div "Select... MOVEMENT + MOVEMENT + BLOCK" at bounding box center [718, 487] width 1436 height 24
type input "4"
click at [336, 536] on input "4" at bounding box center [313, 524] width 59 height 33
click at [1134, 475] on div "XT Pikes MOVEMENT None REGULATE Manual TRACKING 15 REPS # LOAD LBS" at bounding box center [718, 456] width 1436 height 37
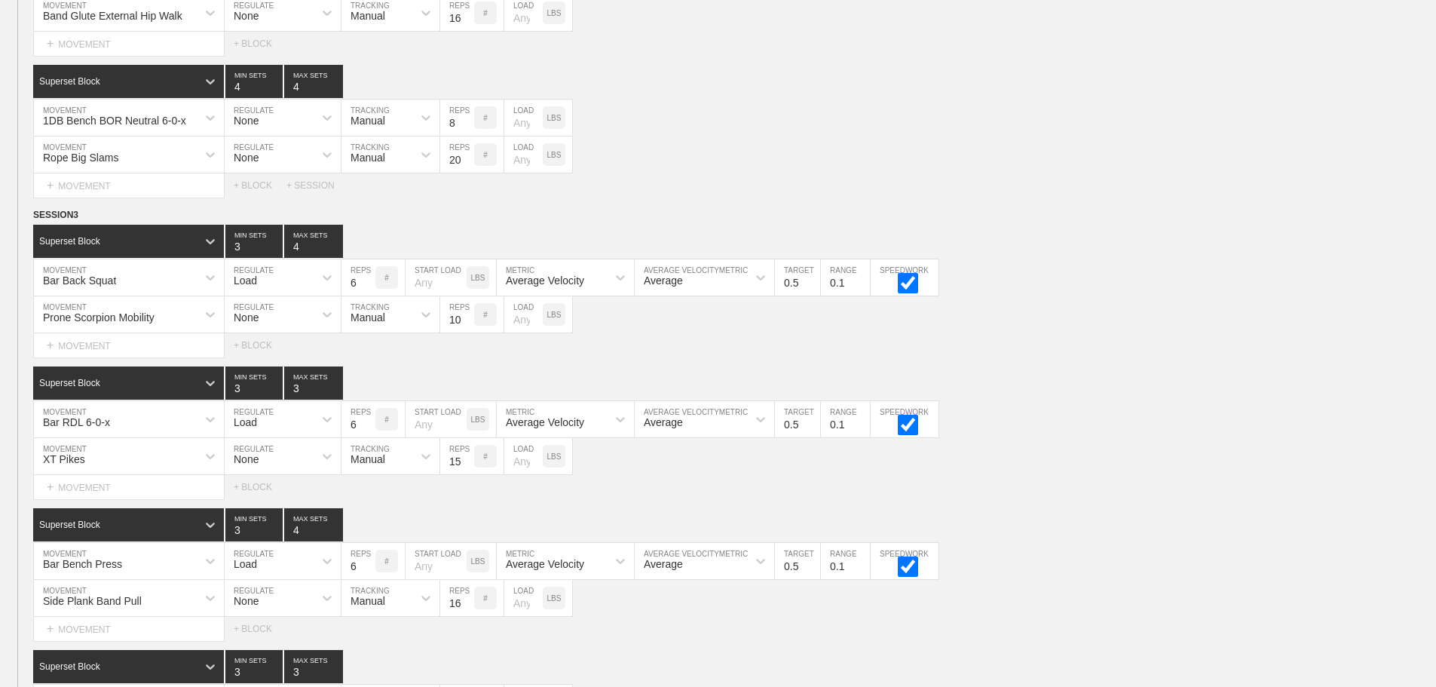
click at [1037, 494] on div "Select... MOVEMENT + MOVEMENT + BLOCK" at bounding box center [718, 487] width 1436 height 24
click at [1113, 541] on div "Superset Block 3 MIN SETS 4 MAX SETS" at bounding box center [734, 524] width 1403 height 33
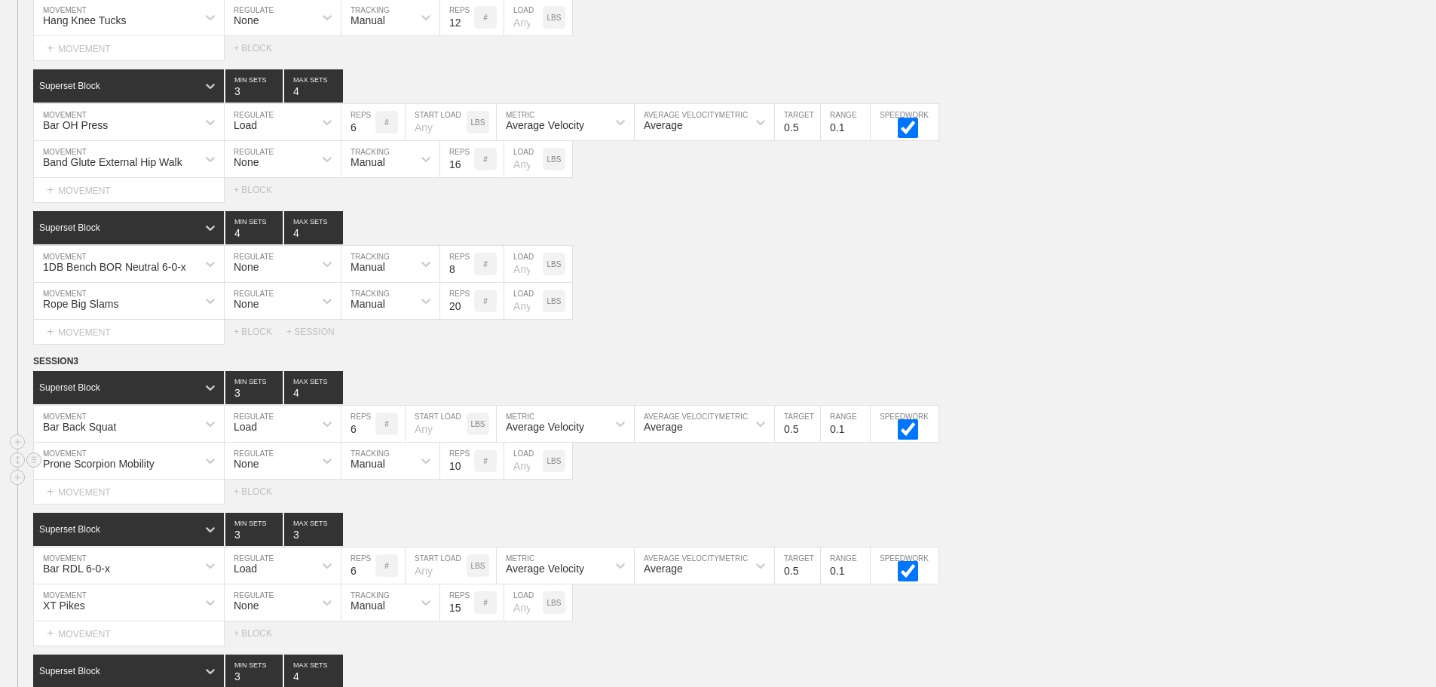
scroll to position [3925, 0]
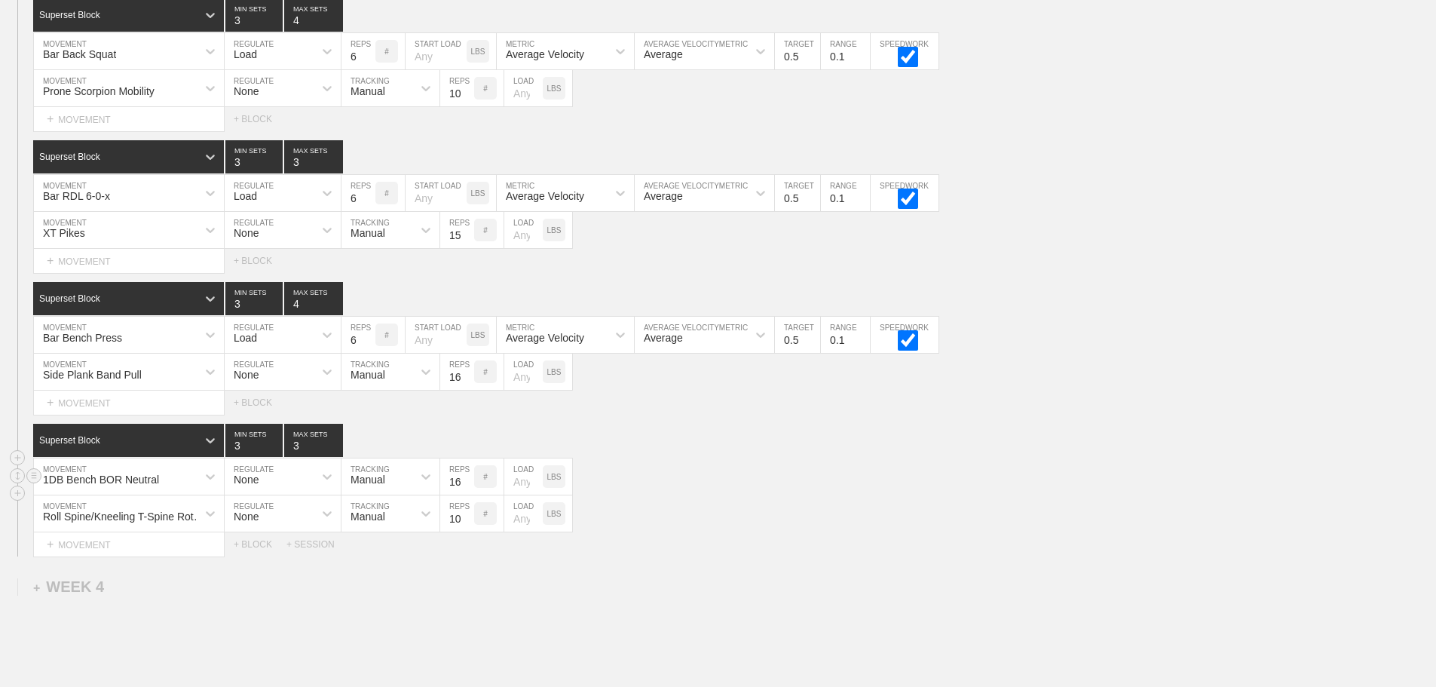
click at [189, 488] on div "1DB Bench BOR Neutral" at bounding box center [129, 476] width 190 height 36
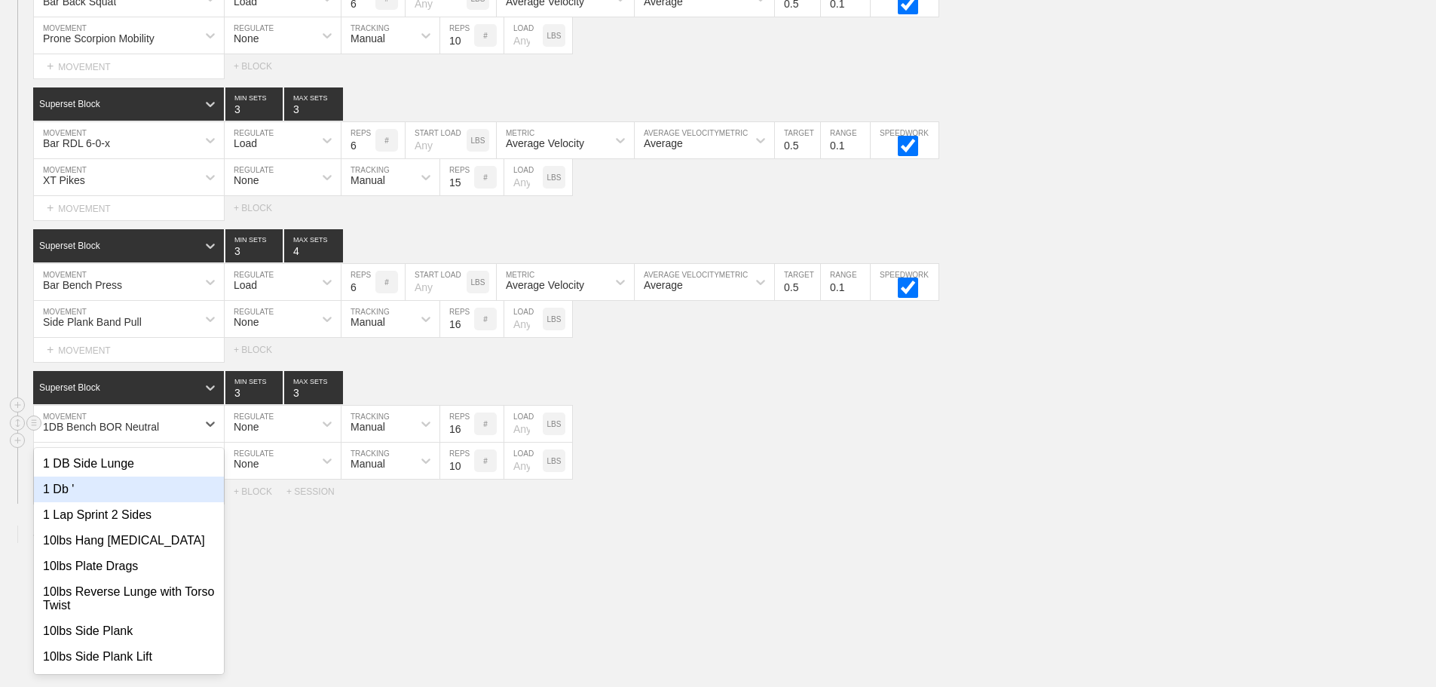
scroll to position [3982, 0]
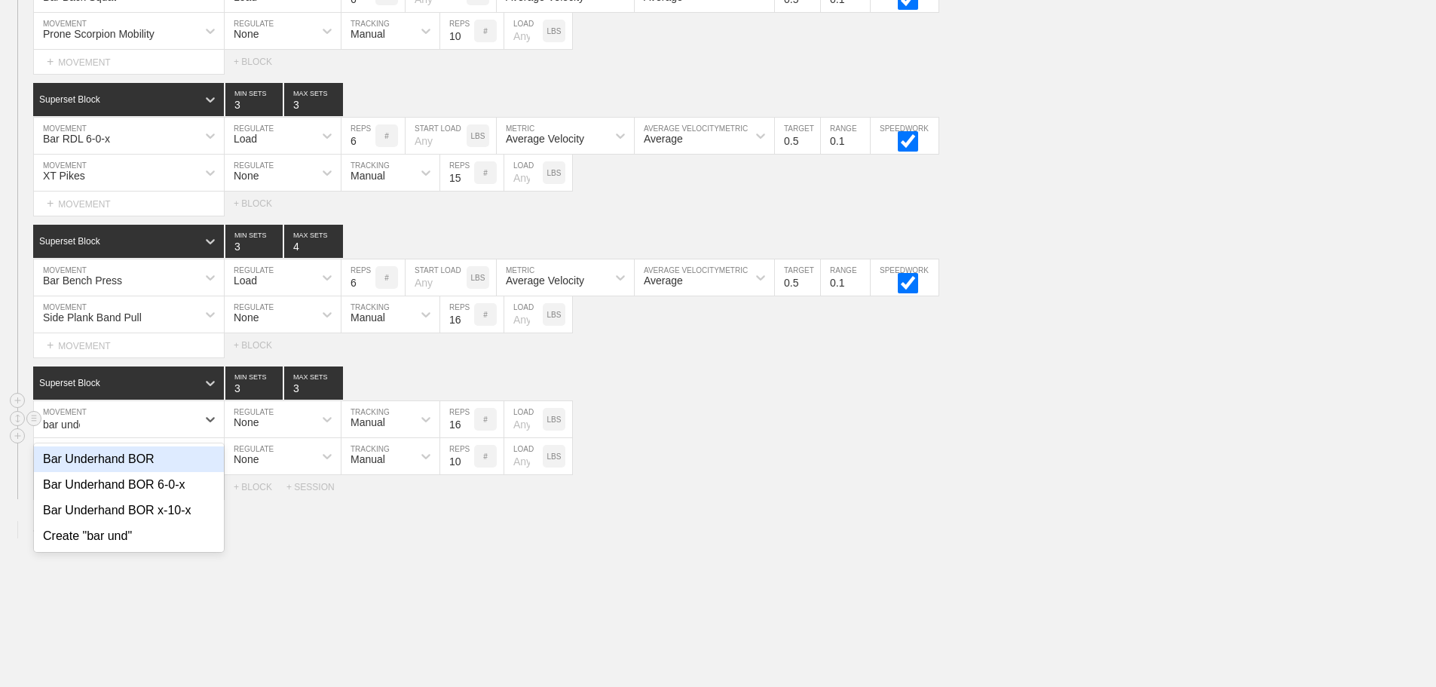
type input "bar under"
click at [148, 492] on div "Bar Underhand BOR 6-0-x" at bounding box center [129, 485] width 190 height 26
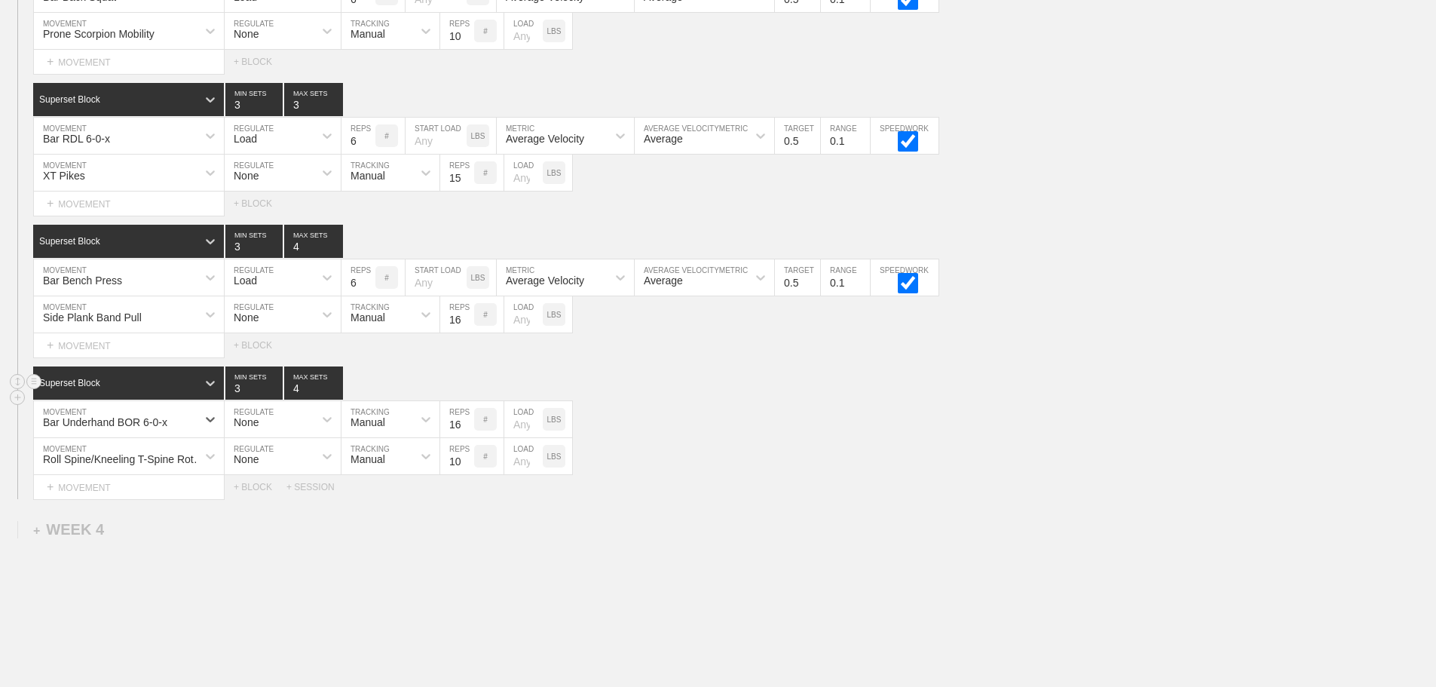
type input "4"
click at [335, 393] on input "4" at bounding box center [313, 382] width 59 height 33
click at [250, 428] on div "None" at bounding box center [246, 422] width 25 height 12
click at [259, 495] on div "Load" at bounding box center [283, 485] width 116 height 26
click at [908, 435] on input "checkbox" at bounding box center [908, 425] width 57 height 20
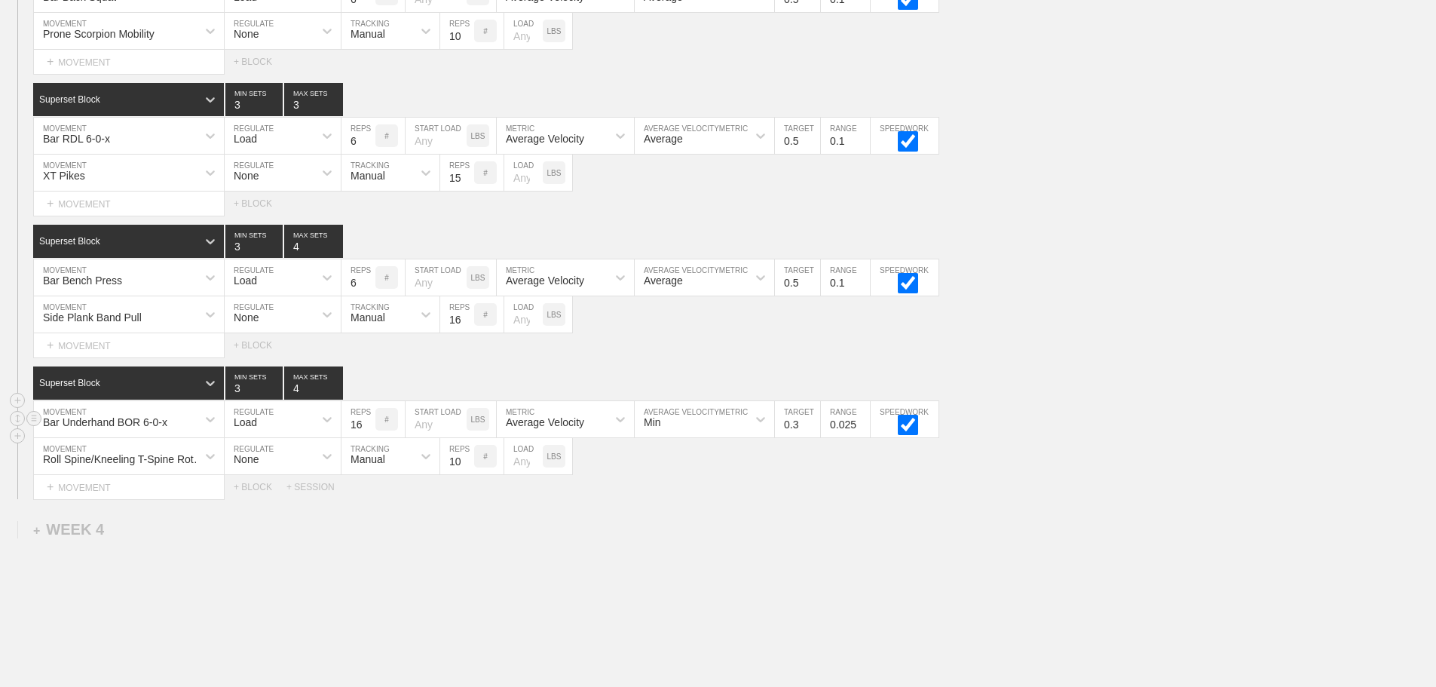
checkbox input "true"
click at [813, 432] on input "0.4" at bounding box center [797, 419] width 45 height 36
type input "0.5"
click at [813, 432] on input "0.5" at bounding box center [797, 419] width 45 height 36
click at [700, 431] on div "Min" at bounding box center [691, 419] width 112 height 26
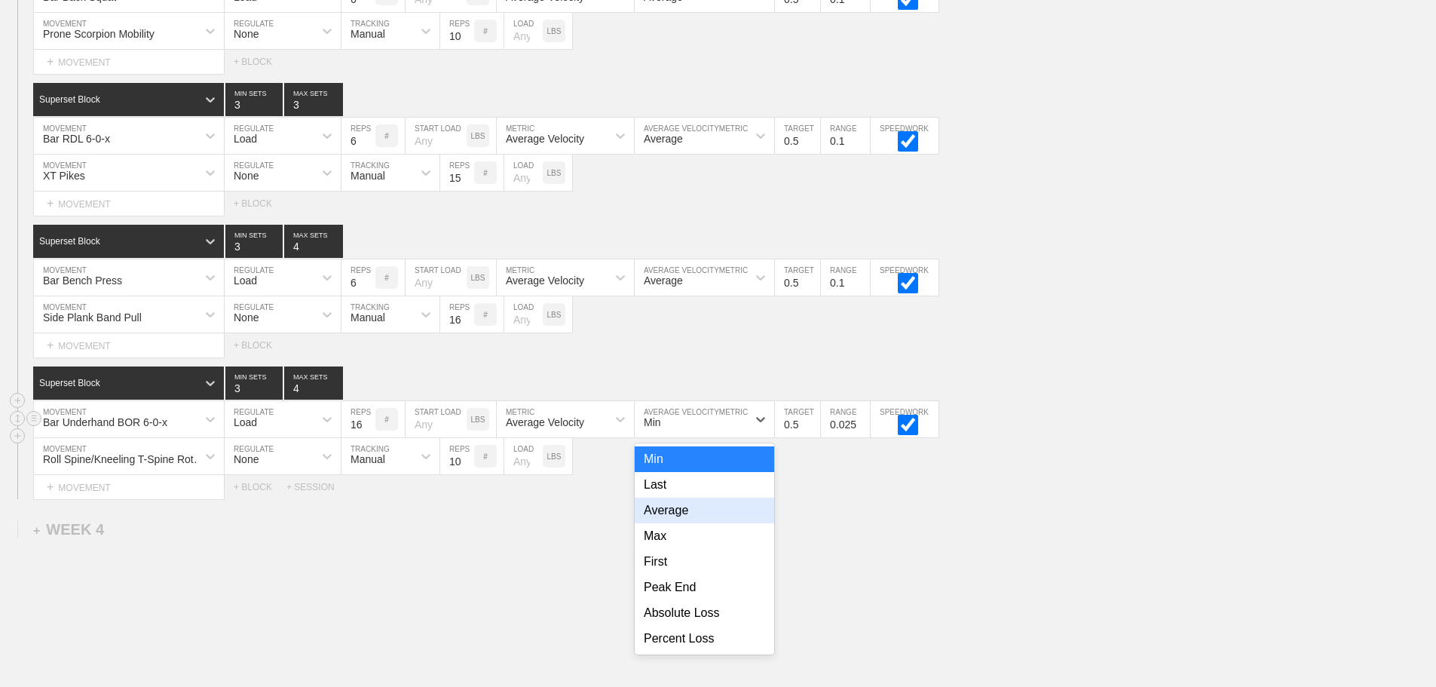
click at [677, 523] on div "Average" at bounding box center [704, 510] width 139 height 26
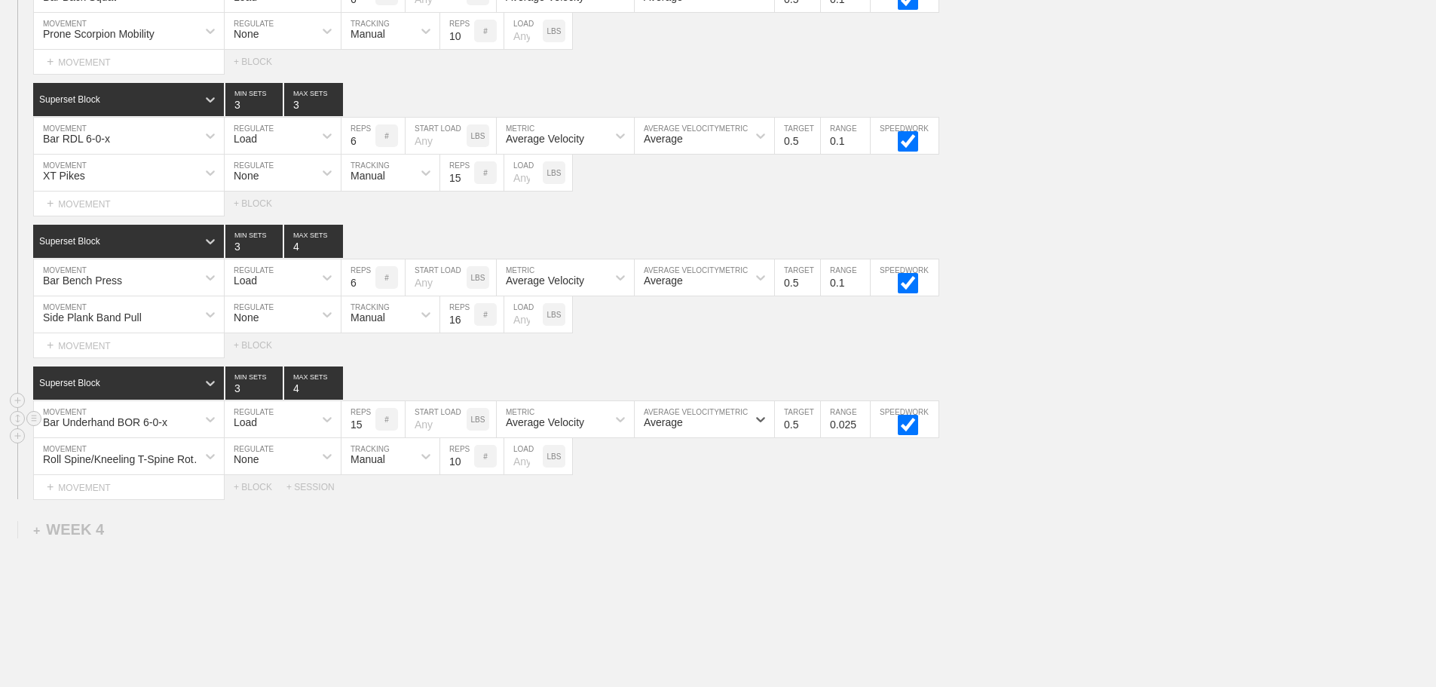
click at [369, 437] on input "15" at bounding box center [358, 419] width 34 height 36
click at [369, 437] on input "14" at bounding box center [358, 419] width 34 height 36
click at [369, 437] on input "13" at bounding box center [358, 419] width 34 height 36
click at [369, 437] on input "12" at bounding box center [358, 419] width 34 height 36
click at [369, 437] on input "11" at bounding box center [358, 419] width 34 height 36
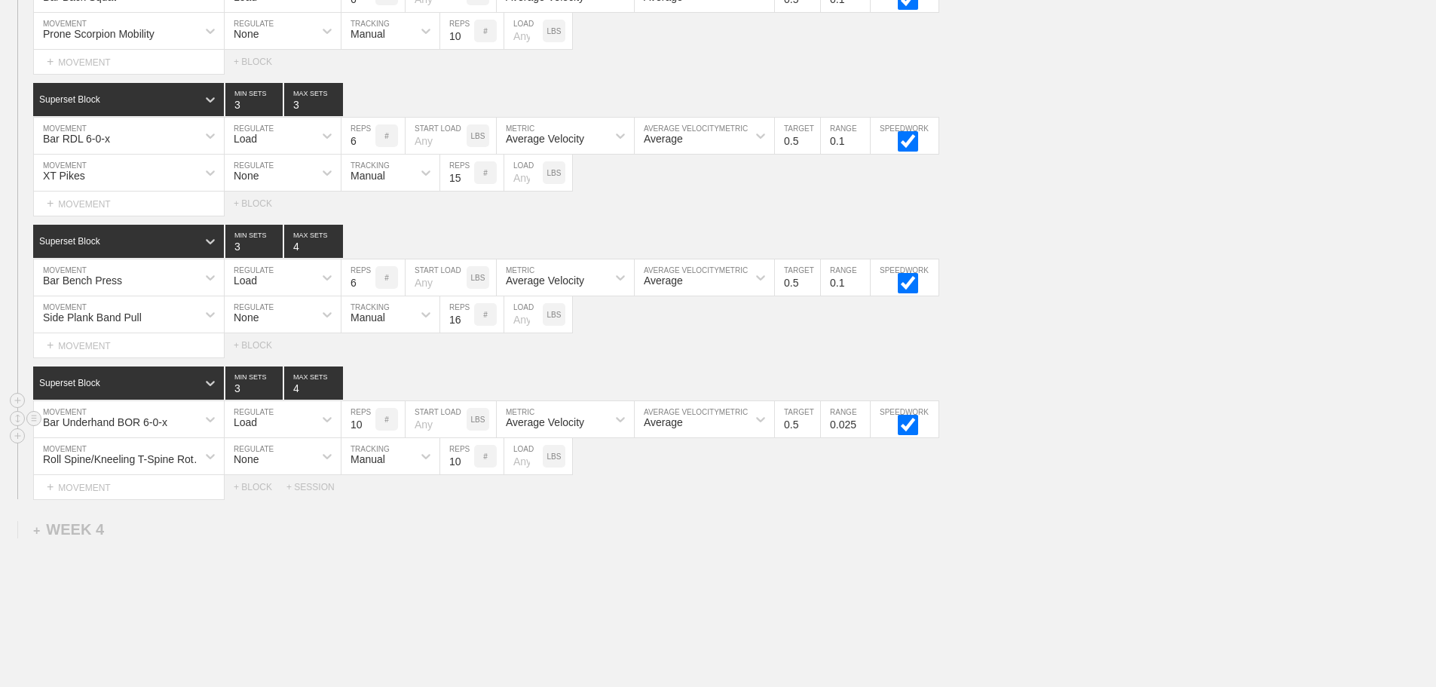
click at [369, 437] on input "10" at bounding box center [358, 419] width 34 height 36
click at [369, 437] on input "9" at bounding box center [358, 419] width 34 height 36
click at [369, 437] on input "8" at bounding box center [358, 419] width 34 height 36
click at [369, 437] on input "7" at bounding box center [358, 419] width 34 height 36
click at [369, 437] on input "6" at bounding box center [358, 419] width 34 height 36
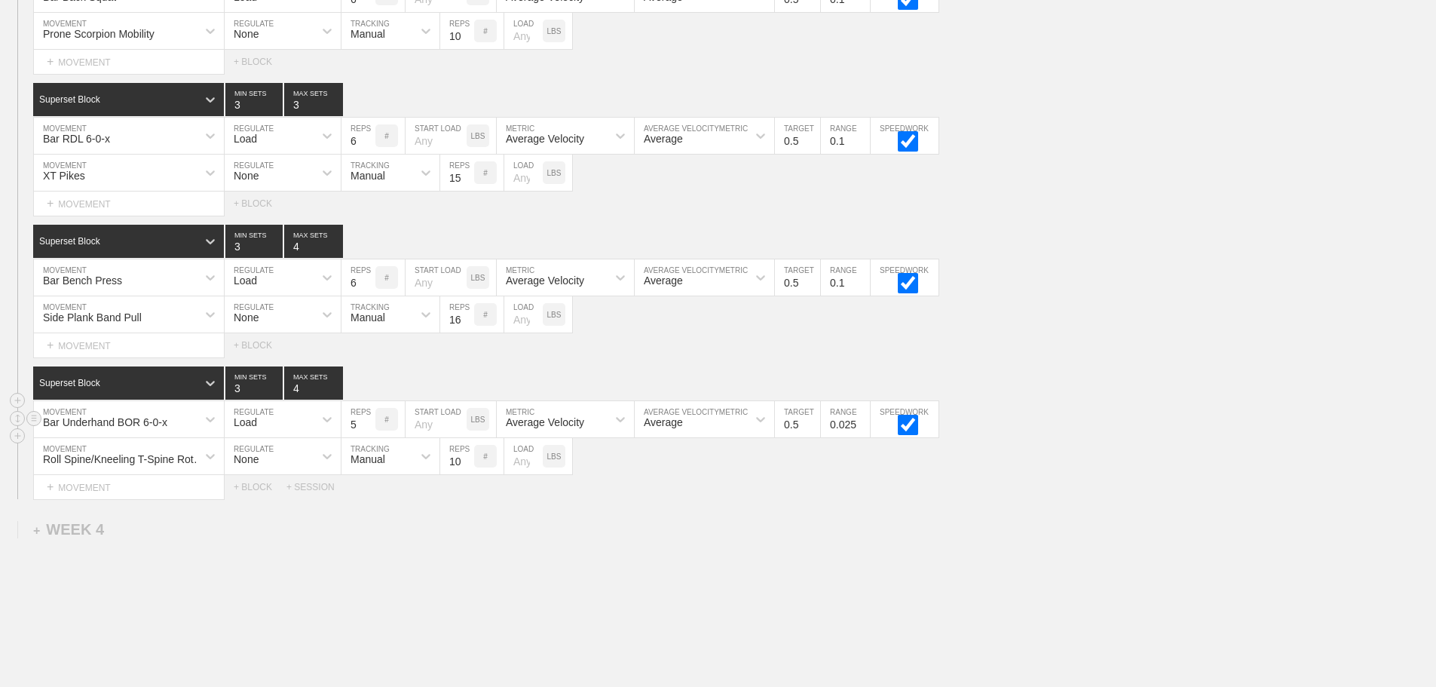
click at [369, 437] on input "5" at bounding box center [358, 419] width 34 height 36
type input "4"
click at [369, 437] on input "4" at bounding box center [358, 419] width 34 height 36
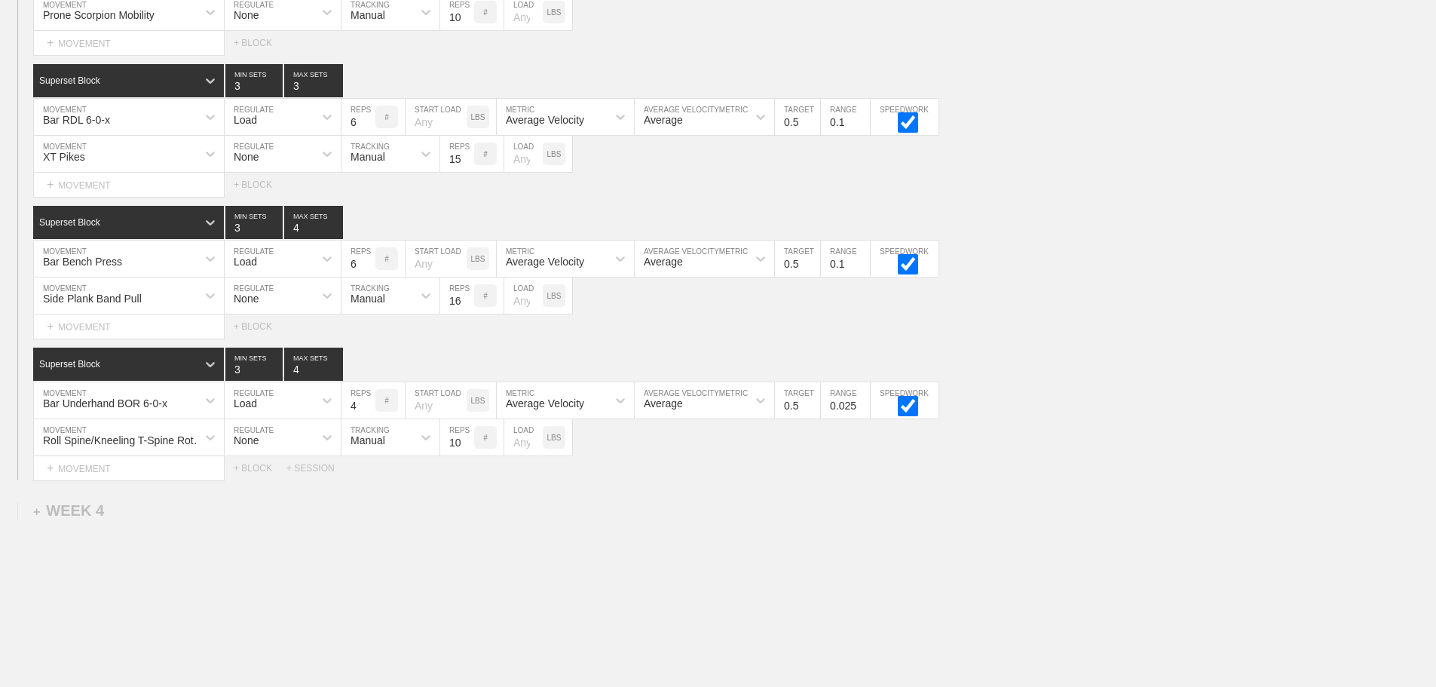
scroll to position [4057, 0]
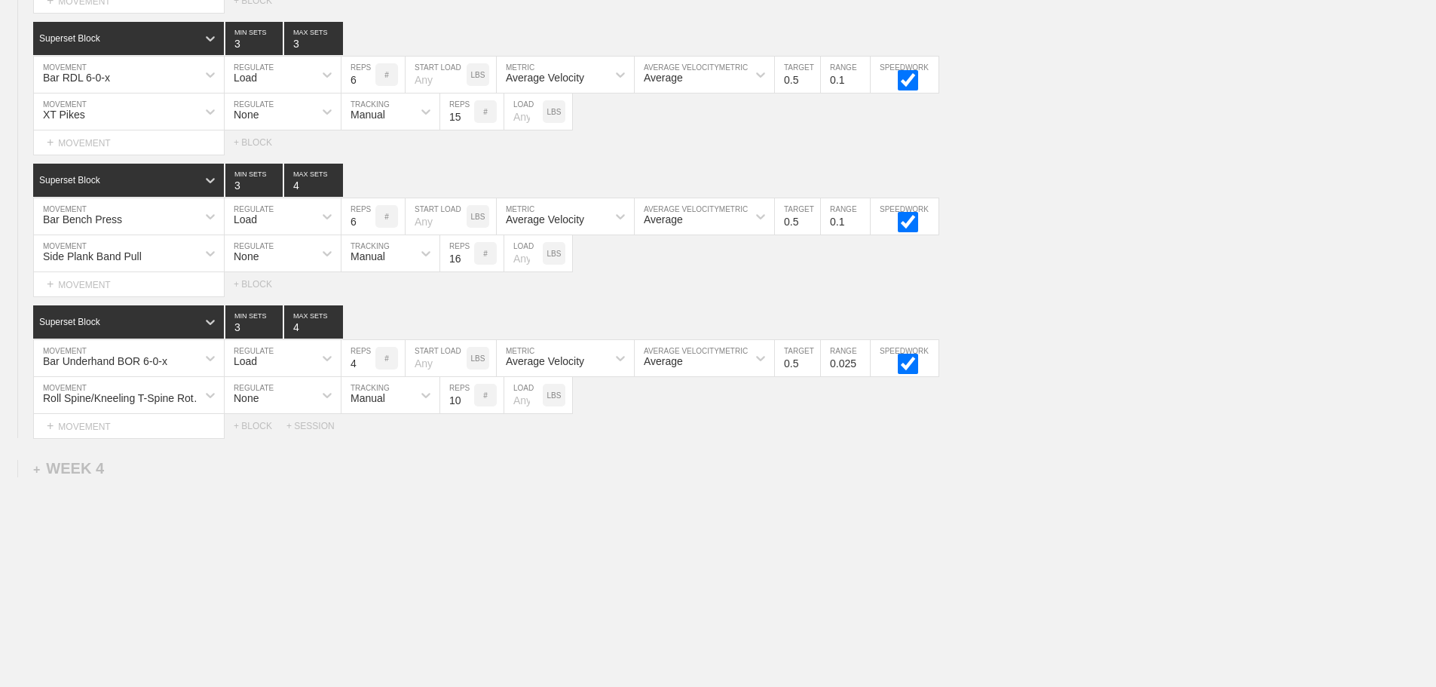
scroll to position [4070, 0]
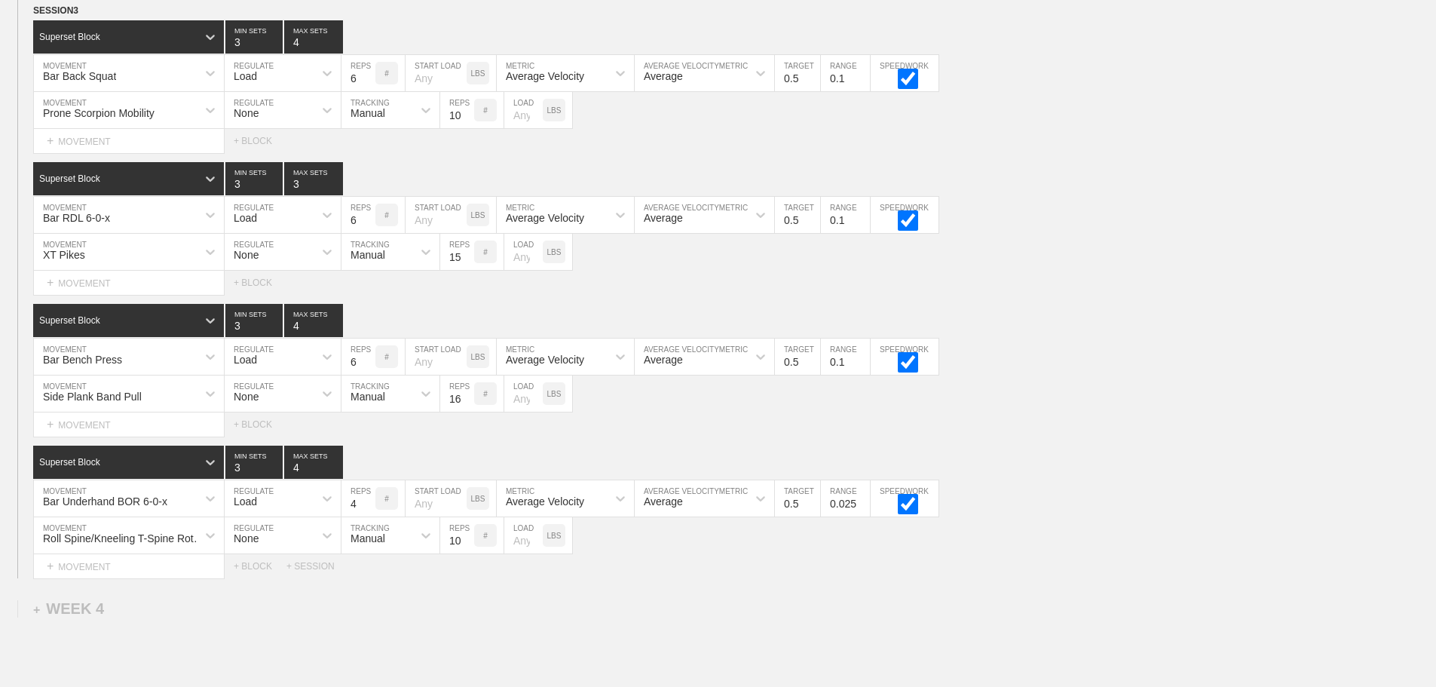
scroll to position [3961, 0]
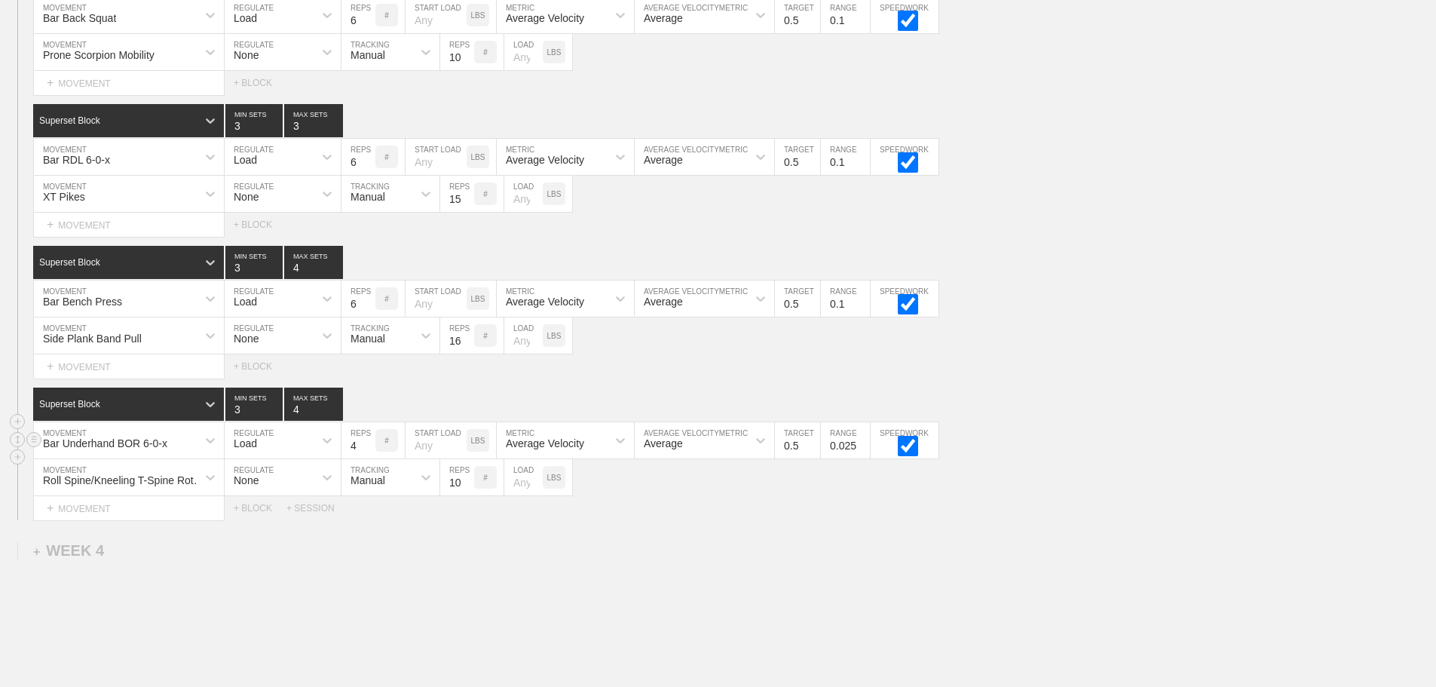
click at [194, 448] on div "Bar Underhand BOR 6-0-x" at bounding box center [129, 440] width 190 height 36
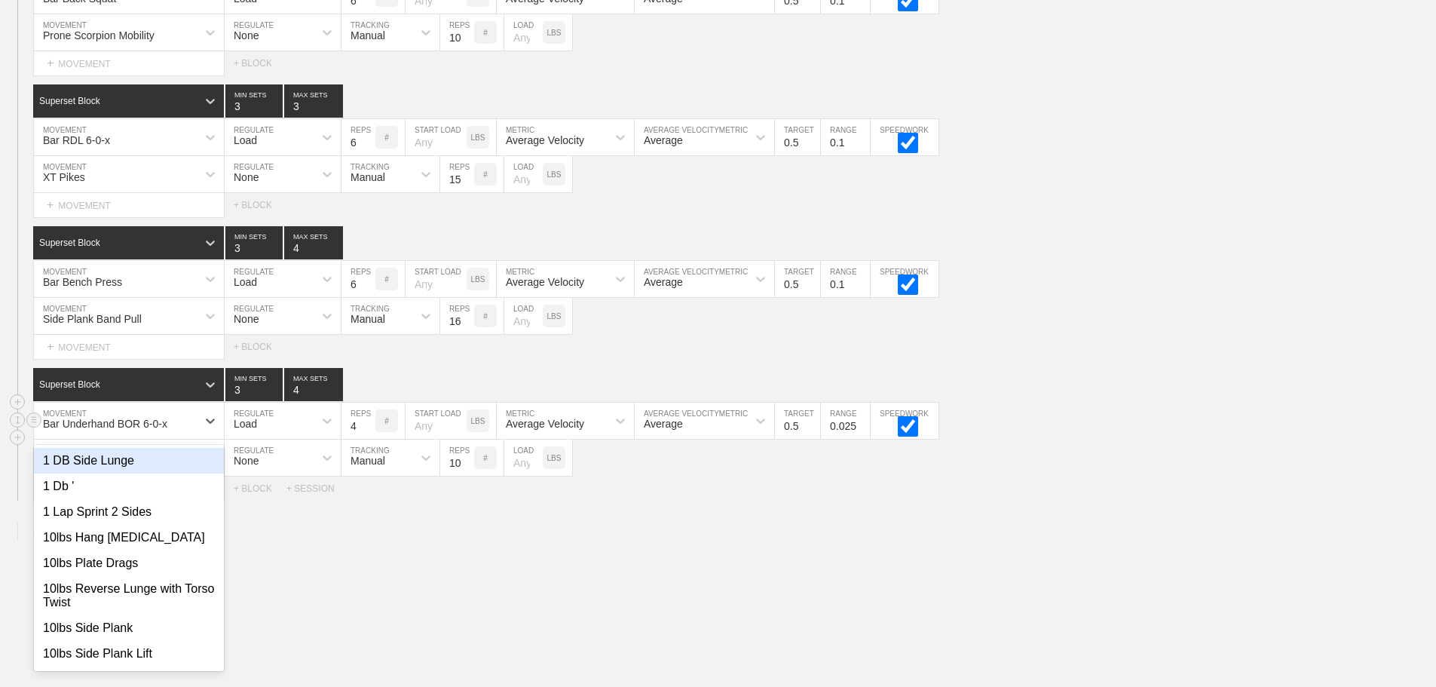
scroll to position [3982, 0]
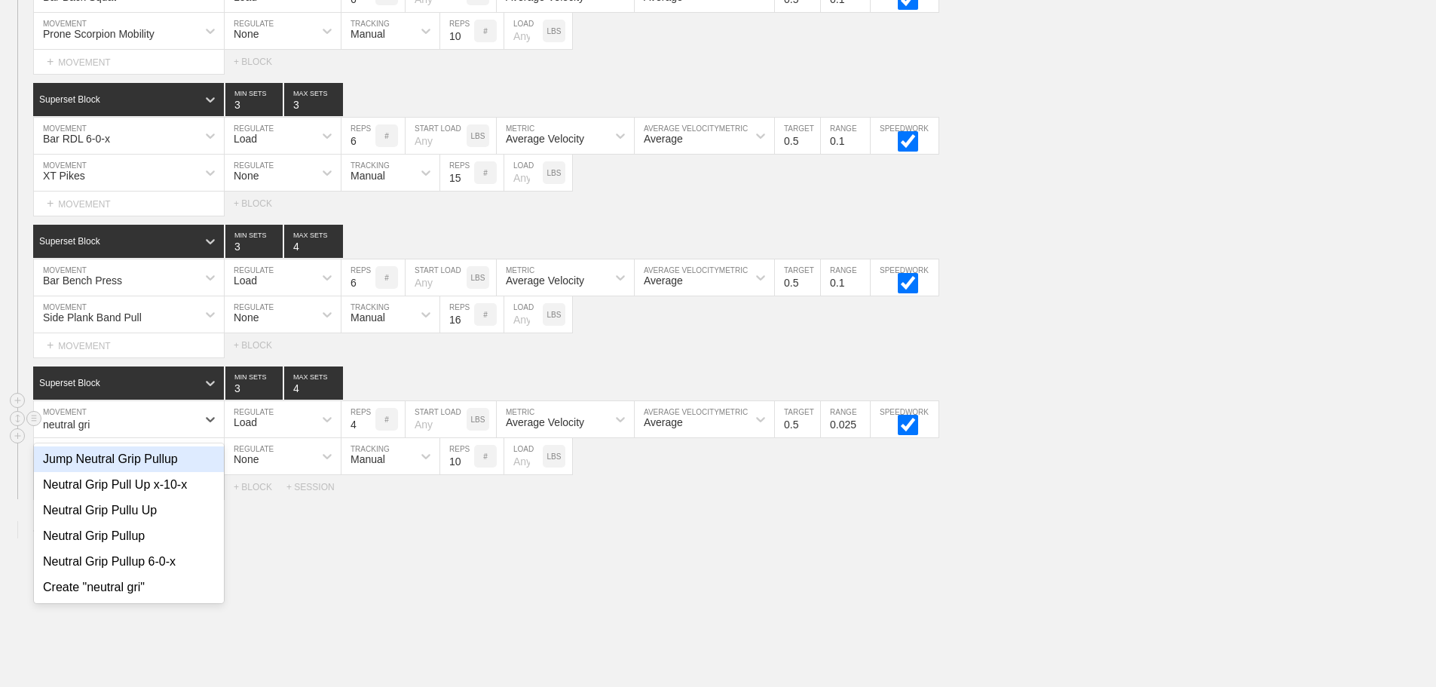
type input "neutral grip"
click at [155, 570] on div "Neutral Grip Pullup 6-0-x" at bounding box center [129, 562] width 190 height 26
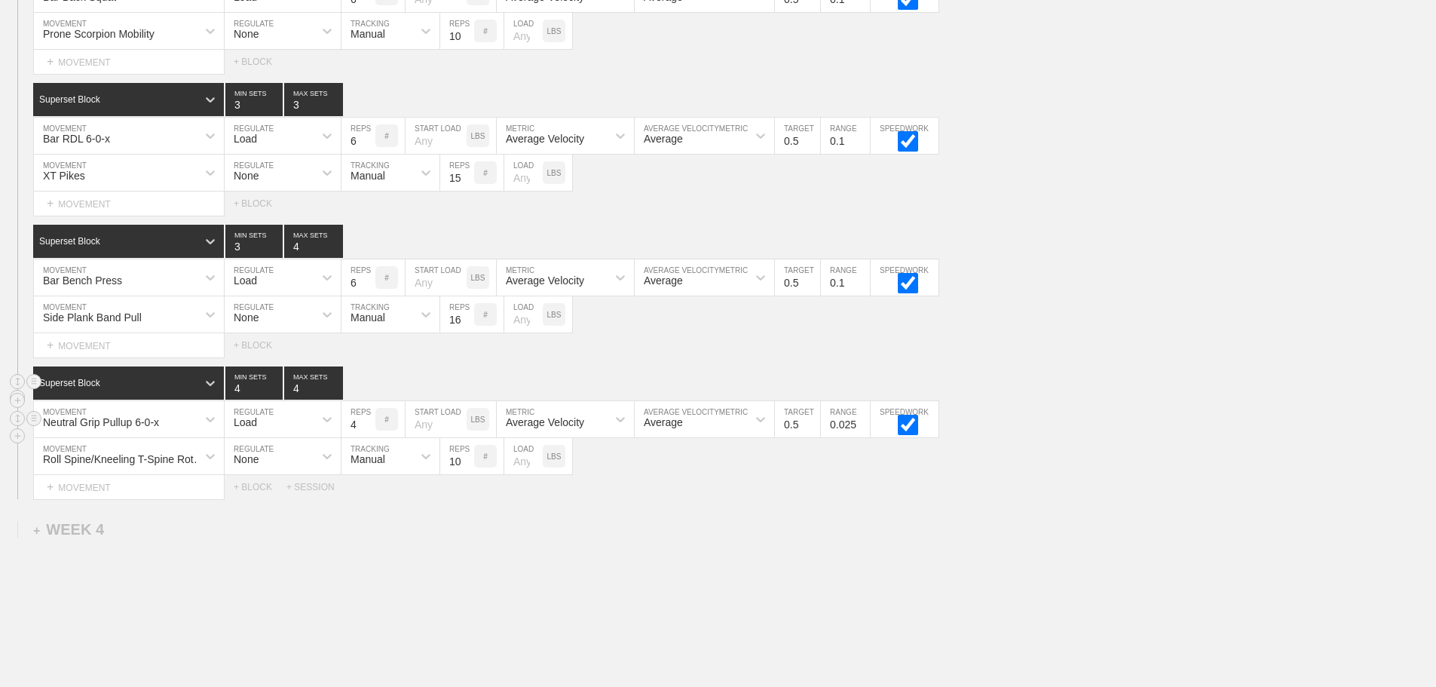
type input "4"
click at [272, 396] on input "4" at bounding box center [253, 382] width 57 height 33
click at [272, 432] on div "Load" at bounding box center [269, 419] width 89 height 26
click at [262, 472] on div "None" at bounding box center [283, 459] width 116 height 26
click at [369, 428] on div "Manual" at bounding box center [367, 422] width 35 height 12
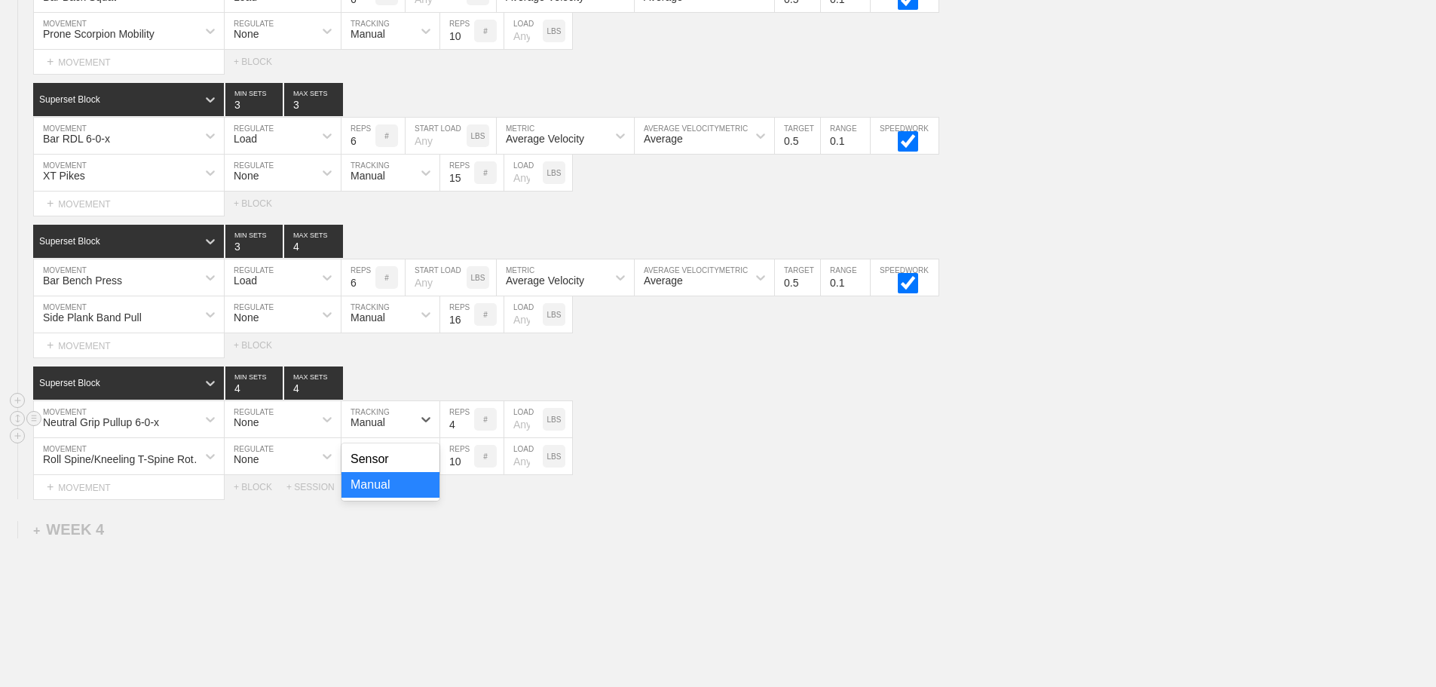
click at [371, 497] on div "Manual" at bounding box center [390, 485] width 98 height 26
click at [718, 429] on div "Neutral Grip Pullup 6-0-x MOVEMENT None REGULATE option Manual, selected. 0 res…" at bounding box center [718, 419] width 1436 height 37
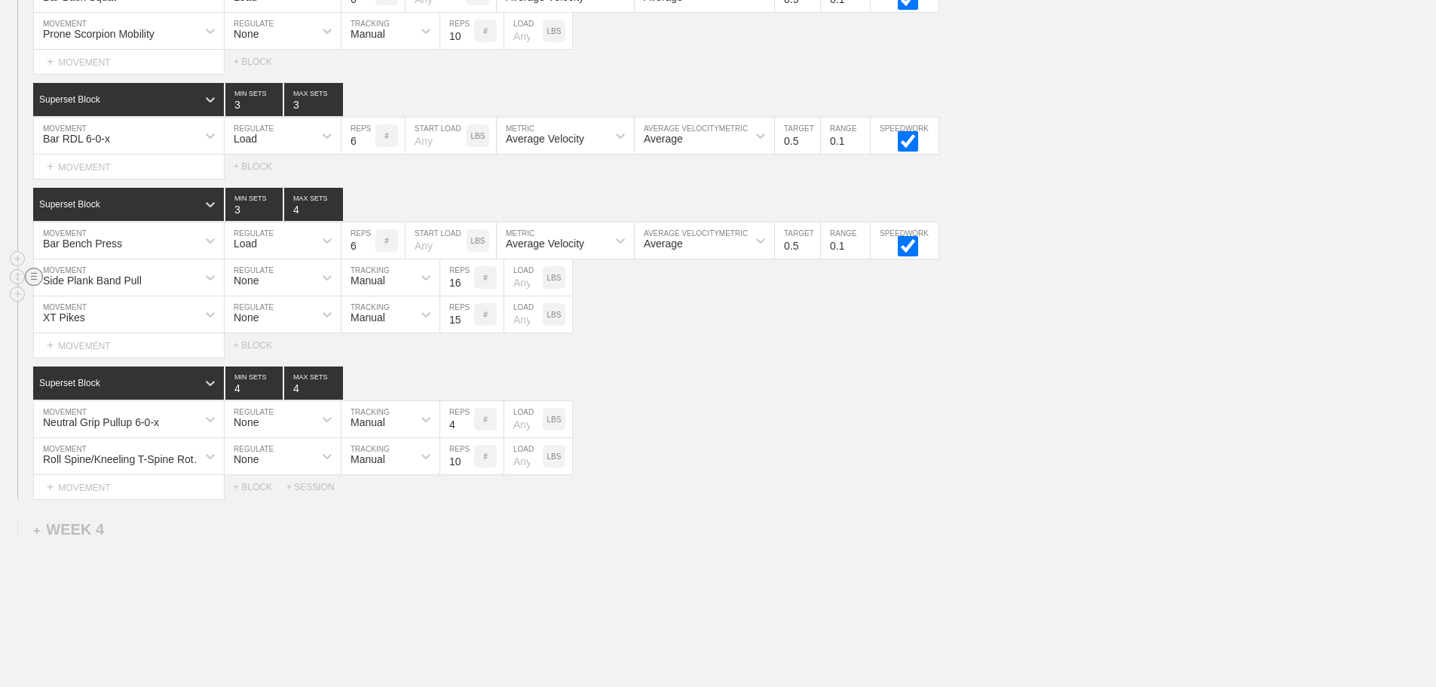
click at [37, 279] on line at bounding box center [34, 279] width 6 height 0
click at [95, 314] on div "DELETE" at bounding box center [105, 318] width 121 height 23
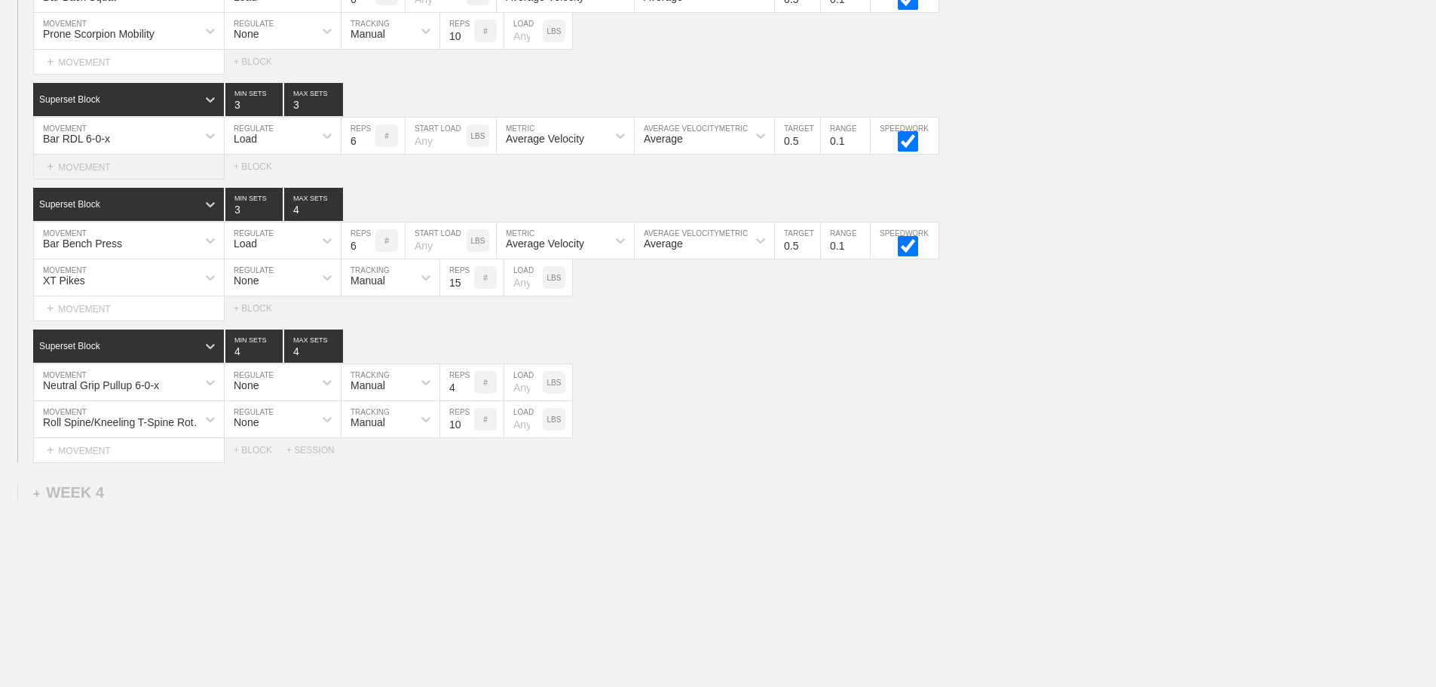
click at [103, 176] on div "+ MOVEMENT" at bounding box center [128, 167] width 191 height 25
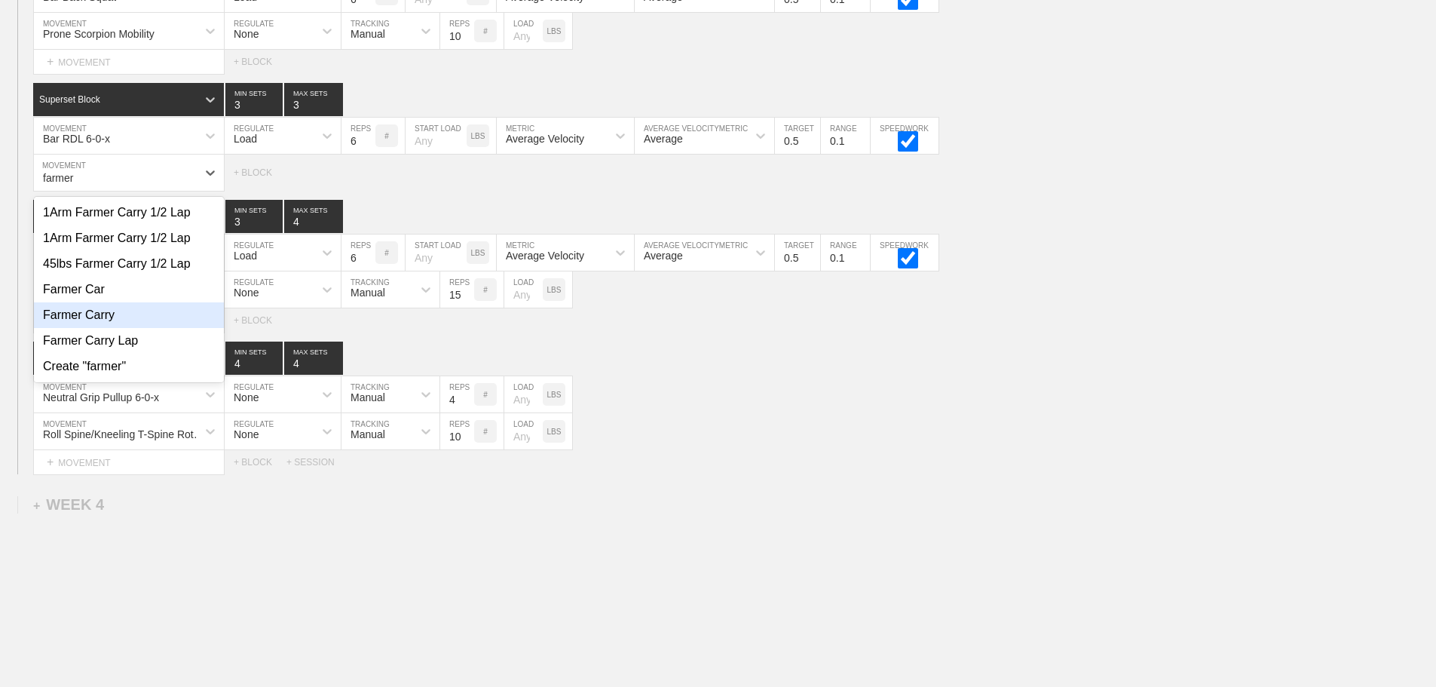
click at [109, 325] on div "Farmer Carry" at bounding box center [129, 315] width 190 height 26
type input "farmer"
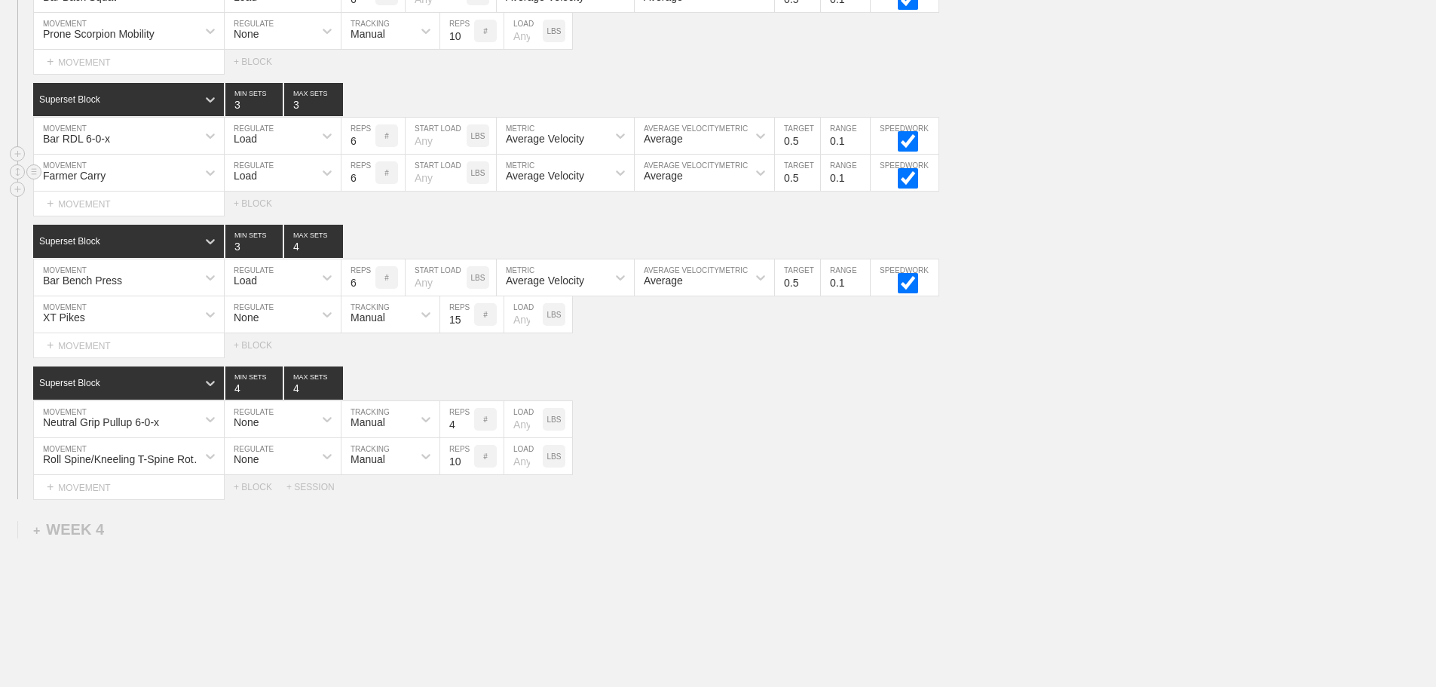
click at [258, 185] on div "Load" at bounding box center [269, 173] width 89 height 26
drag, startPoint x: 248, startPoint y: 229, endPoint x: 335, endPoint y: 192, distance: 94.9
click at [252, 225] on div "None" at bounding box center [283, 213] width 116 height 26
drag, startPoint x: 375, startPoint y: 178, endPoint x: 381, endPoint y: 194, distance: 17.2
click at [375, 178] on div "Sensor" at bounding box center [376, 173] width 71 height 26
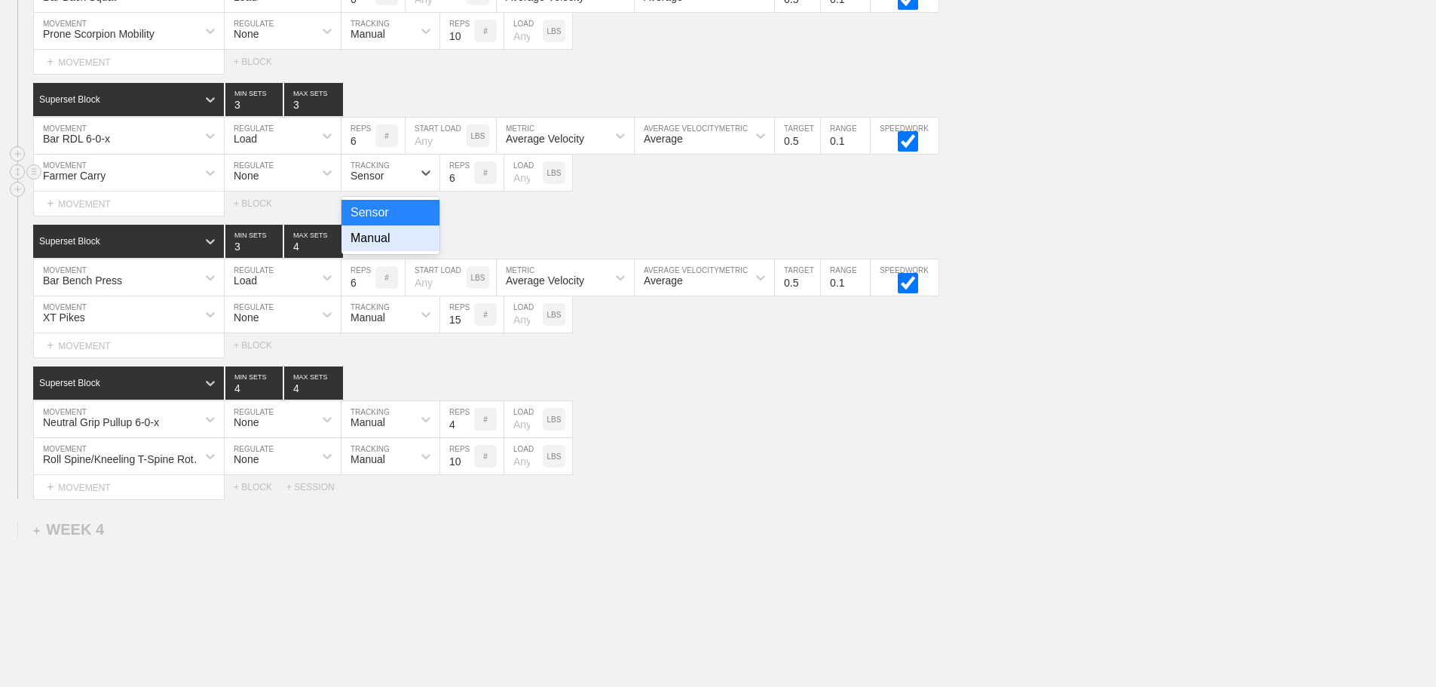
click at [387, 240] on div "Manual" at bounding box center [390, 238] width 98 height 26
click at [466, 191] on input "5" at bounding box center [457, 173] width 34 height 36
click at [466, 191] on input "4" at bounding box center [457, 173] width 34 height 36
click at [466, 191] on input "3" at bounding box center [457, 173] width 34 height 36
click at [466, 191] on input "2" at bounding box center [457, 173] width 34 height 36
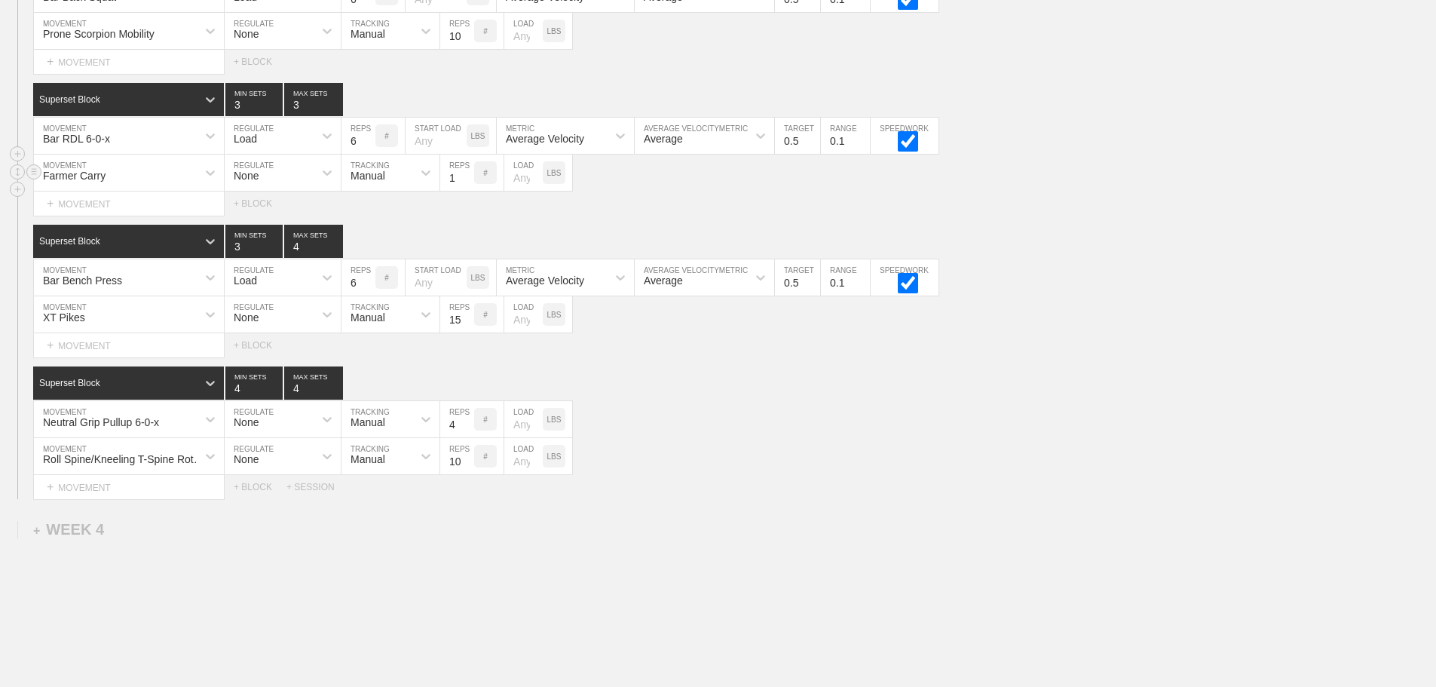
type input "1"
click at [466, 191] on input "1" at bounding box center [457, 173] width 34 height 36
click at [519, 191] on input "number" at bounding box center [523, 173] width 38 height 36
type input "35"
click at [735, 462] on div "Roll Spine/Kneeling T-Spine Rotation MOVEMENT None REGULATE Manual TRACKING 10 …" at bounding box center [718, 456] width 1436 height 37
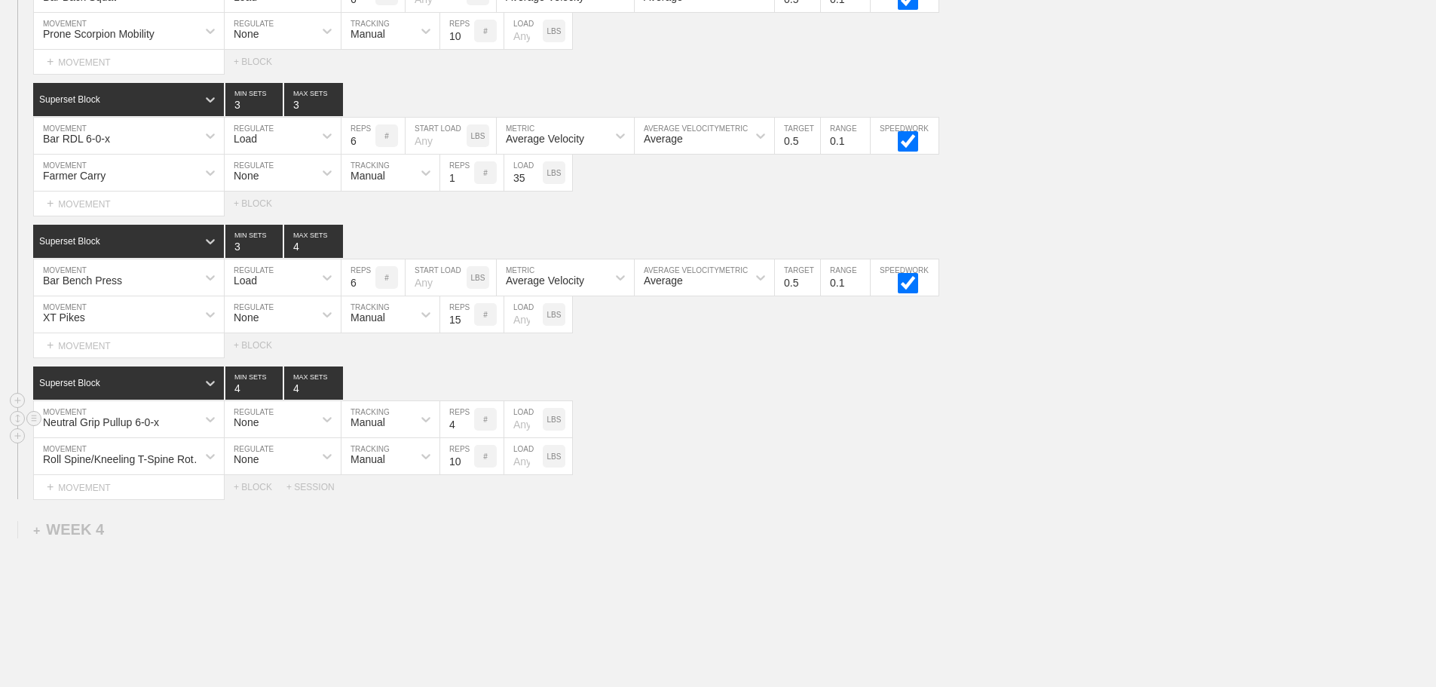
click at [801, 438] on div "Neutral Grip Pullup 6-0-x MOVEMENT None REGULATE Manual TRACKING 4 REPS # LOAD …" at bounding box center [718, 419] width 1436 height 37
click at [461, 176] on input "1" at bounding box center [457, 173] width 34 height 36
click at [473, 231] on div "SESSION 3 Superset Block 3 MIN SETS 4 MAX SETS DUPLICATE INSERT MOVEMENT AFTER …" at bounding box center [718, 211] width 1436 height 575
click at [786, 456] on div "Roll Spine/Kneeling T-Spine Rotation MOVEMENT None REGULATE Manual TRACKING 10 …" at bounding box center [718, 456] width 1436 height 37
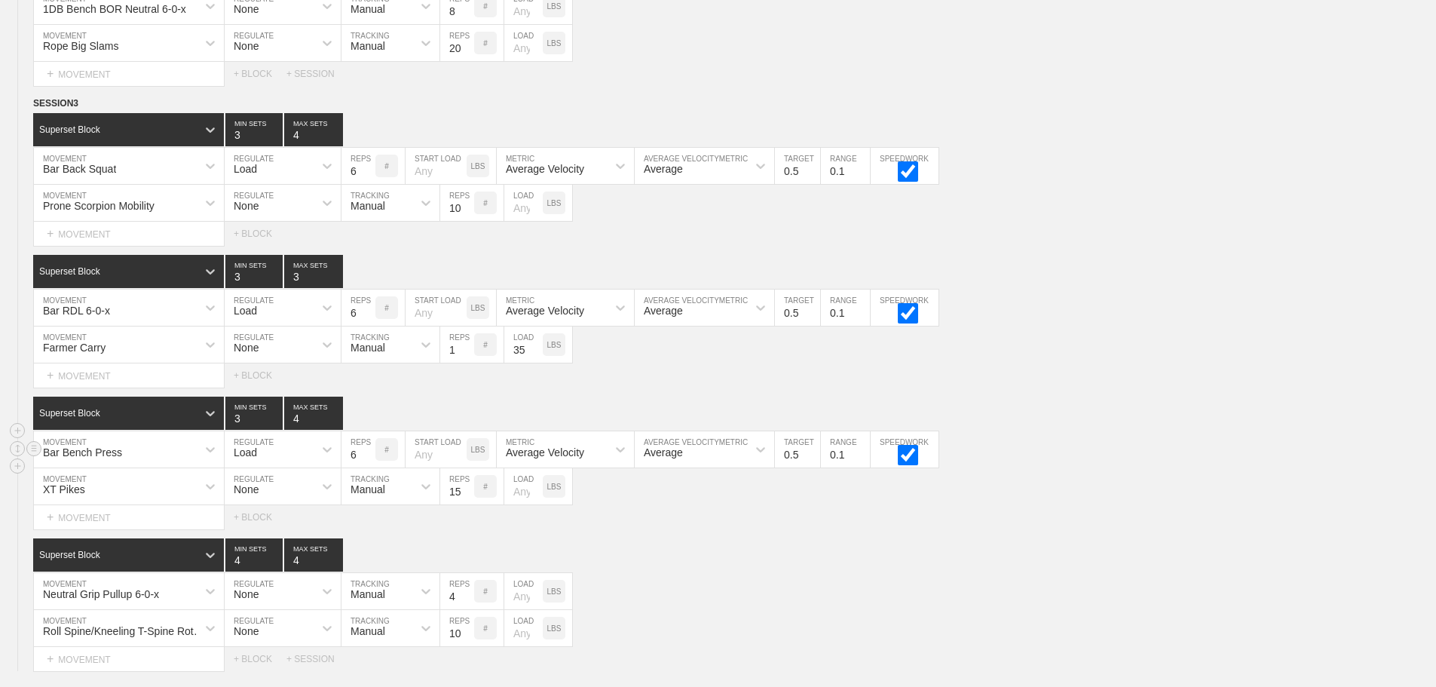
scroll to position [4071, 0]
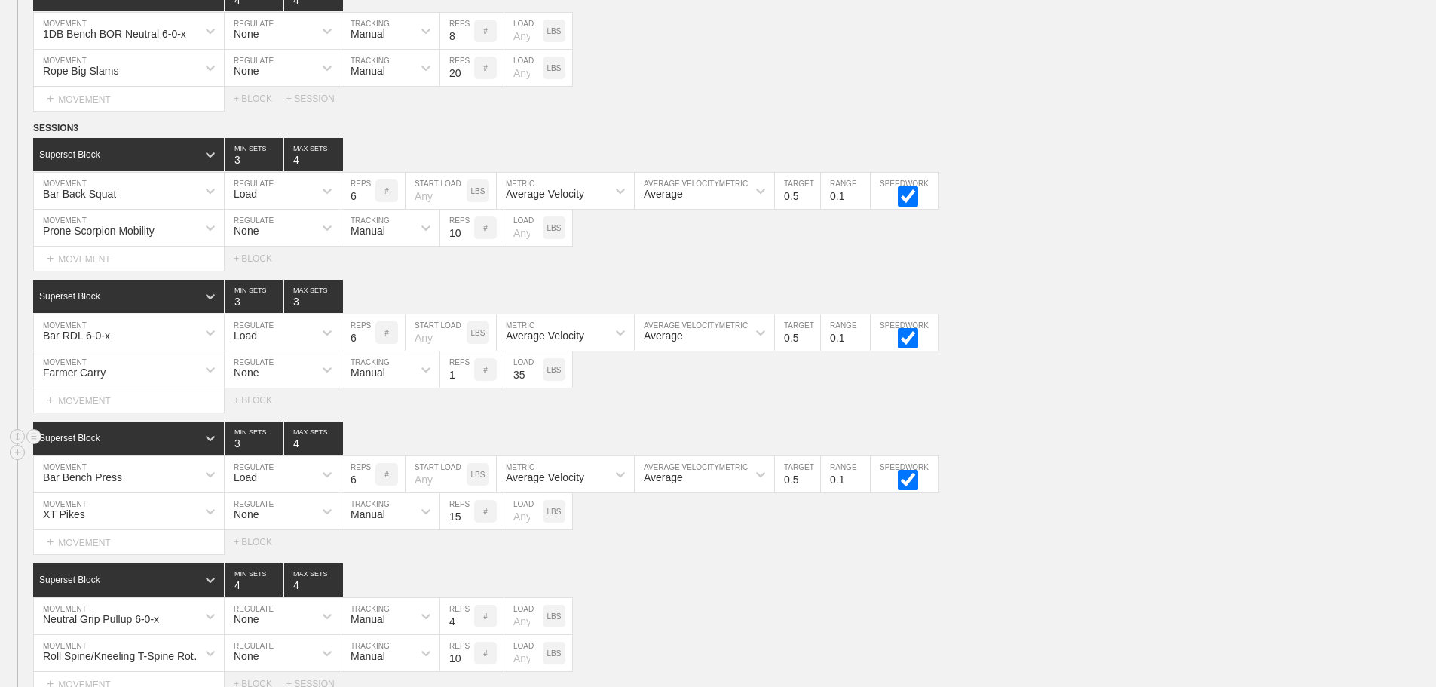
scroll to position [3920, 0]
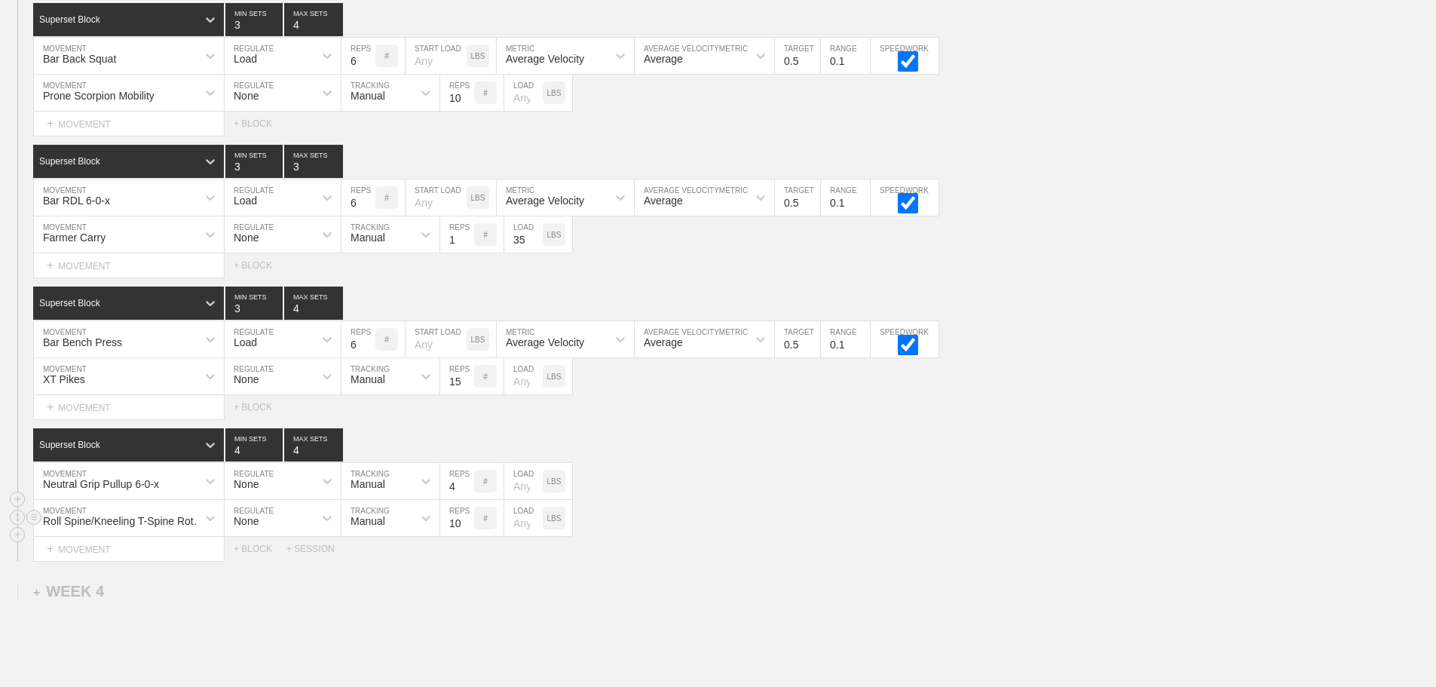
click at [761, 537] on div "Roll Spine/Kneeling T-Spine Rotation MOVEMENT None REGULATE Manual TRACKING 10 …" at bounding box center [718, 518] width 1436 height 37
type input "4"
click at [334, 172] on input "4" at bounding box center [313, 161] width 59 height 33
click at [804, 483] on div "Neutral Grip Pullup 6-0-x MOVEMENT None REGULATE Manual TRACKING 4 REPS # LOAD …" at bounding box center [718, 481] width 1436 height 37
click at [367, 216] on input "5" at bounding box center [358, 197] width 34 height 36
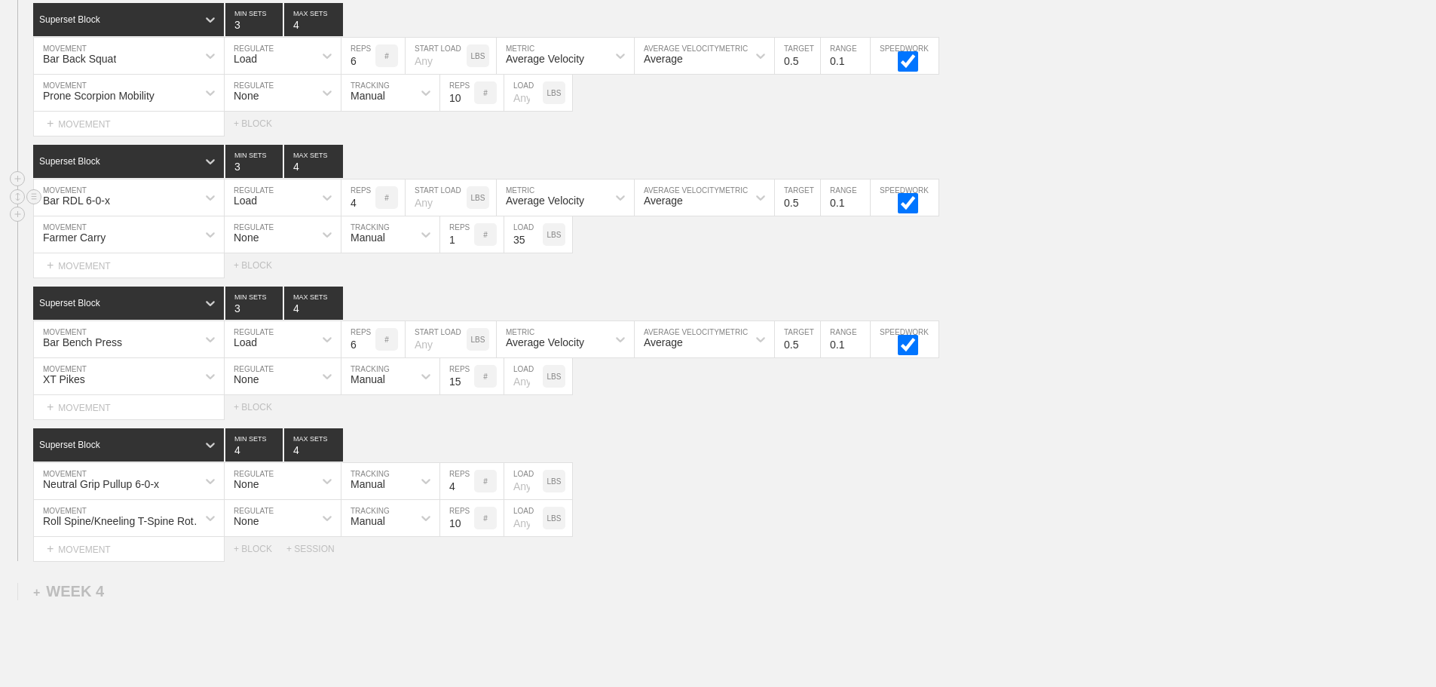
type input "4"
click at [367, 216] on input "4" at bounding box center [358, 197] width 34 height 36
click at [828, 500] on div "Neutral Grip Pullup 6-0-x MOVEMENT None REGULATE Manual TRACKING 4 REPS # LOAD …" at bounding box center [718, 481] width 1436 height 37
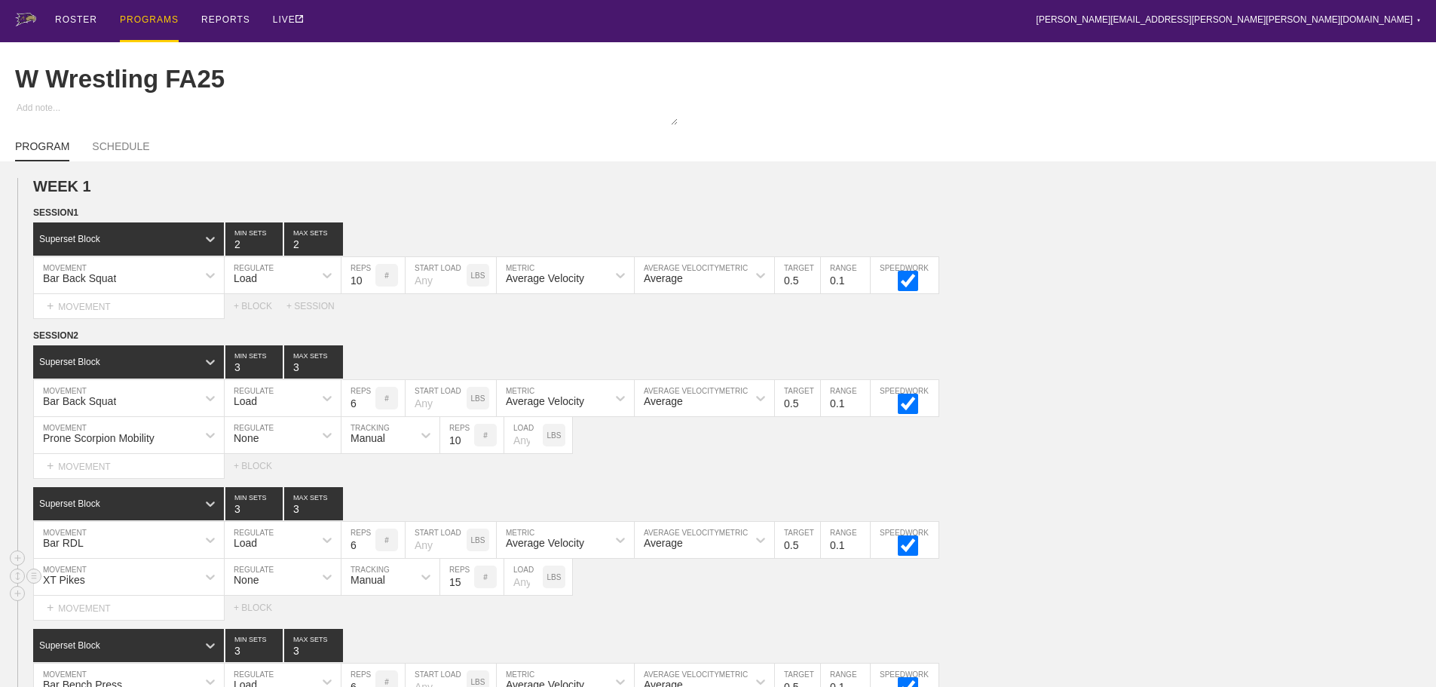
scroll to position [0, 0]
click at [151, 21] on div "PROGRAMS" at bounding box center [149, 21] width 59 height 43
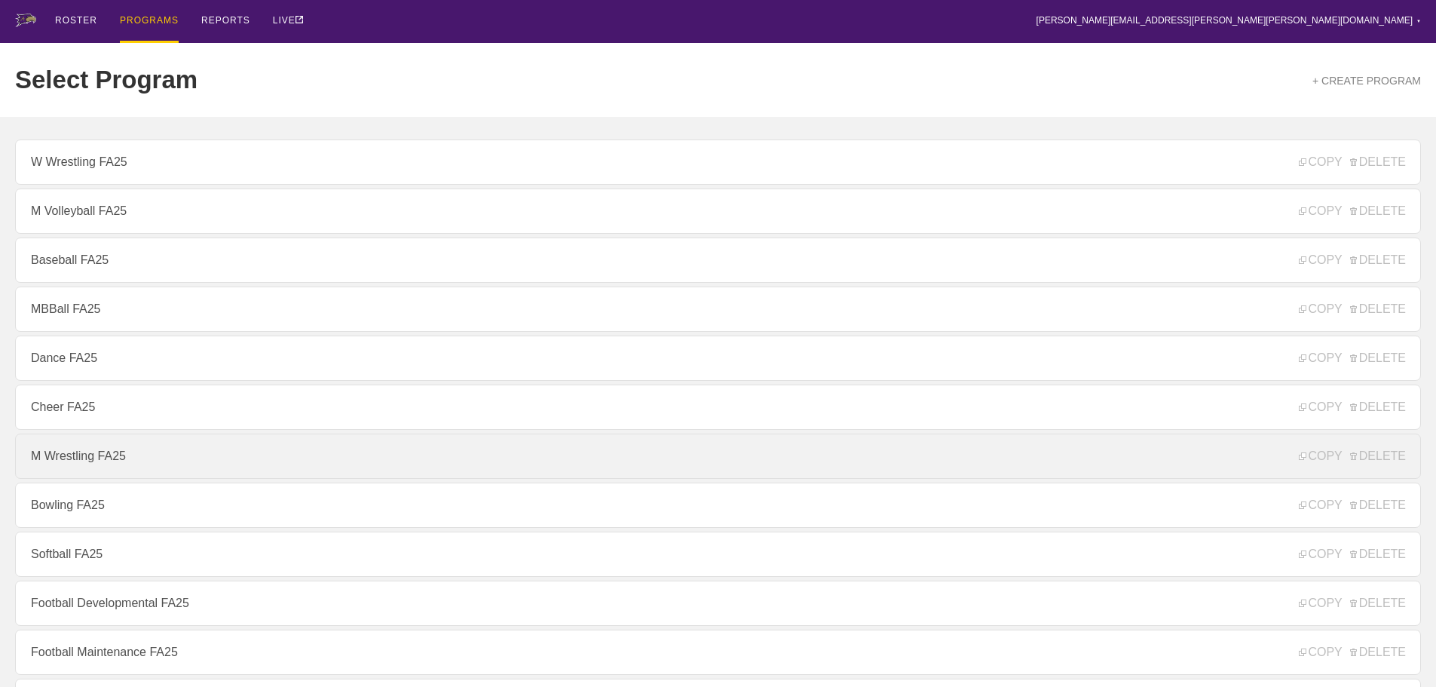
click at [90, 472] on link "M Wrestling FA25" at bounding box center [718, 455] width 1406 height 45
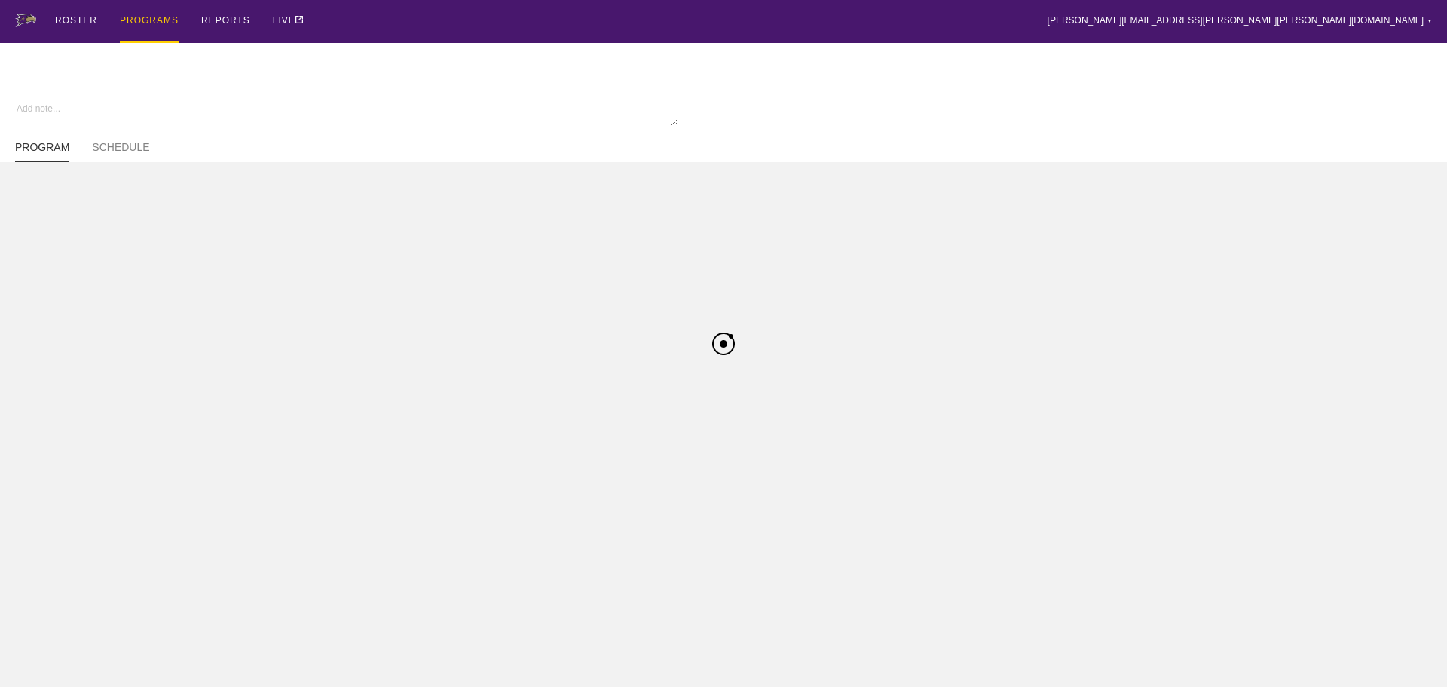
type textarea "x"
type input "M Wrestling FA25"
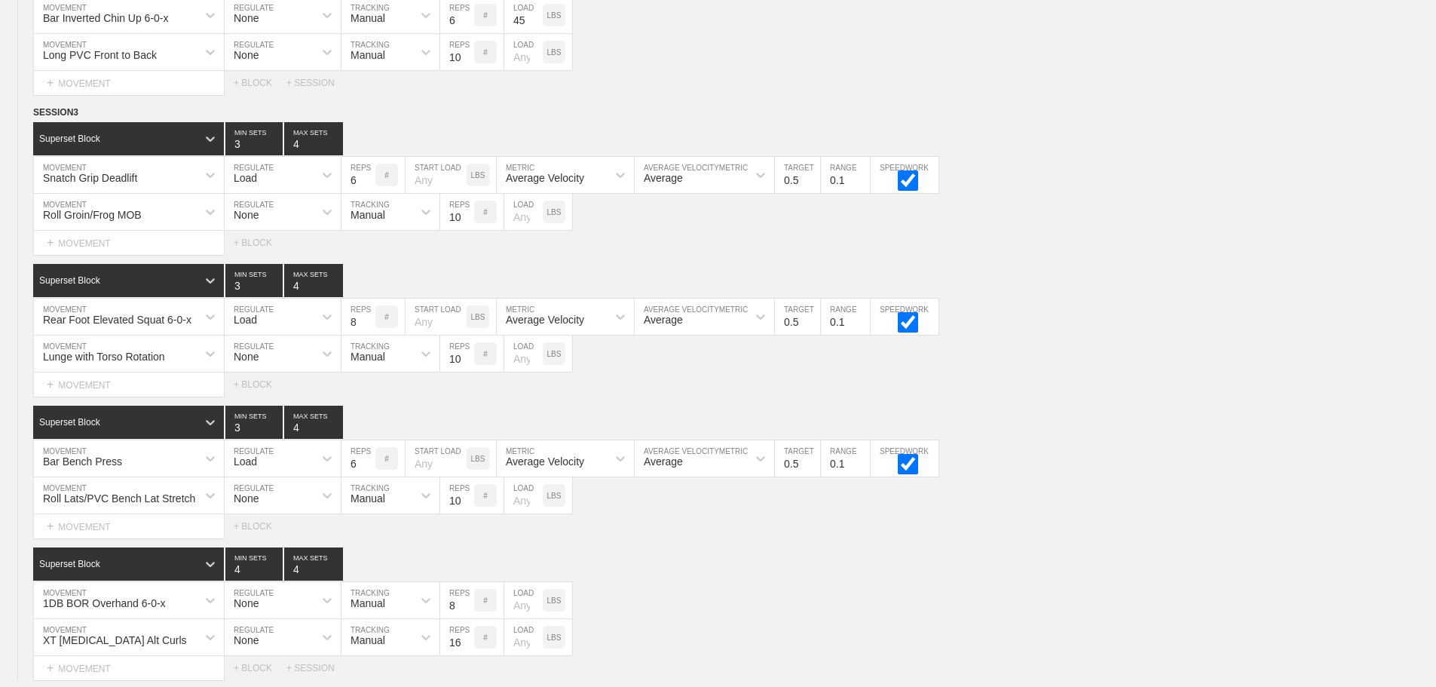
scroll to position [5127, 0]
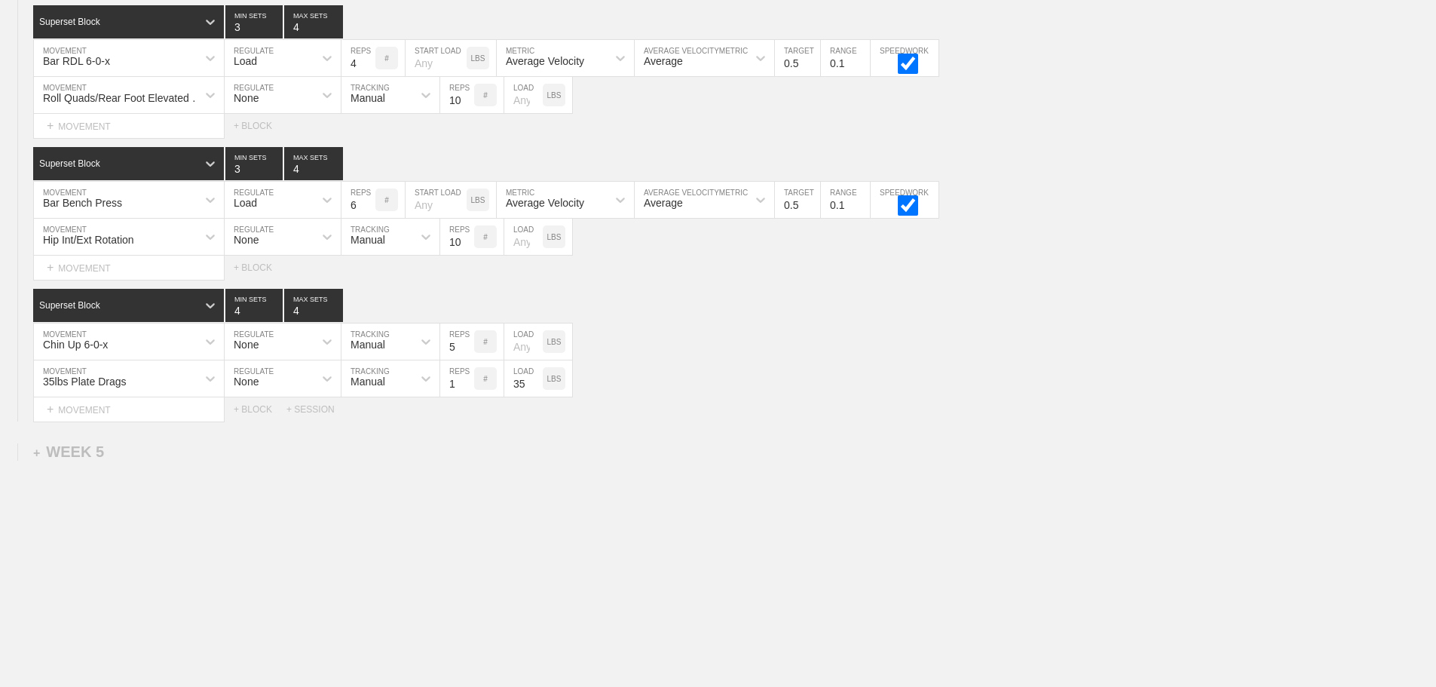
click at [864, 385] on div "35lbs Plate Drags MOVEMENT None REGULATE Manual TRACKING 1 REPS # 35 LOAD LBS" at bounding box center [718, 378] width 1436 height 37
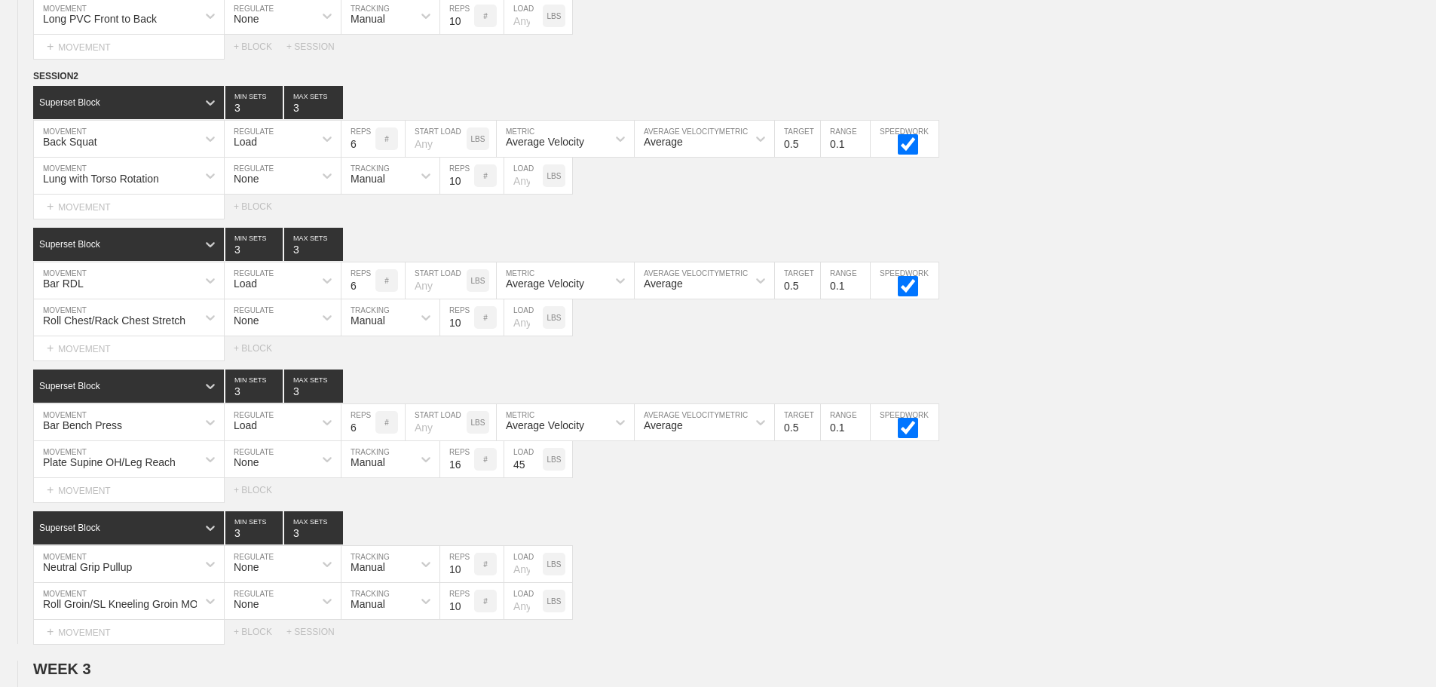
scroll to position [0, 0]
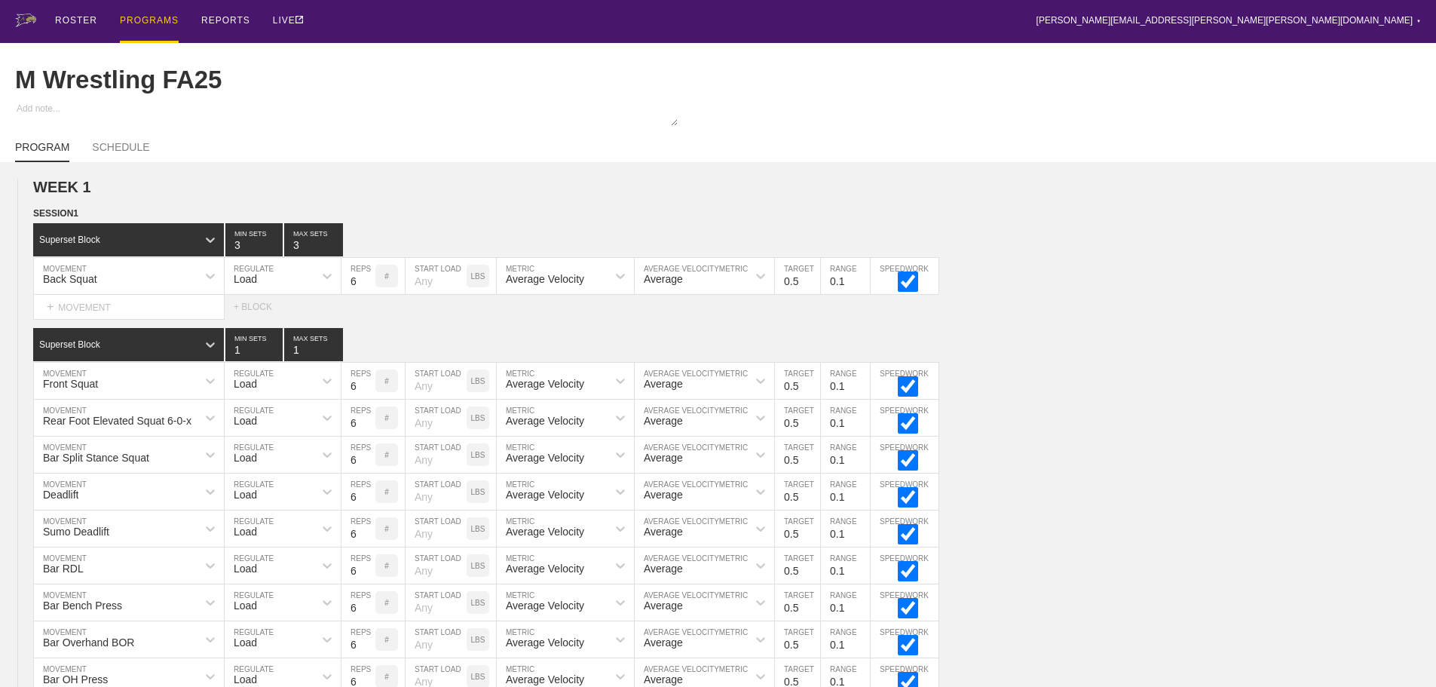
click at [143, 19] on div "PROGRAMS" at bounding box center [149, 21] width 59 height 43
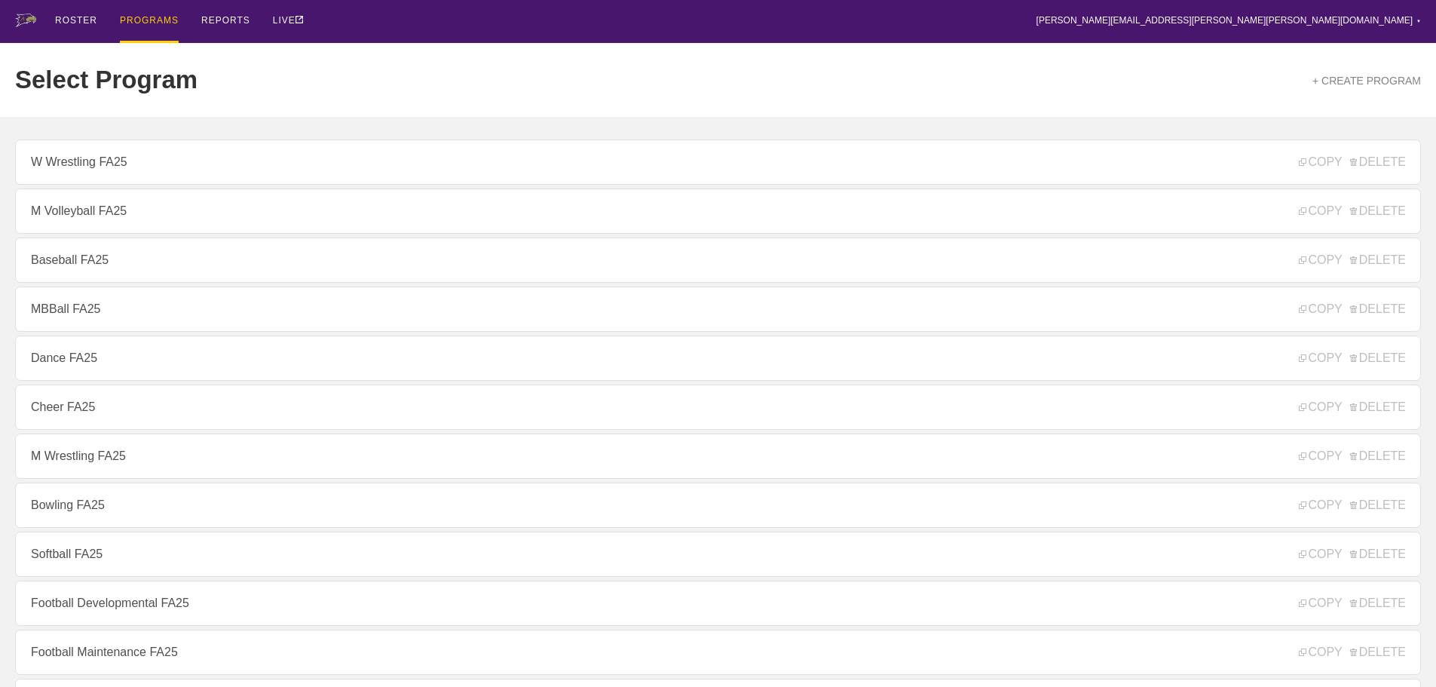
click at [451, 26] on div "ROSTER PROGRAMS REPORTS LIVE [PERSON_NAME][EMAIL_ADDRESS][PERSON_NAME][PERSON_N…" at bounding box center [718, 21] width 1406 height 43
